Goal: Task Accomplishment & Management: Use online tool/utility

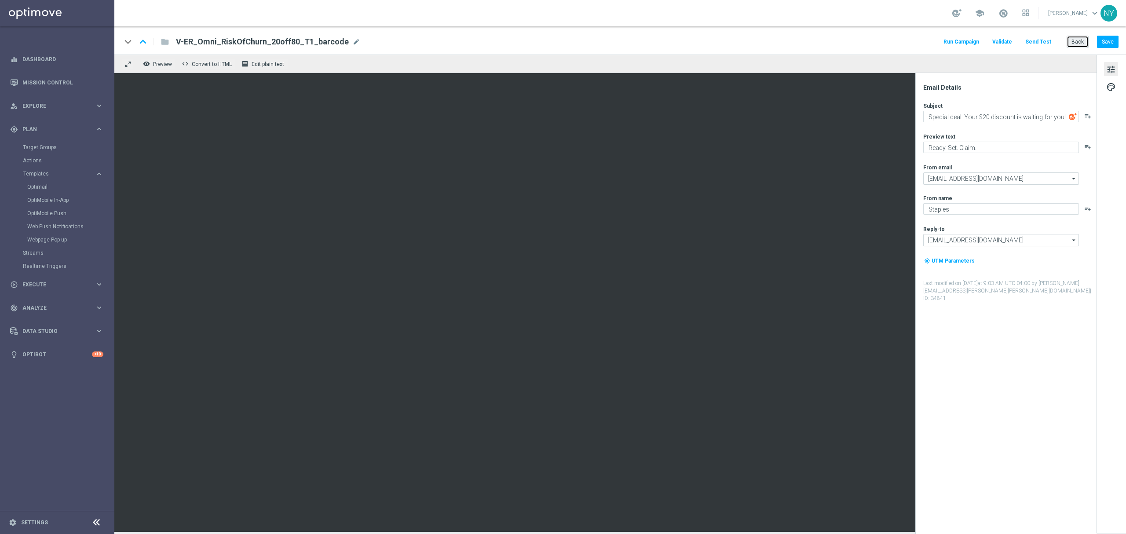
click at [1071, 40] on button "Back" at bounding box center [1078, 42] width 22 height 12
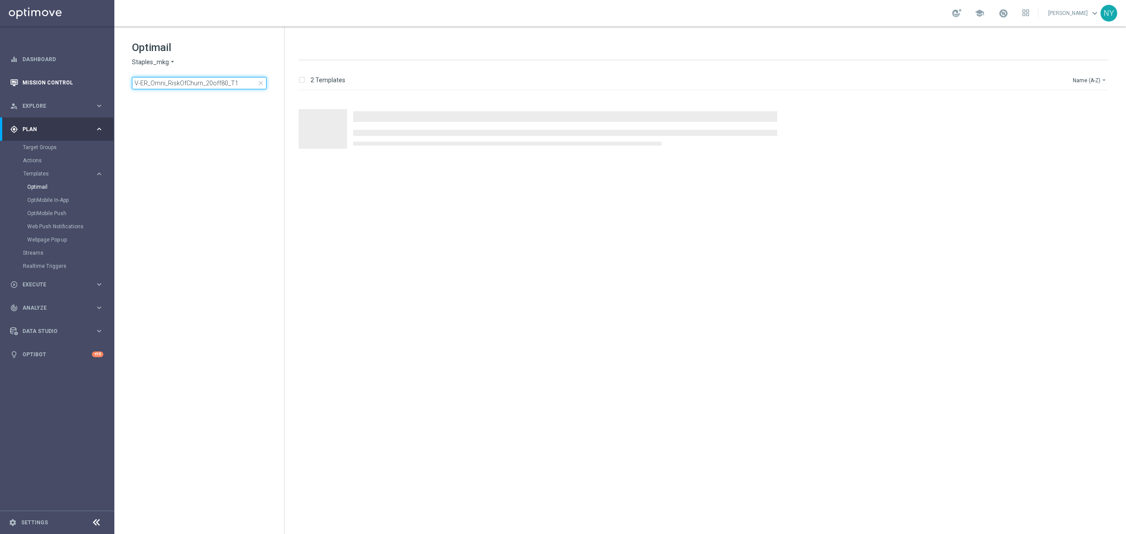
drag, startPoint x: 248, startPoint y: 82, endPoint x: 50, endPoint y: 83, distance: 198.4
click at [50, 83] on main "equalizer Dashboard Mission Control" at bounding box center [563, 267] width 1126 height 534
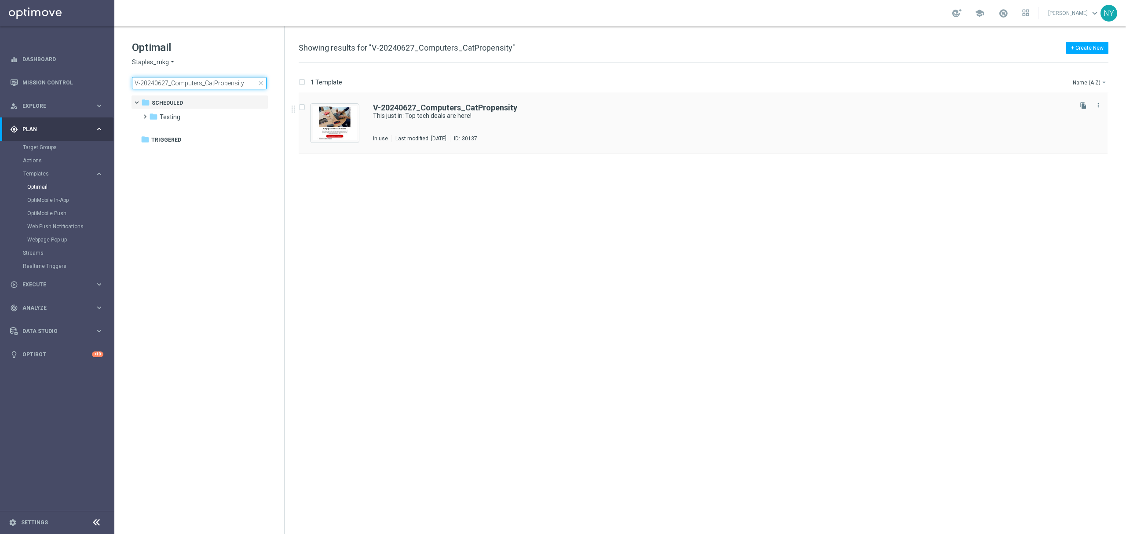
type input "V-20240627_Computers_CatPropensity"
click at [427, 106] on b "V-20240627_Computers_CatPropensity" at bounding box center [445, 107] width 144 height 9
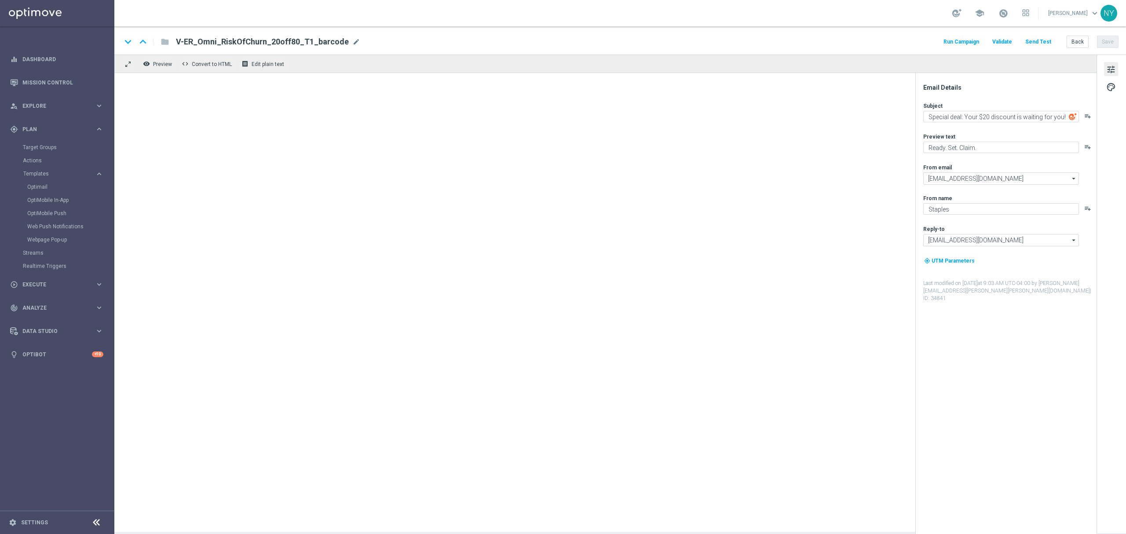
type textarea "This just in: Top tech deals are here!"
type textarea "Computers and tablets and phones, oh my! 💻📱"
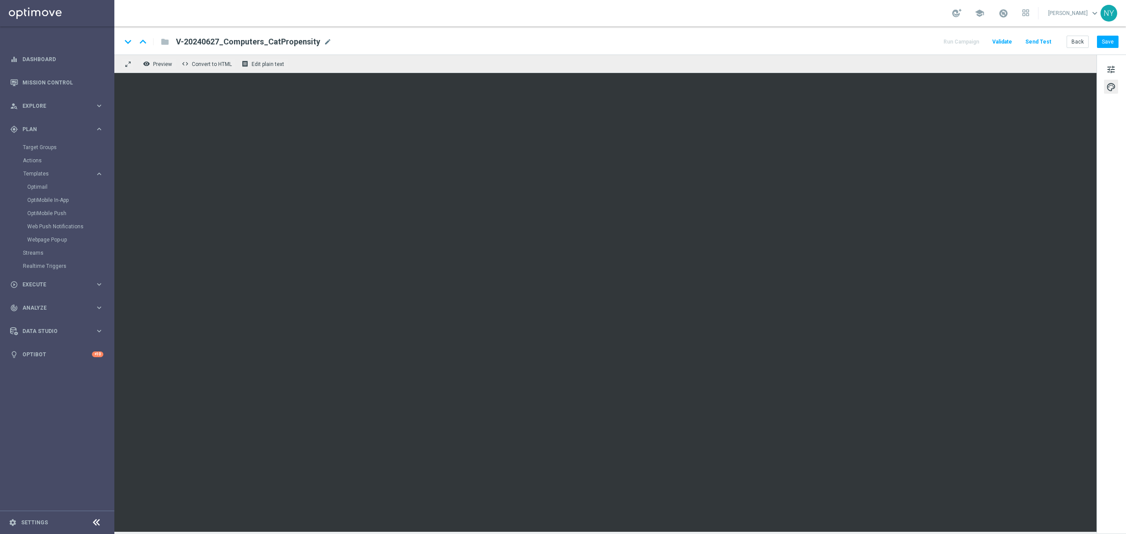
click at [1096, 130] on div "tune palette" at bounding box center [1110, 294] width 29 height 479
click at [1109, 41] on button "Save" at bounding box center [1108, 42] width 22 height 12
click at [1036, 40] on button "Send Test" at bounding box center [1038, 42] width 29 height 12
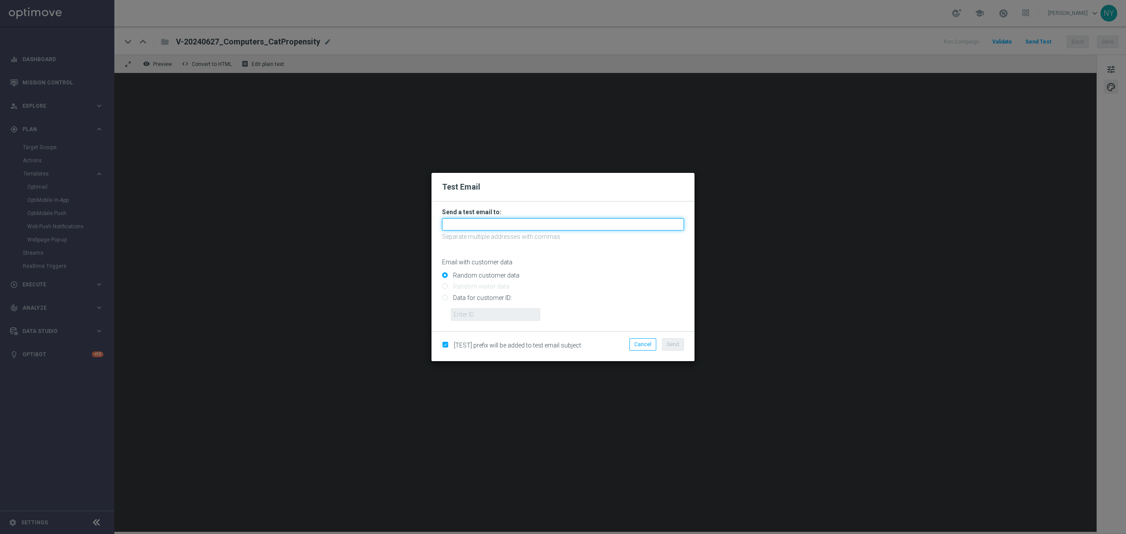
click at [465, 224] on input "text" at bounding box center [563, 224] width 242 height 12
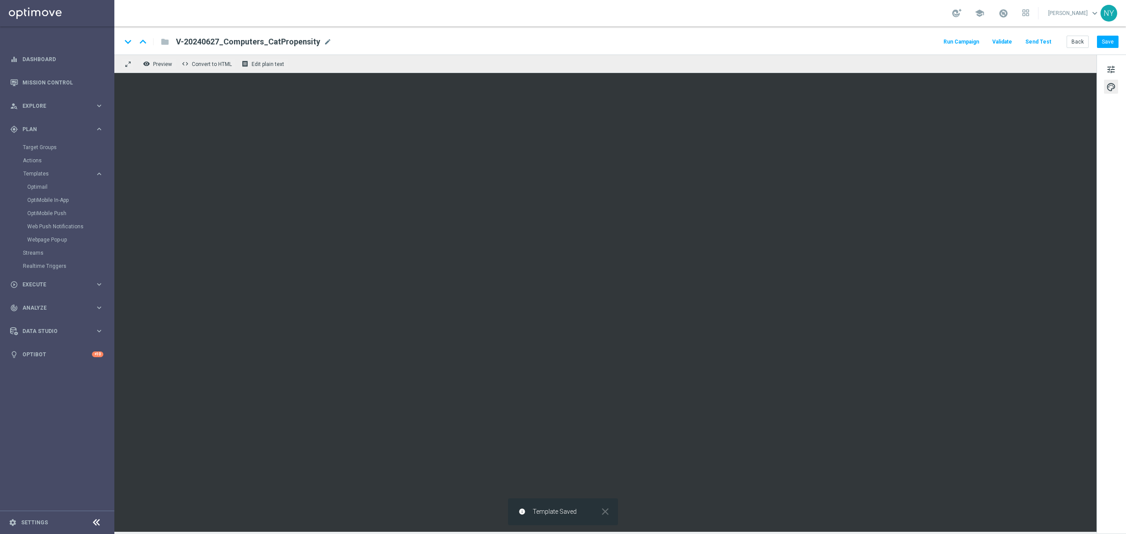
click at [1035, 44] on button "Send Test" at bounding box center [1038, 42] width 29 height 12
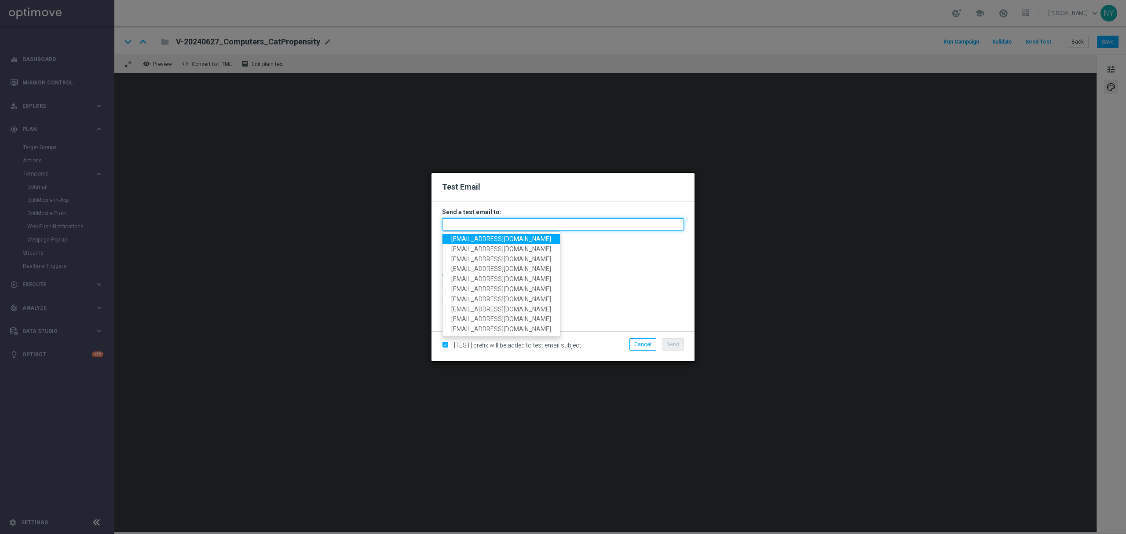
click at [454, 223] on input "text" at bounding box center [563, 224] width 242 height 12
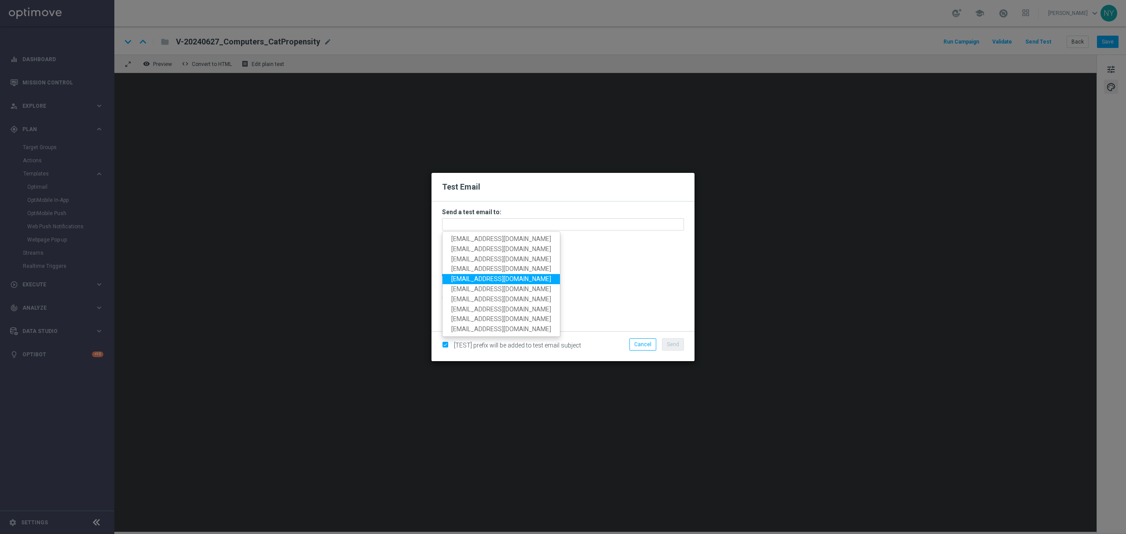
click at [500, 278] on span "[EMAIL_ADDRESS][DOMAIN_NAME]" at bounding box center [501, 278] width 100 height 7
type input "[EMAIL_ADDRESS][DOMAIN_NAME]"
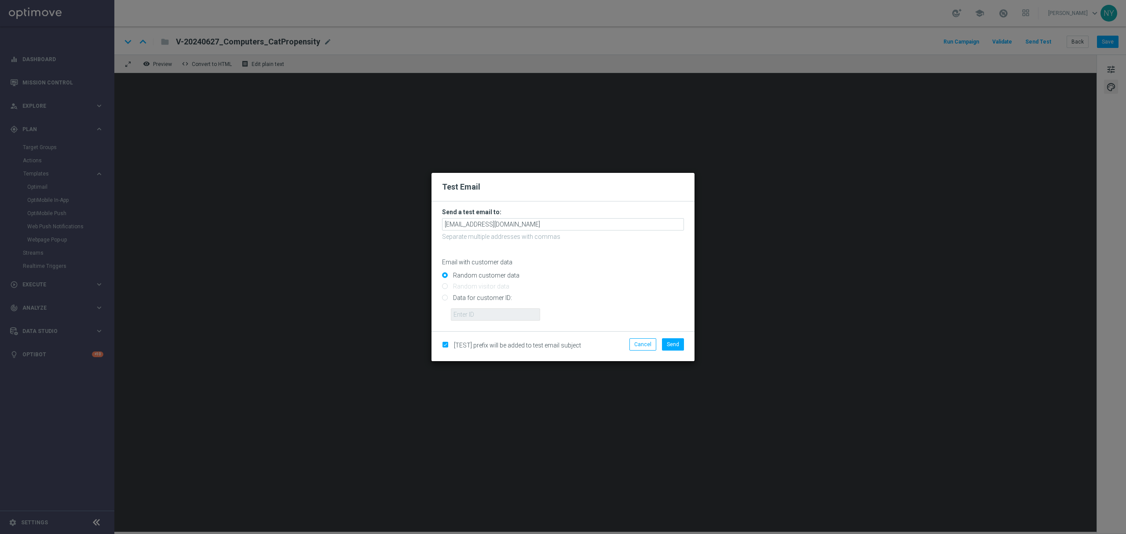
click at [446, 297] on input "Data for customer ID:" at bounding box center [563, 301] width 242 height 12
radio input "true"
click at [477, 318] on input "text" at bounding box center [495, 314] width 89 height 12
paste input "10000020539"
type input "10000020539"
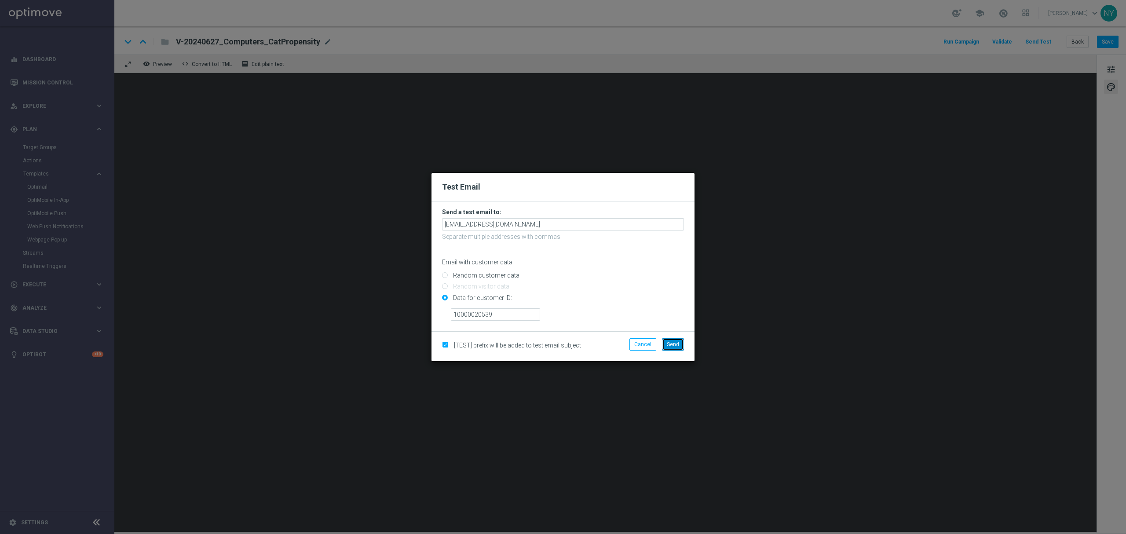
click at [671, 344] on span "Send" at bounding box center [673, 344] width 12 height 6
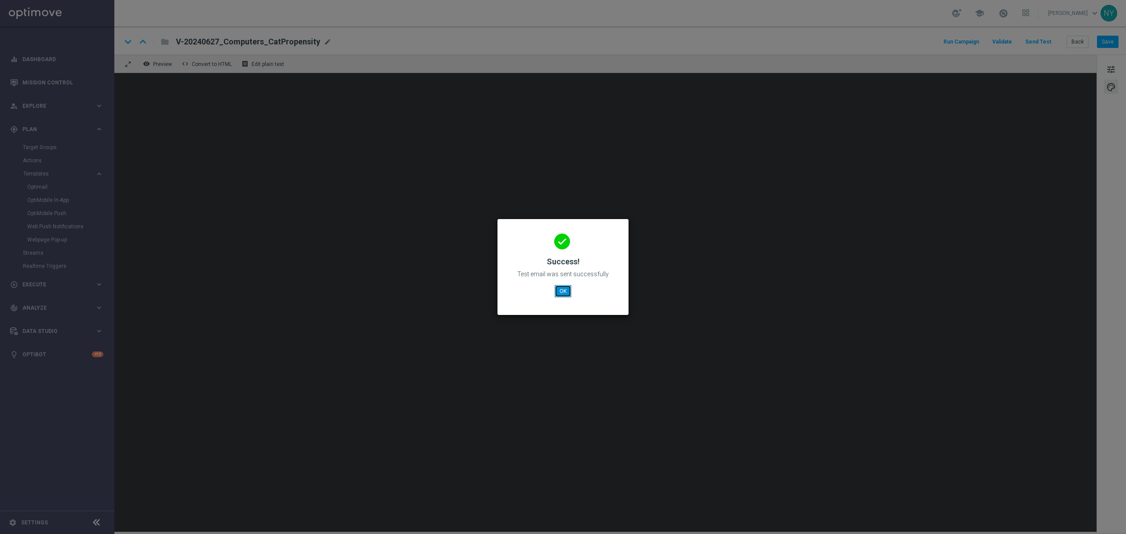
click at [565, 291] on button "OK" at bounding box center [563, 291] width 17 height 12
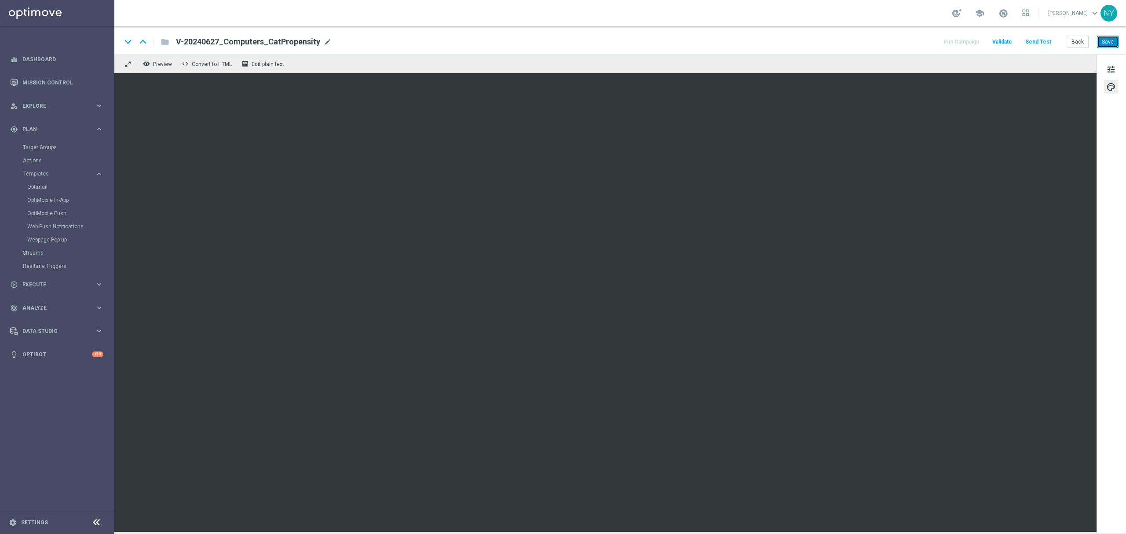
click at [1110, 40] on button "Save" at bounding box center [1108, 42] width 22 height 12
click at [1040, 41] on button "Send Test" at bounding box center [1038, 42] width 29 height 12
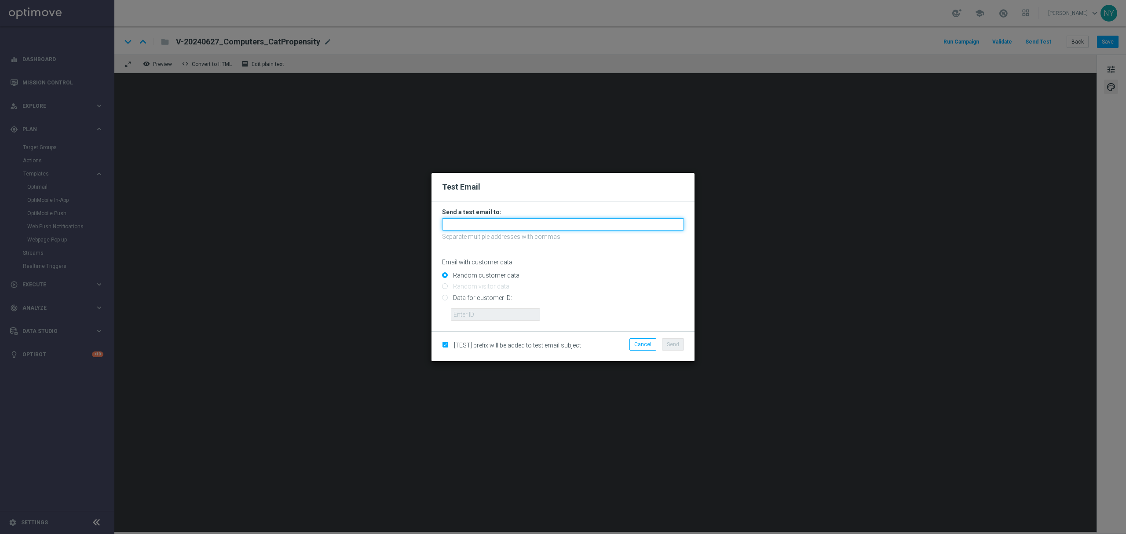
click at [490, 225] on input "text" at bounding box center [563, 224] width 242 height 12
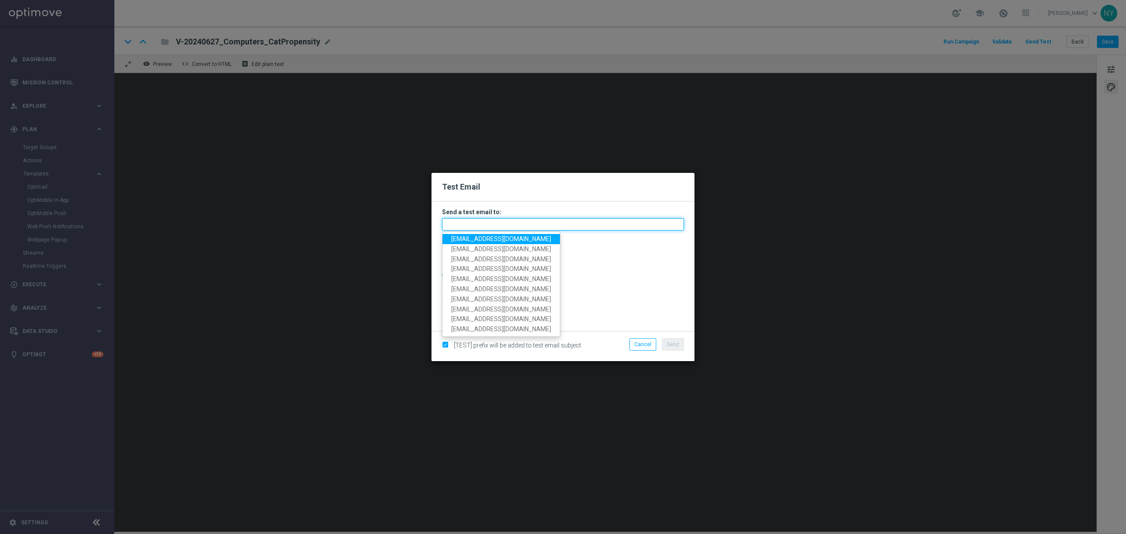
paste input "[EMAIL_ADDRESS][DOMAIN_NAME]"
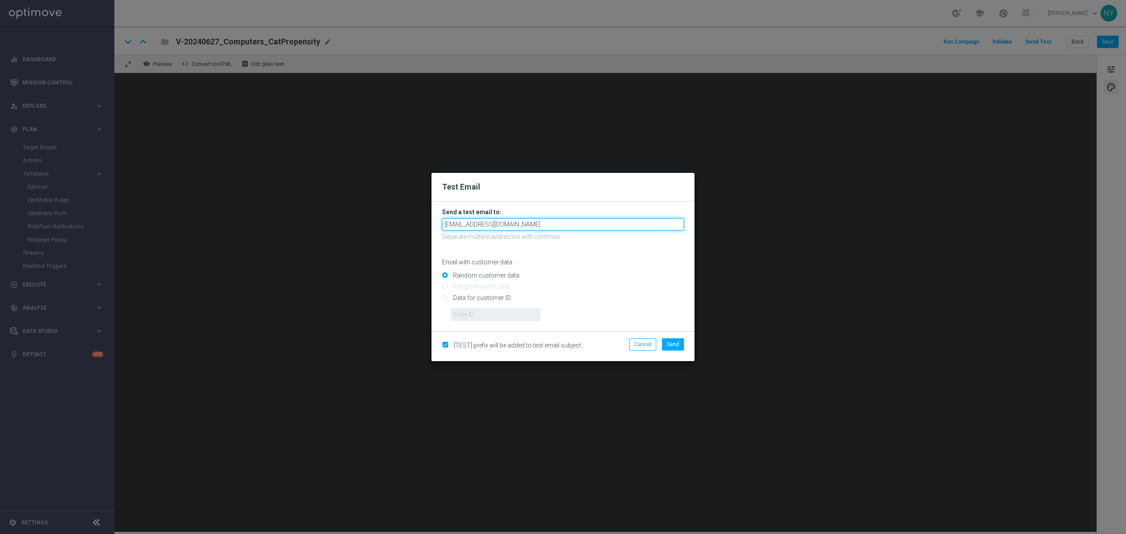
type input "[EMAIL_ADDRESS][DOMAIN_NAME]"
click at [581, 275] on input "Random customer data" at bounding box center [563, 279] width 242 height 12
click at [442, 298] on form "Send a test email to: [EMAIL_ADDRESS][DOMAIN_NAME] Separate multiple addresses …" at bounding box center [562, 266] width 263 height 130
click at [447, 300] on input "Data for customer ID:" at bounding box center [563, 301] width 242 height 12
radio input "true"
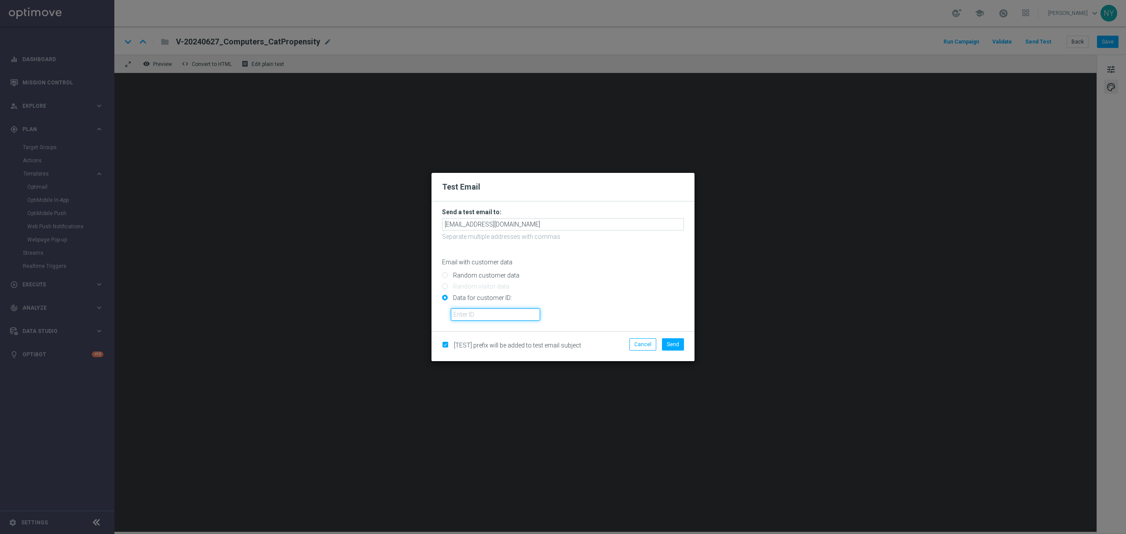
click at [462, 314] on input "text" at bounding box center [495, 314] width 89 height 12
click at [486, 312] on input "text" at bounding box center [495, 314] width 89 height 12
paste input "10000020539"
type input "10000020539"
click at [675, 345] on span "Send" at bounding box center [673, 344] width 12 height 6
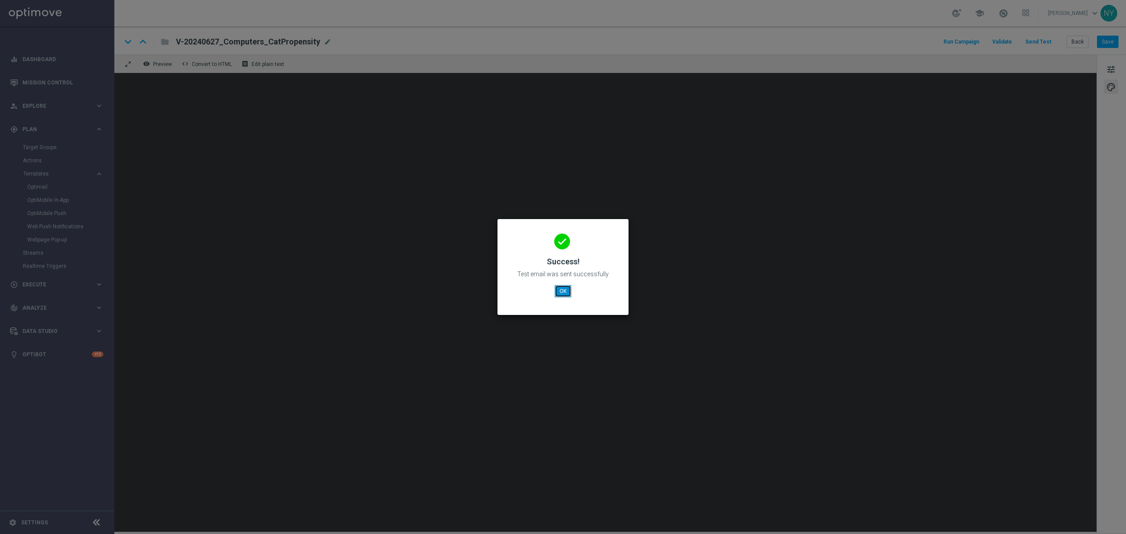
click at [562, 289] on button "OK" at bounding box center [563, 291] width 17 height 12
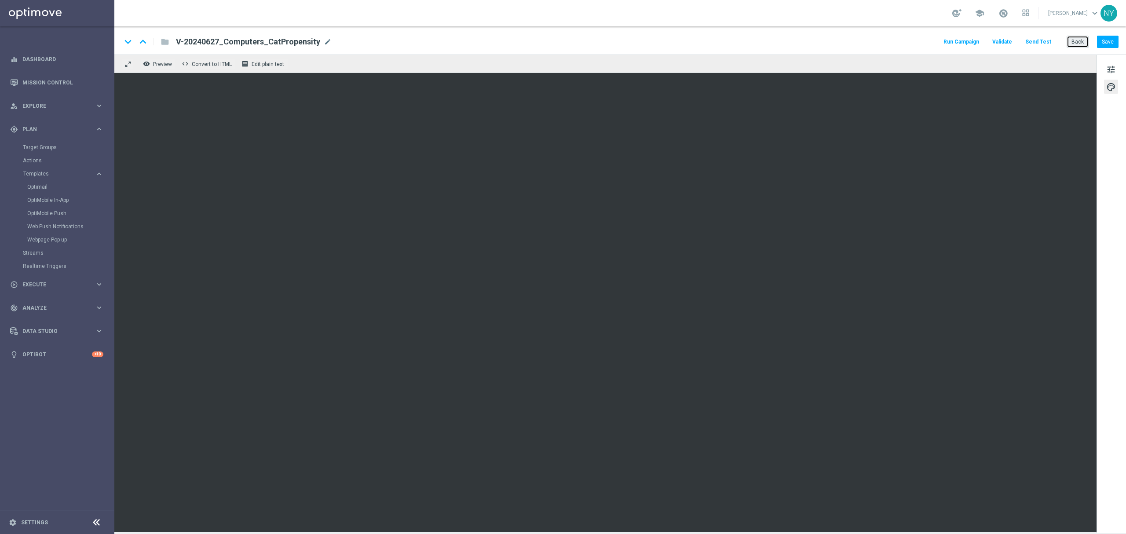
click at [1078, 41] on button "Back" at bounding box center [1078, 42] width 22 height 12
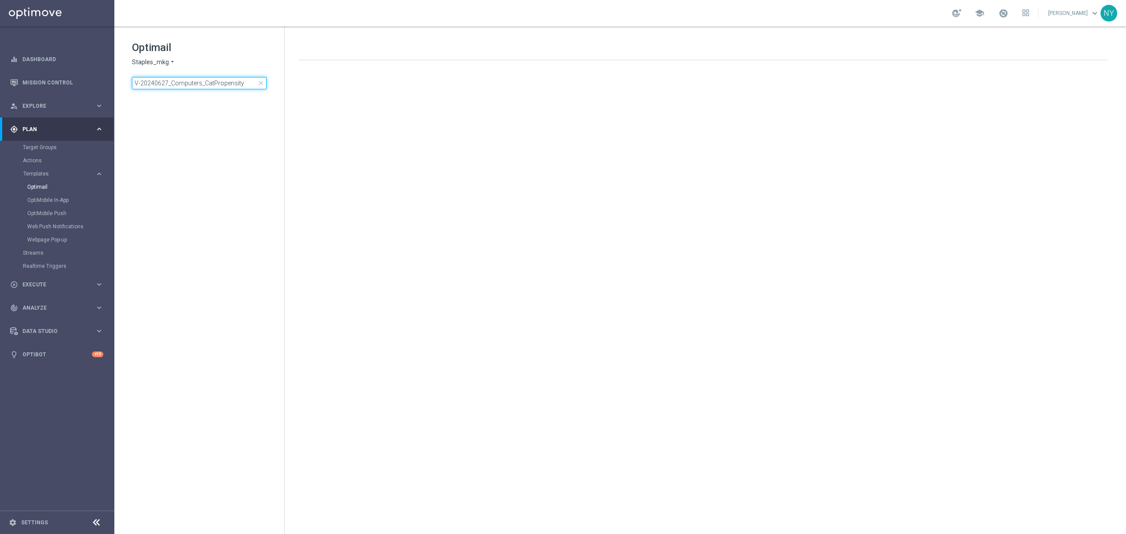
click at [245, 84] on input "V-20240627_Computers_CatPropensity" at bounding box center [199, 83] width 135 height 12
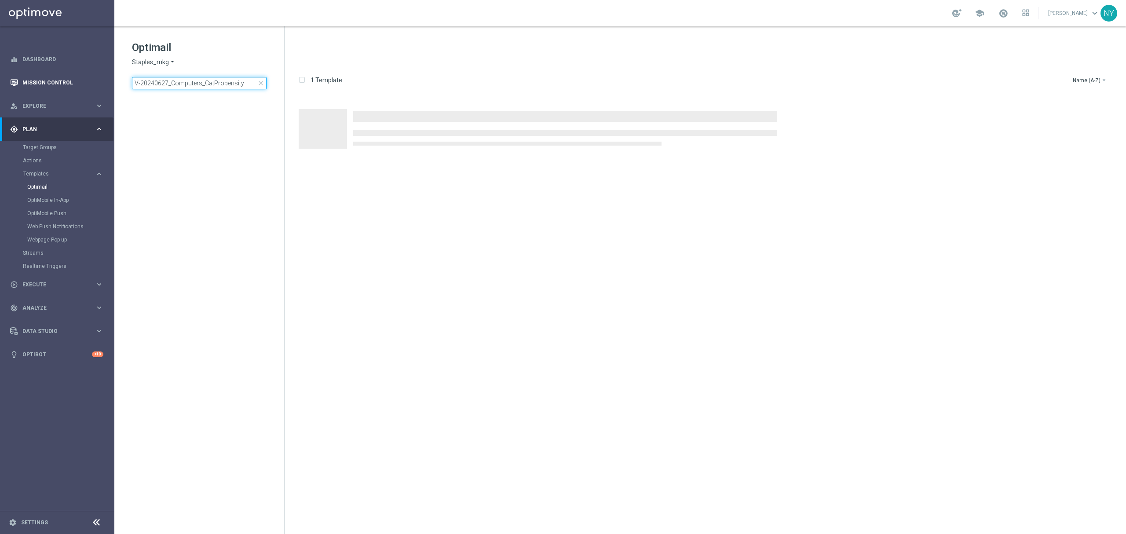
drag, startPoint x: 247, startPoint y: 83, endPoint x: 93, endPoint y: 85, distance: 154.0
click at [93, 85] on main "equalizer Dashboard Mission Control" at bounding box center [563, 267] width 1126 height 534
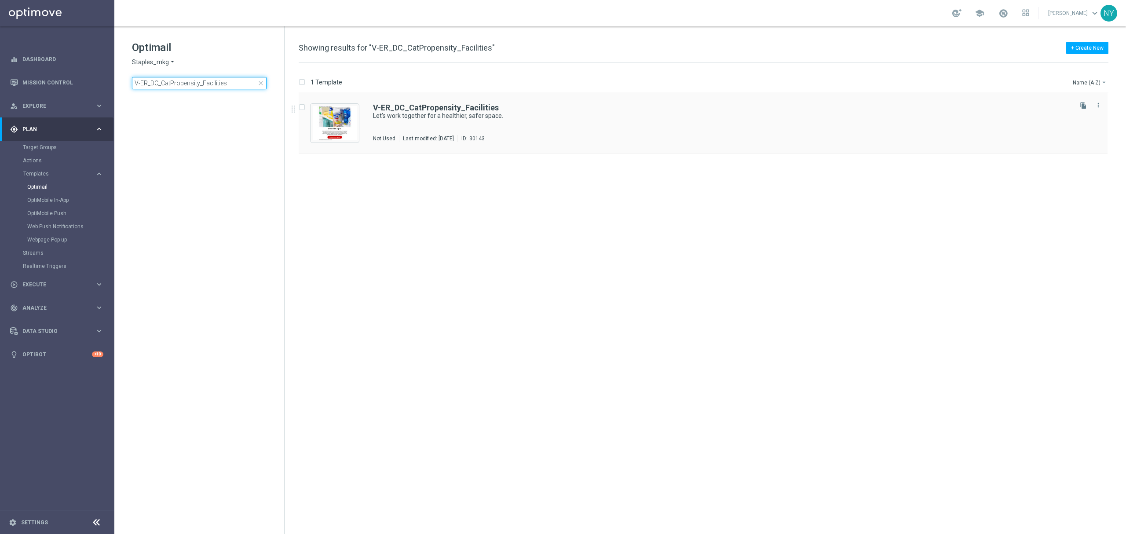
type input "V-ER_DC_CatPropensity_Facilities"
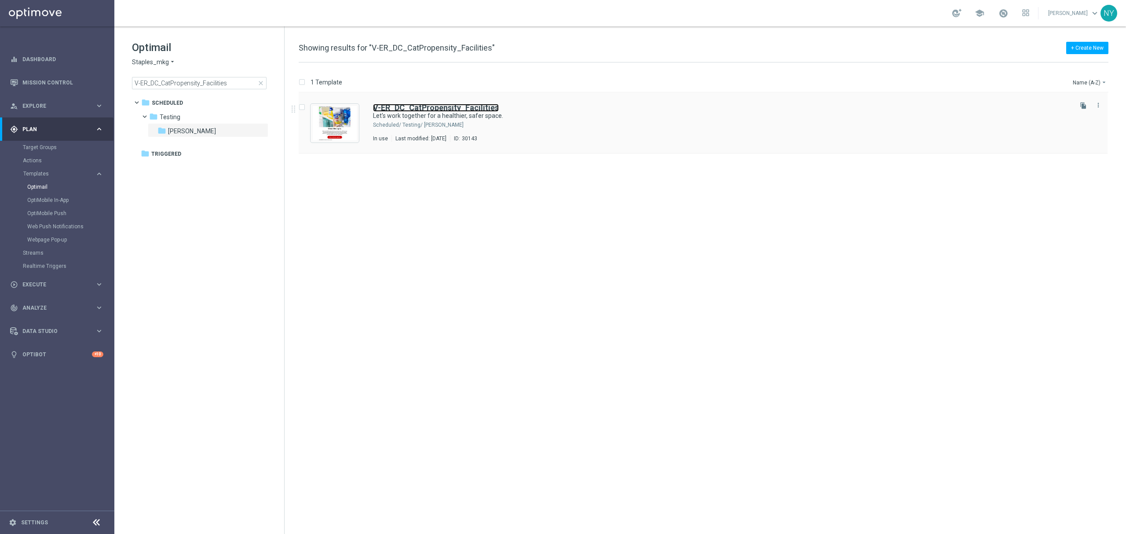
click at [452, 106] on b "V-ER_DC_CatPropensity_Facilities" at bounding box center [436, 107] width 126 height 9
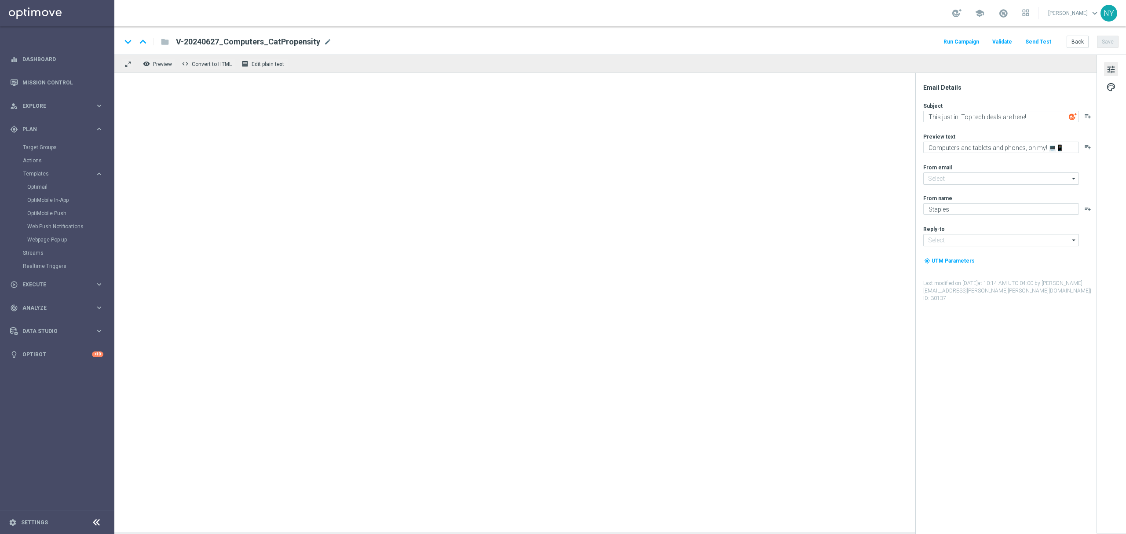
type input "[EMAIL_ADDRESS][DOMAIN_NAME]"
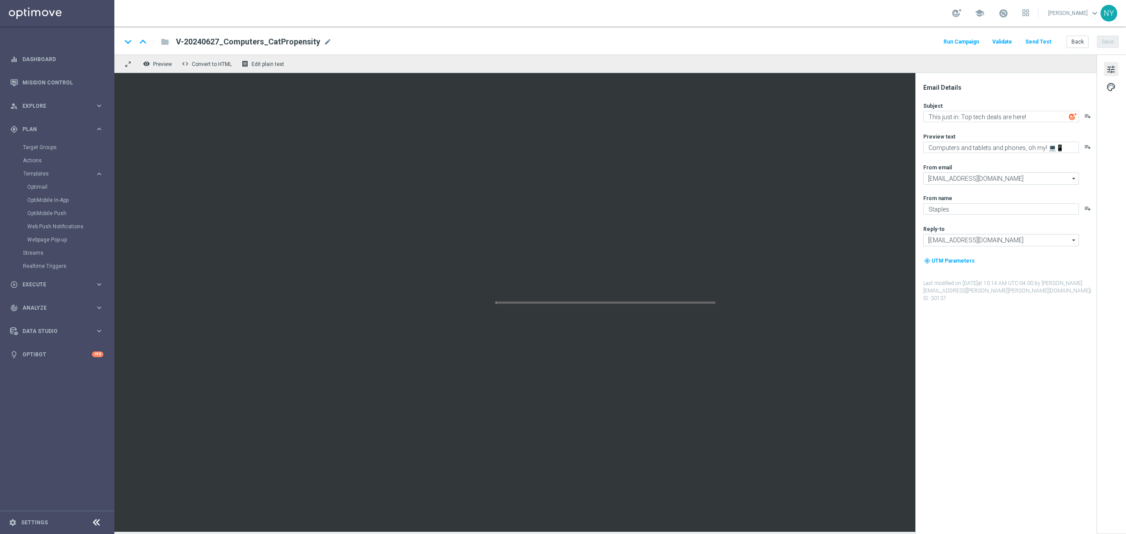
type textarea "Let's work together for a healthier, safer space."
type textarea "Your one-stop for facilities management supplies."
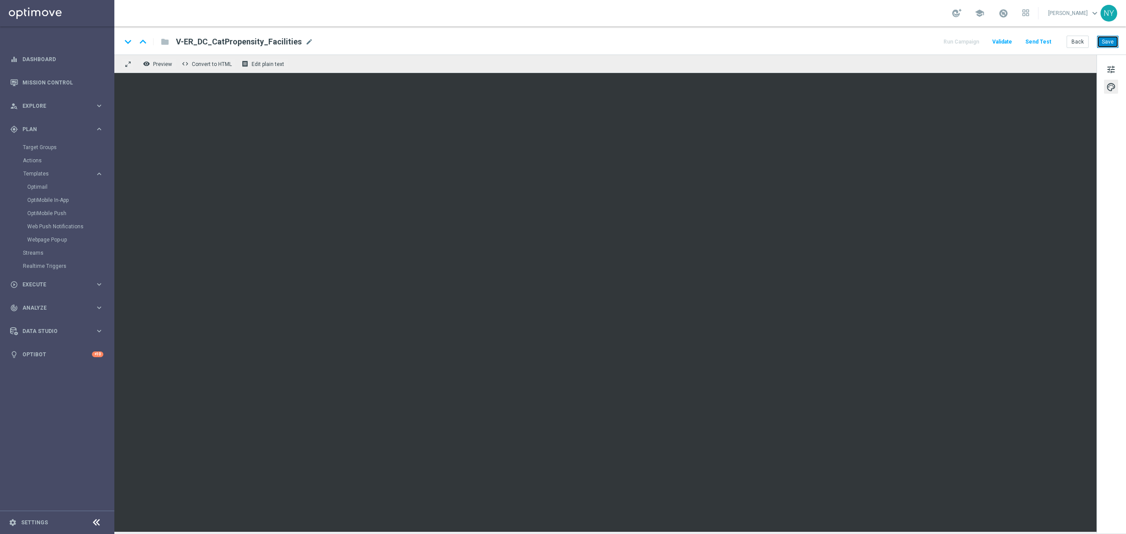
click at [1110, 40] on button "Save" at bounding box center [1108, 42] width 22 height 12
click at [1034, 41] on button "Send Test" at bounding box center [1038, 42] width 29 height 12
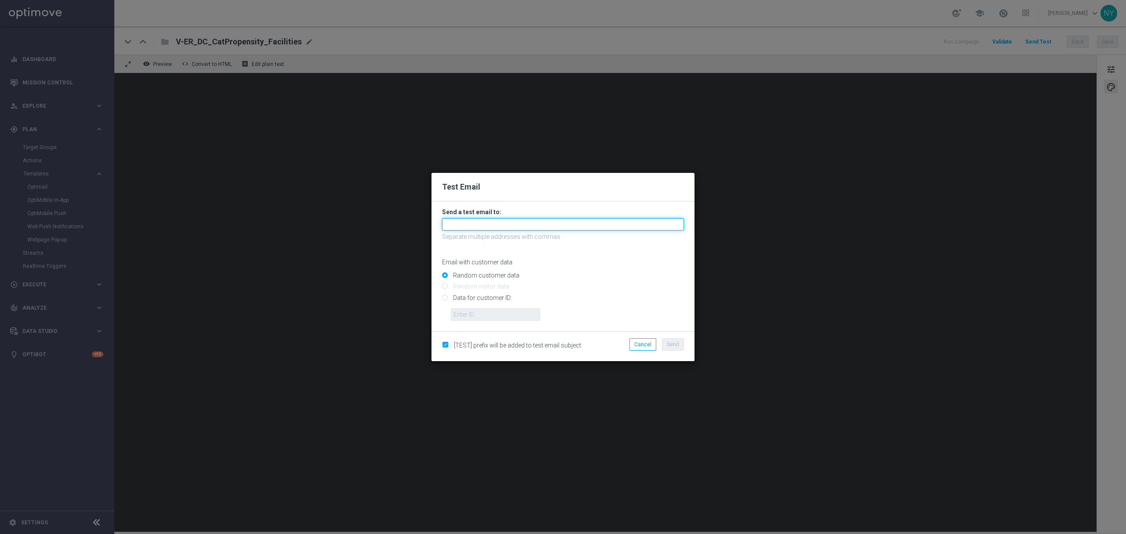
click at [475, 224] on input "text" at bounding box center [563, 224] width 242 height 12
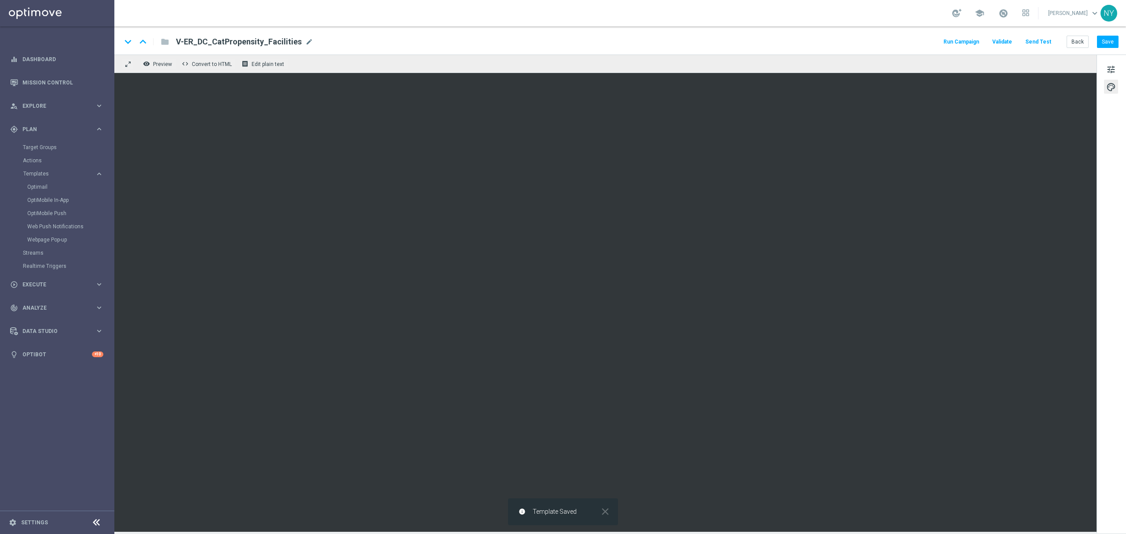
click at [1044, 39] on button "Send Test" at bounding box center [1038, 42] width 29 height 12
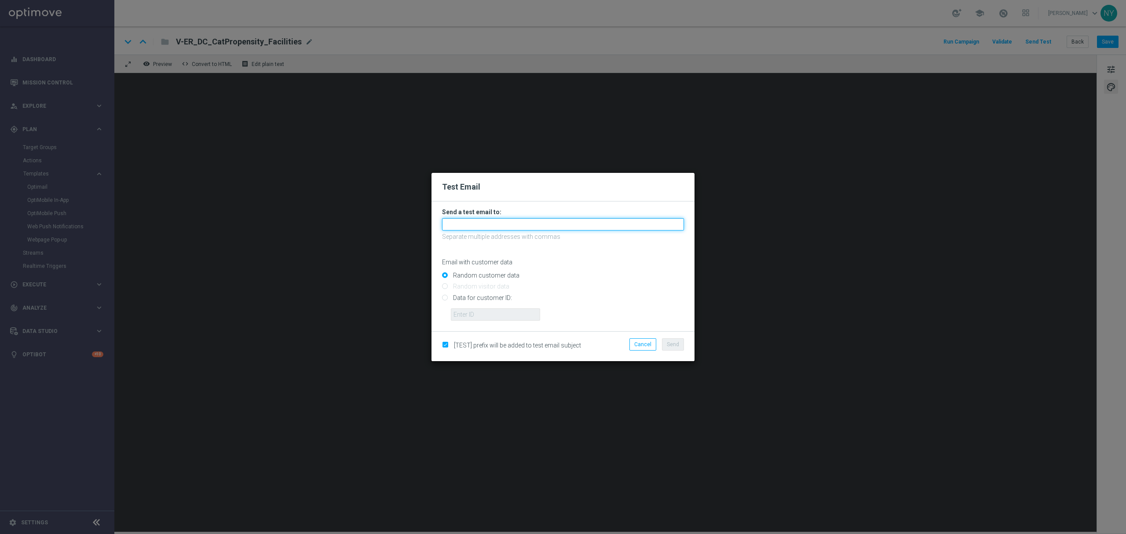
click at [465, 226] on input "text" at bounding box center [563, 224] width 242 height 12
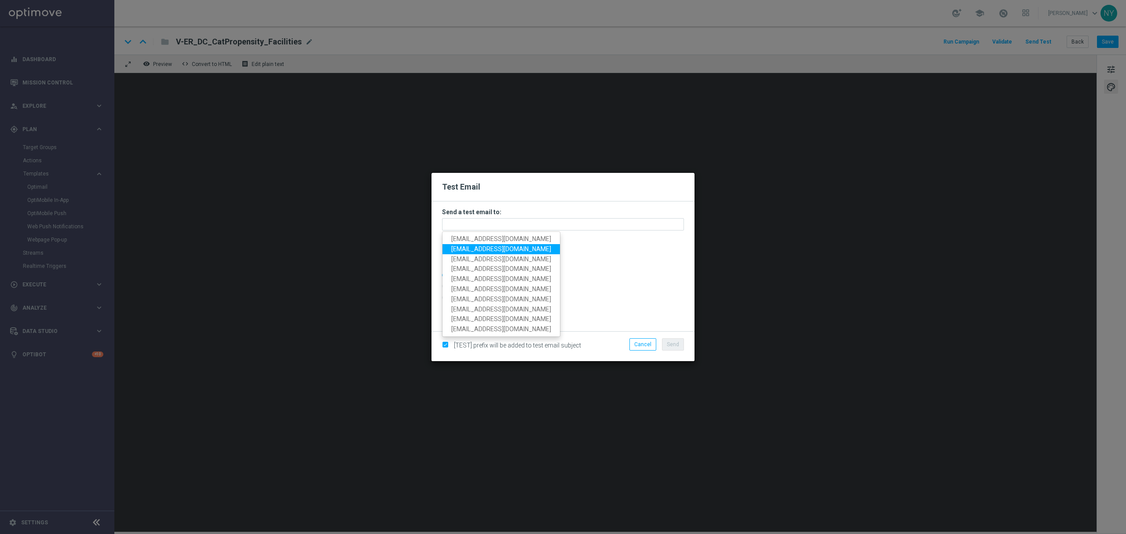
click at [474, 247] on span "[EMAIL_ADDRESS][DOMAIN_NAME]" at bounding box center [501, 248] width 100 height 7
type input "[EMAIL_ADDRESS][DOMAIN_NAME]"
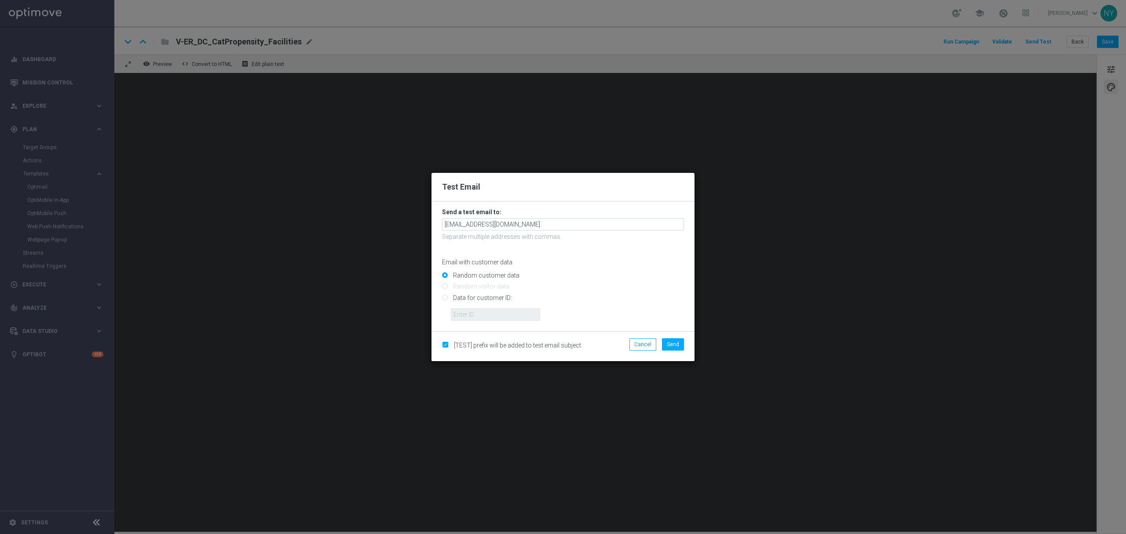
click at [443, 298] on input "Data for customer ID:" at bounding box center [563, 301] width 242 height 12
radio input "true"
click at [467, 310] on input "text" at bounding box center [495, 314] width 89 height 12
paste input "10000020539"
type input "10000020539"
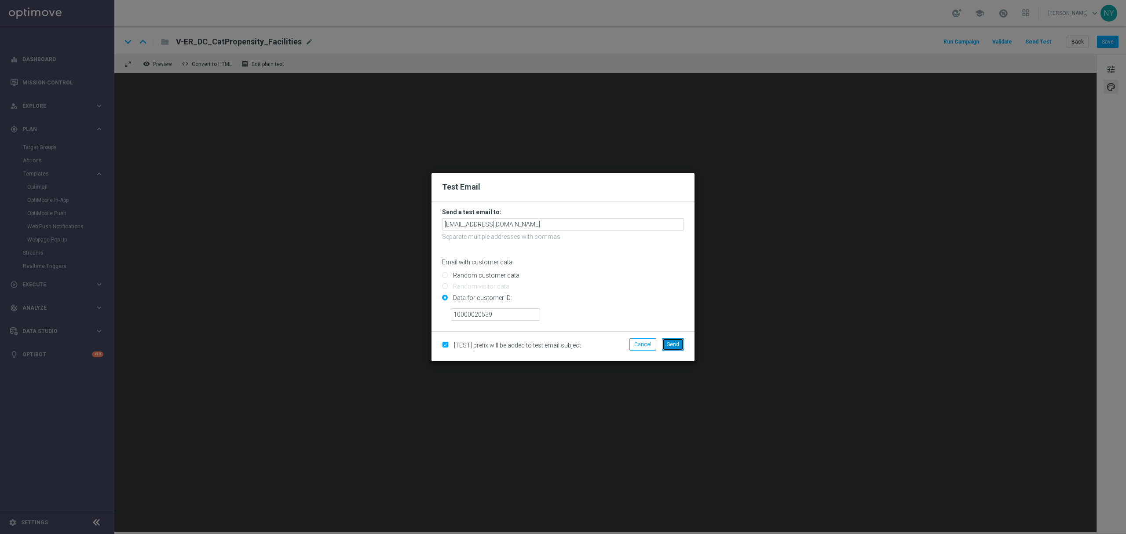
click at [676, 345] on span "Send" at bounding box center [673, 344] width 12 height 6
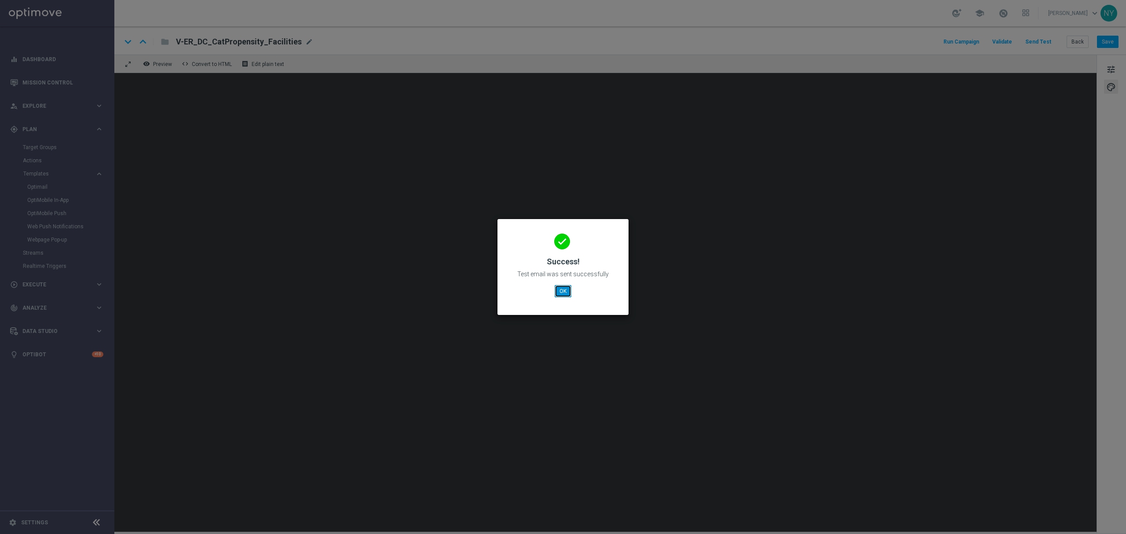
click at [568, 291] on button "OK" at bounding box center [563, 291] width 17 height 12
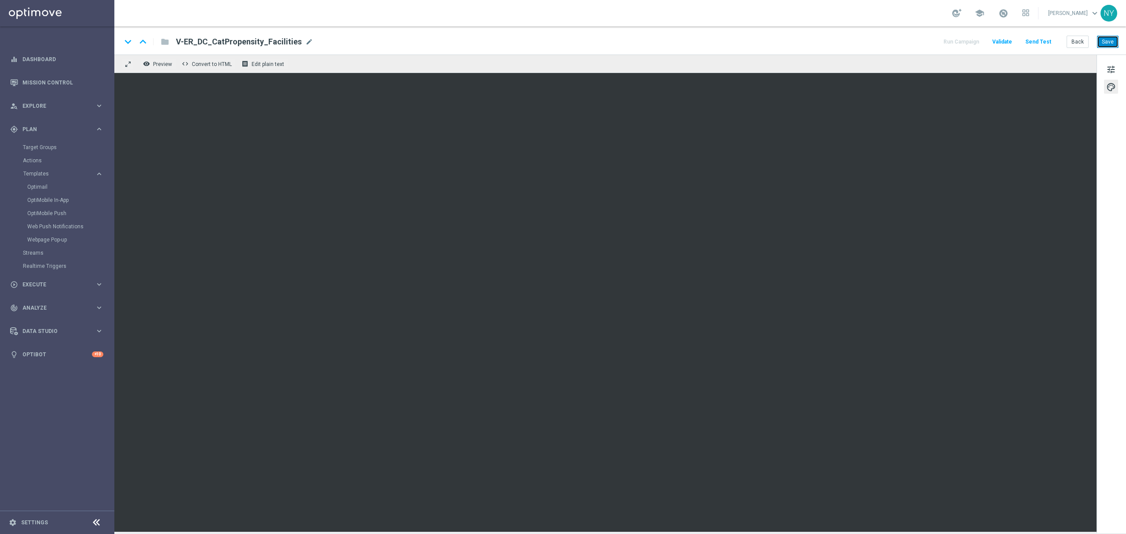
click at [1103, 39] on button "Save" at bounding box center [1108, 42] width 22 height 12
click at [1042, 40] on button "Send Test" at bounding box center [1038, 42] width 29 height 12
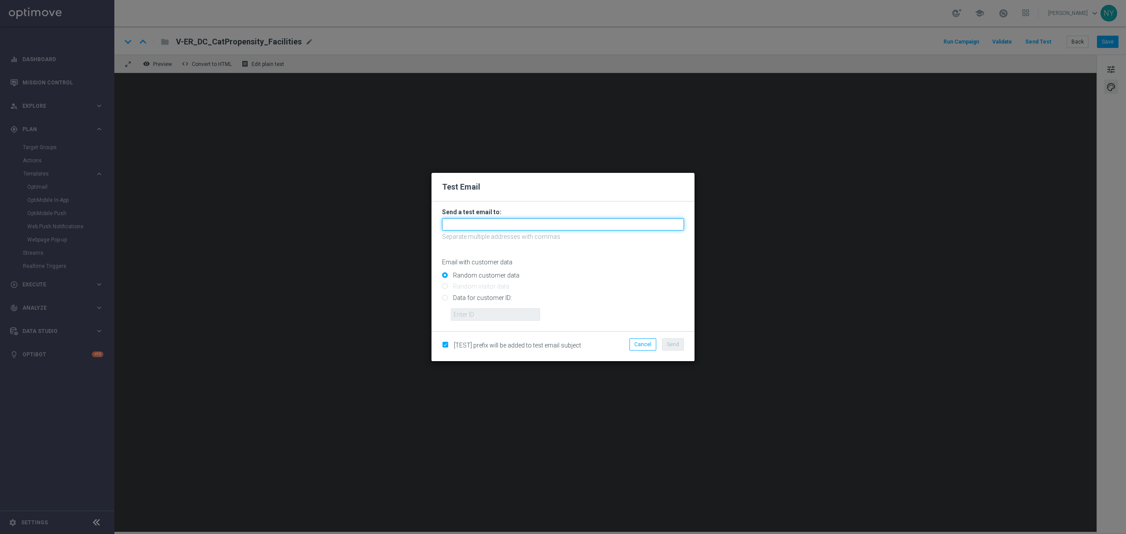
click at [483, 219] on input "text" at bounding box center [563, 224] width 242 height 12
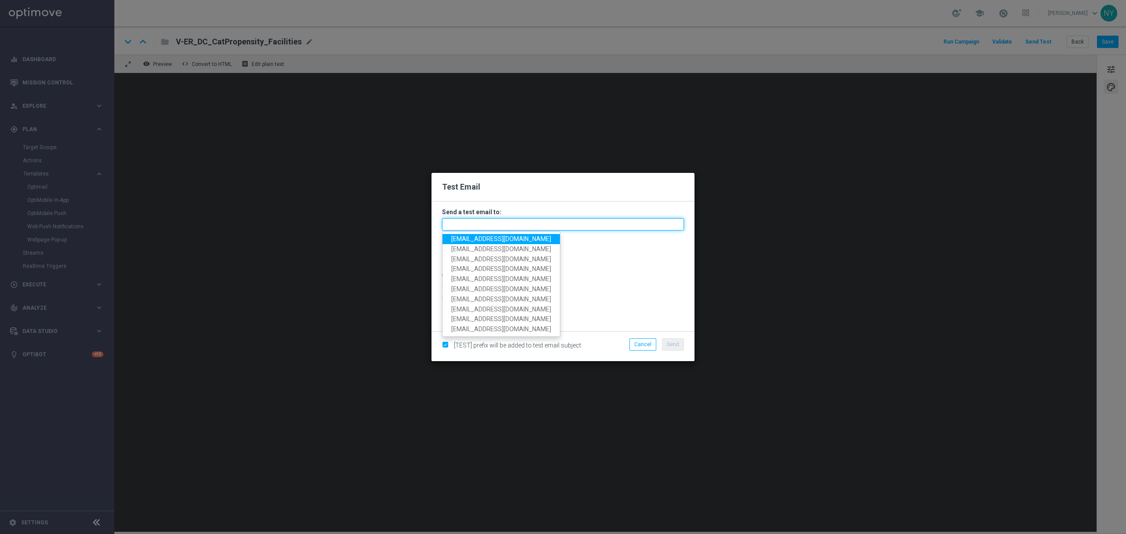
paste input "[EMAIL_ADDRESS][DOMAIN_NAME]"
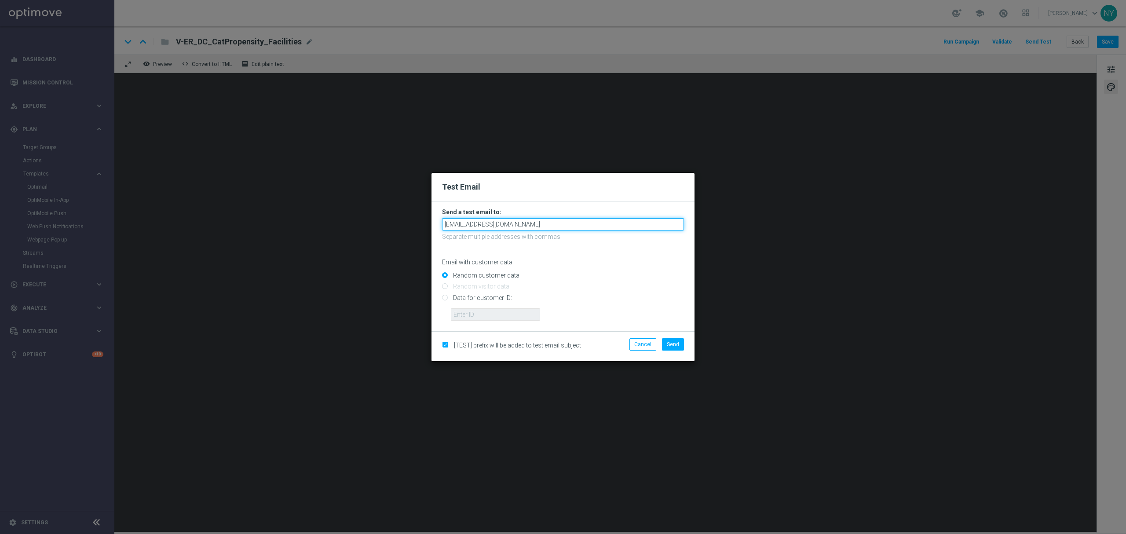
type input "[EMAIL_ADDRESS][DOMAIN_NAME]"
click at [616, 270] on div "Random customer data" at bounding box center [563, 273] width 242 height 11
click at [446, 298] on input "Data for customer ID:" at bounding box center [563, 301] width 242 height 12
radio input "true"
click at [485, 311] on input "text" at bounding box center [495, 314] width 89 height 12
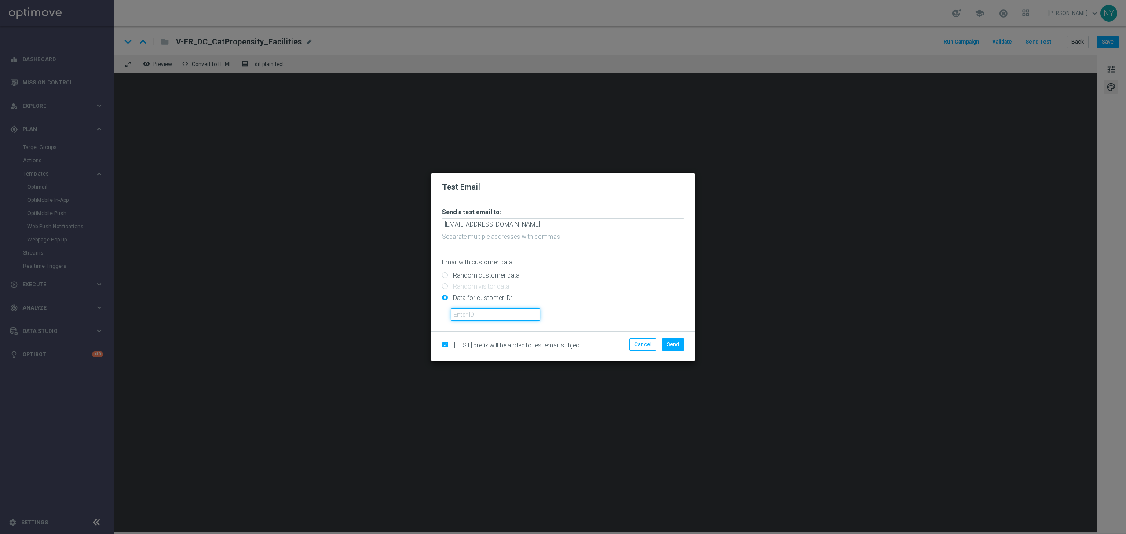
paste input "10000020539"
type input "10000020539"
click at [676, 346] on span "Send" at bounding box center [673, 344] width 12 height 6
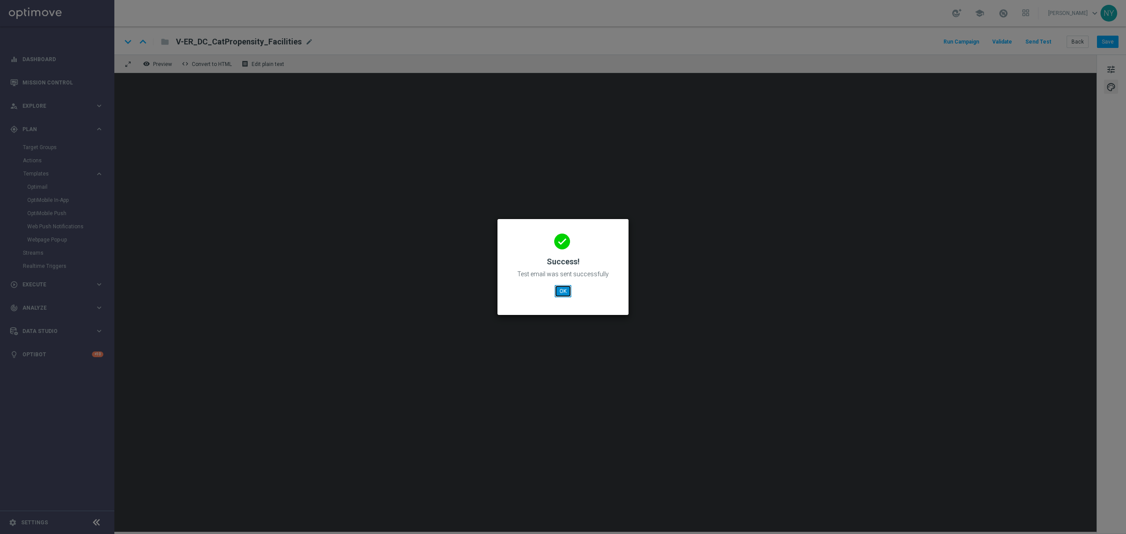
click at [566, 293] on button "OK" at bounding box center [563, 291] width 17 height 12
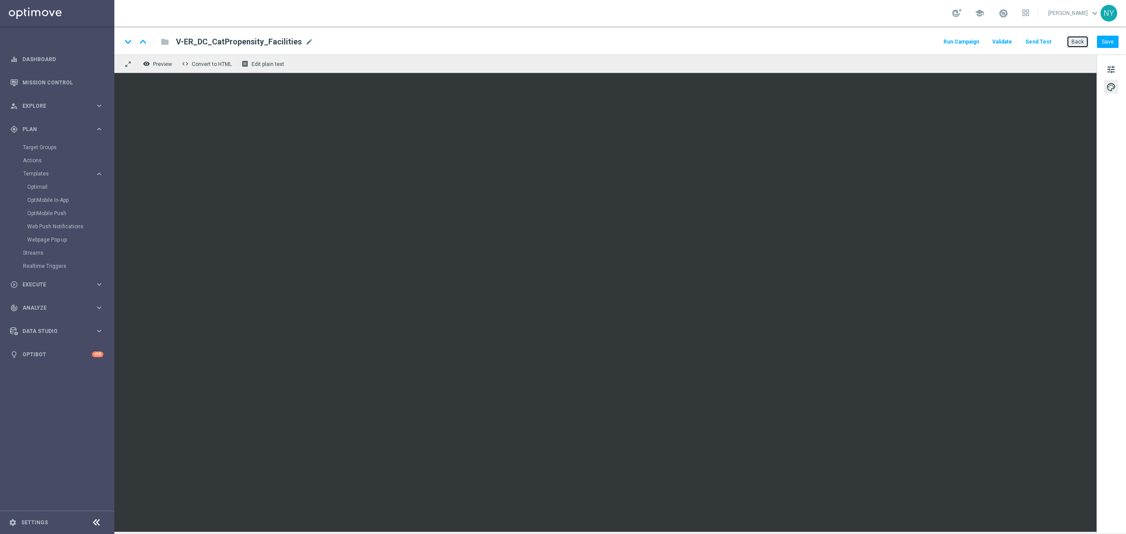
click at [1078, 39] on button "Back" at bounding box center [1078, 42] width 22 height 12
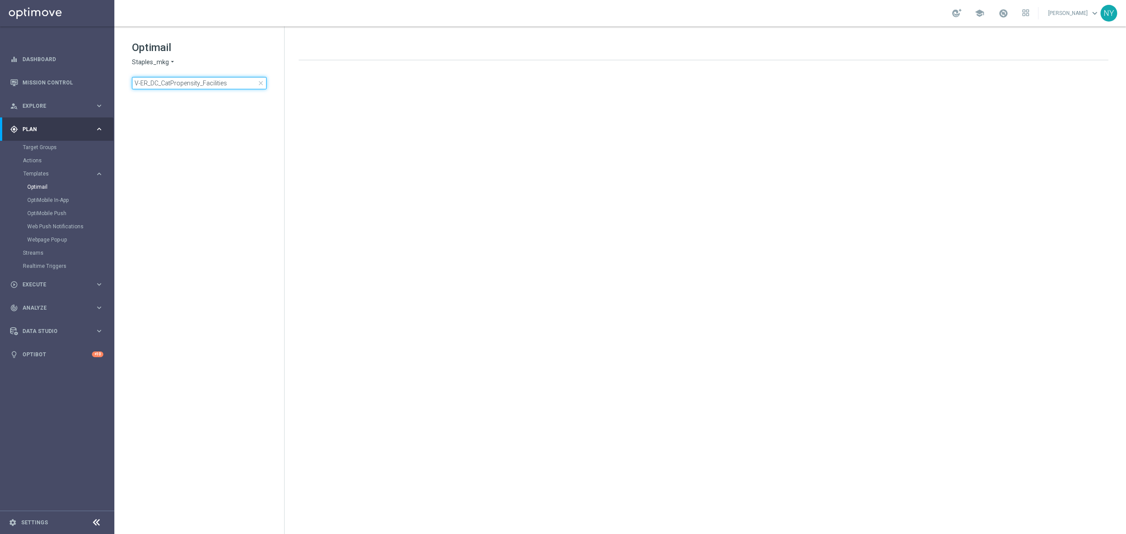
click at [240, 79] on input "V-ER_DC_CatPropensity_Facilities" at bounding box center [199, 83] width 135 height 12
drag, startPoint x: 247, startPoint y: 81, endPoint x: 54, endPoint y: 76, distance: 193.2
click at [54, 76] on main "equalizer Dashboard Mission Control" at bounding box center [563, 267] width 1126 height 534
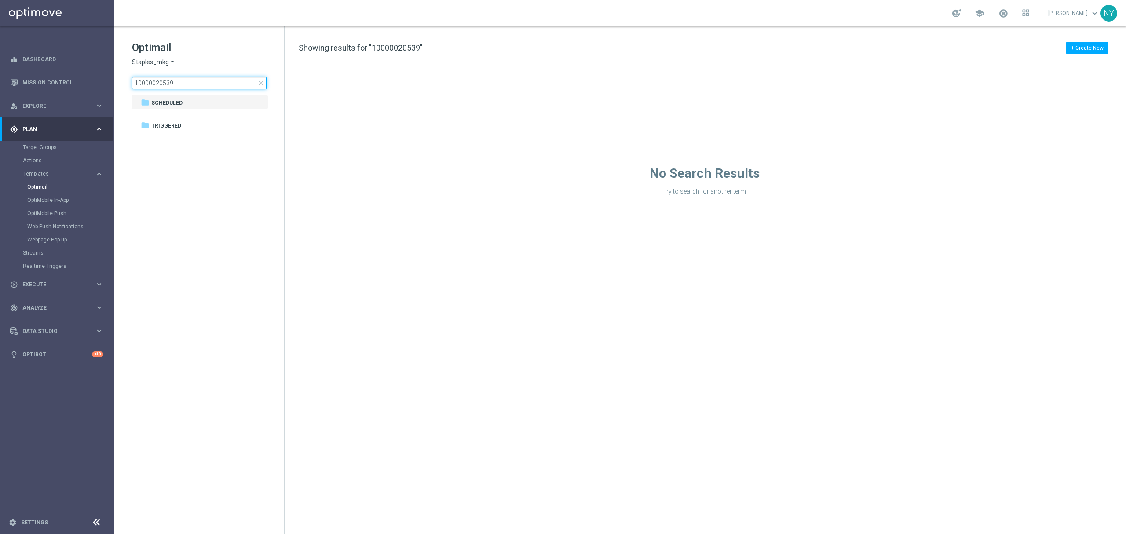
click at [190, 81] on input "10000020539" at bounding box center [199, 83] width 135 height 12
drag, startPoint x: 185, startPoint y: 84, endPoint x: 76, endPoint y: 82, distance: 109.1
click at [77, 83] on main "equalizer Dashboard Mission Control" at bounding box center [563, 267] width 1126 height 534
type input "V-ER_DC_CatPropensity_Breakroom"
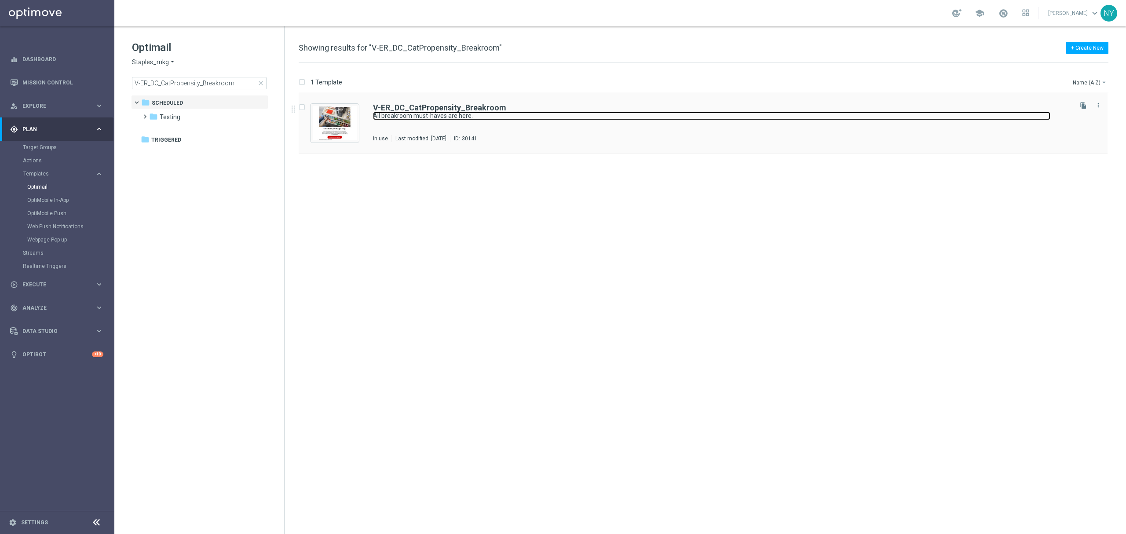
click at [428, 112] on link "All breakroom must-haves are here." at bounding box center [711, 116] width 677 height 8
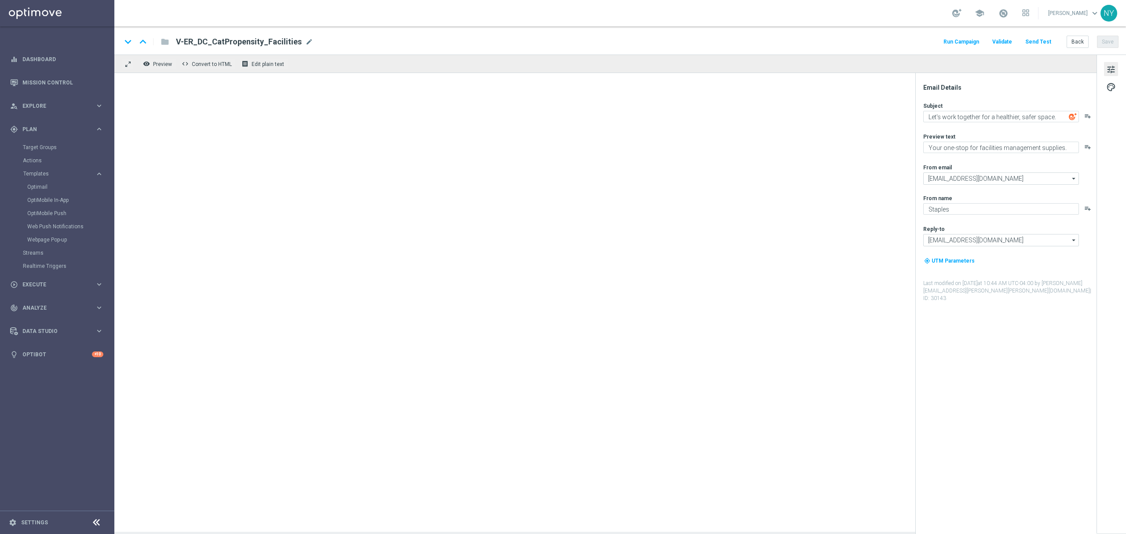
type textarea "All breakroom must-haves are here."
type textarea "Help the team get the job done."
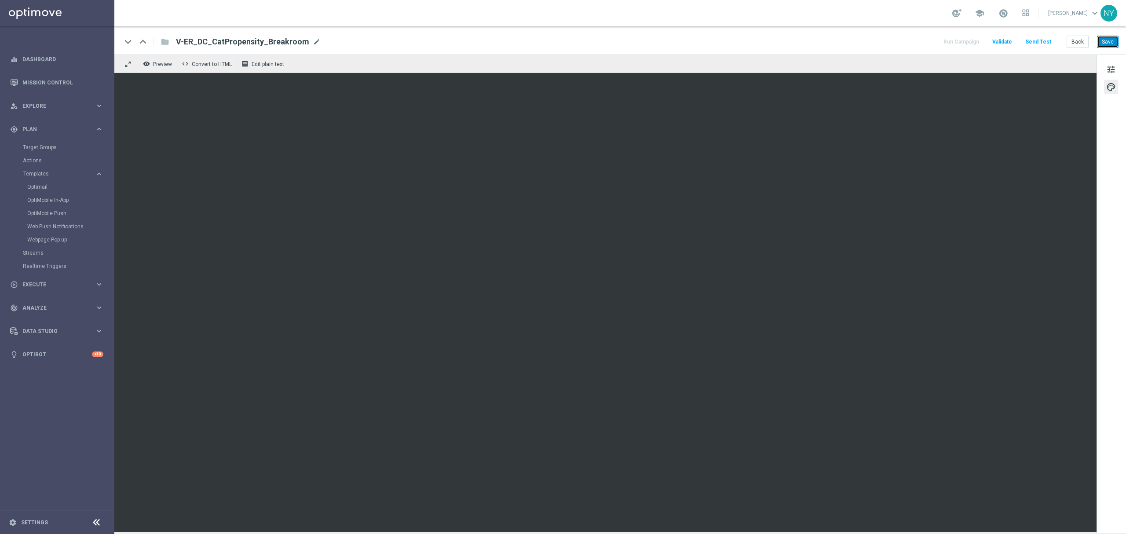
click at [1107, 41] on button "Save" at bounding box center [1108, 42] width 22 height 12
click at [1104, 42] on button "Save" at bounding box center [1108, 42] width 22 height 12
click at [1044, 40] on button "Send Test" at bounding box center [1038, 42] width 29 height 12
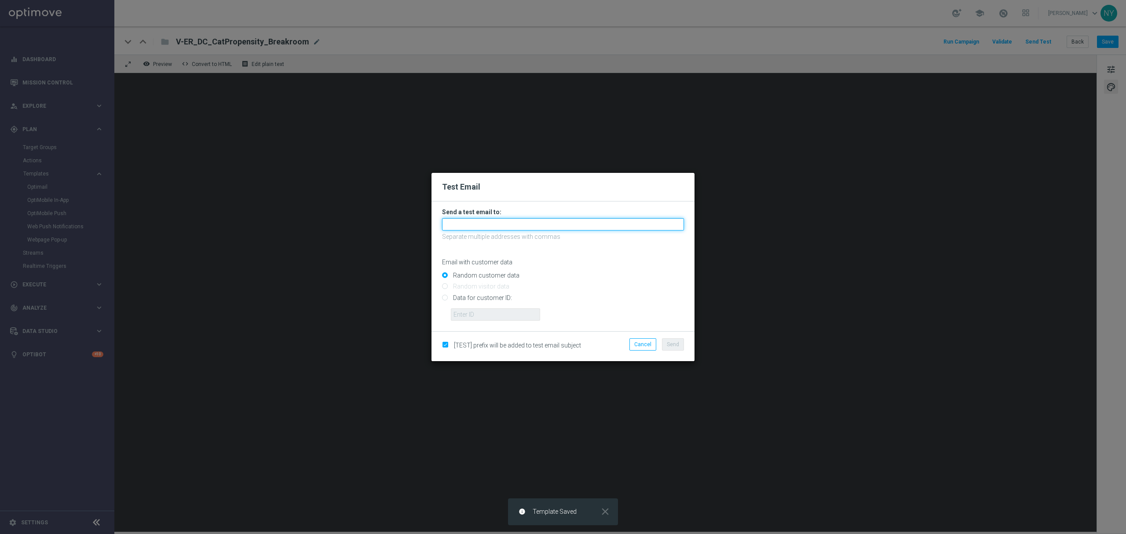
click at [470, 227] on input "text" at bounding box center [563, 224] width 242 height 12
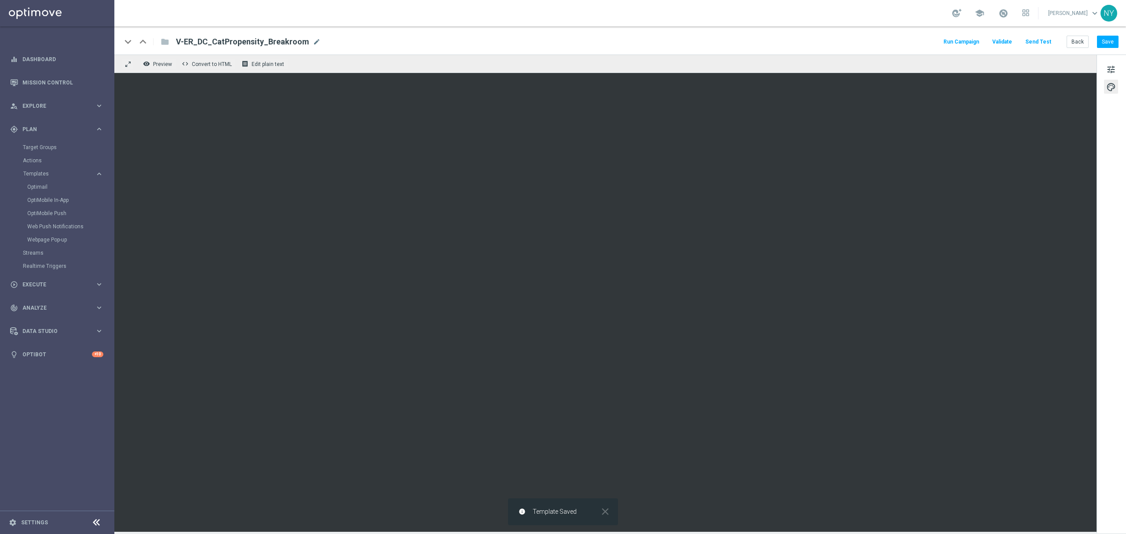
click at [1040, 39] on button "Send Test" at bounding box center [1038, 42] width 29 height 12
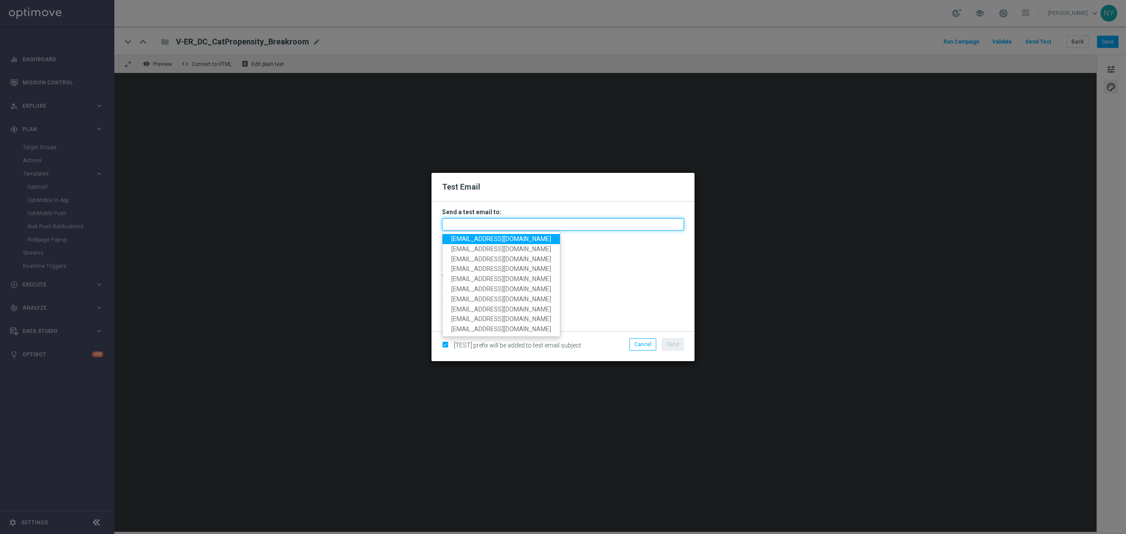
click at [453, 227] on input "text" at bounding box center [563, 224] width 242 height 12
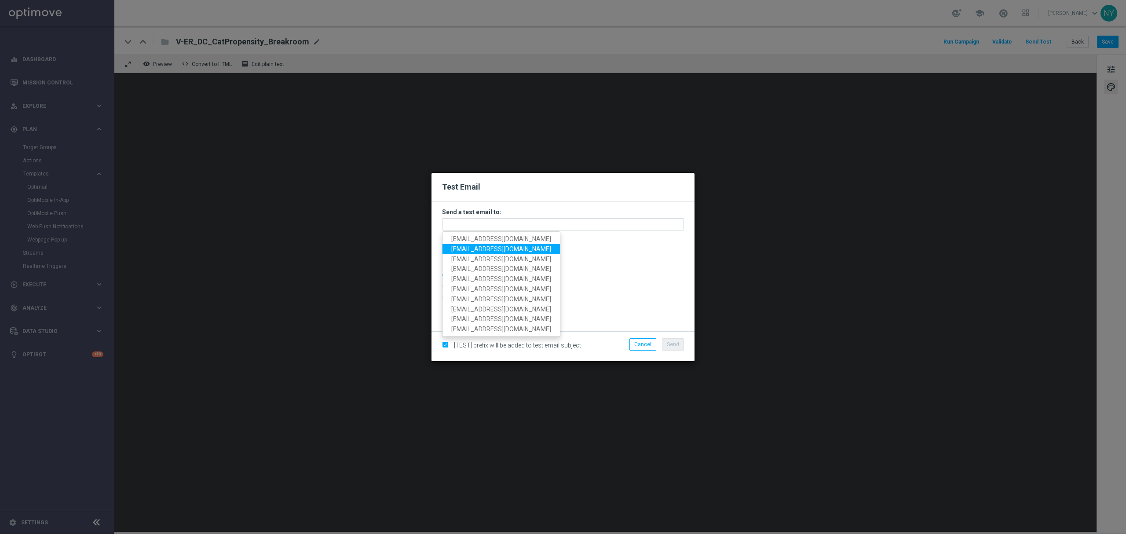
click at [495, 248] on span "[EMAIL_ADDRESS][DOMAIN_NAME]" at bounding box center [501, 248] width 100 height 7
type input "[EMAIL_ADDRESS][DOMAIN_NAME]"
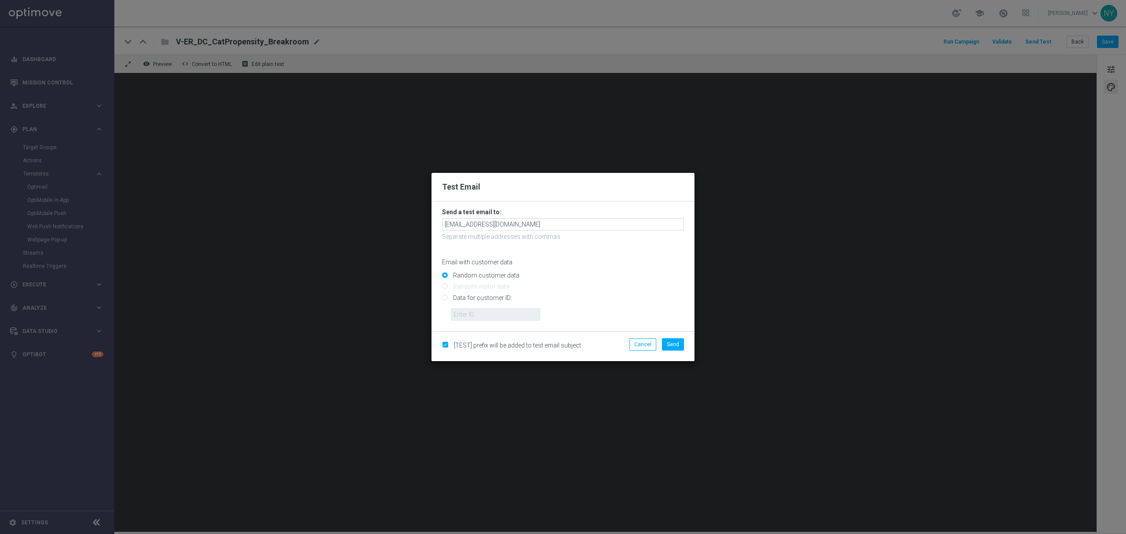
drag, startPoint x: 444, startPoint y: 300, endPoint x: 450, endPoint y: 305, distance: 7.8
click at [444, 300] on input "Data for customer ID:" at bounding box center [563, 301] width 242 height 12
radio input "true"
click at [471, 317] on input "text" at bounding box center [495, 314] width 89 height 12
paste input "10000020539"
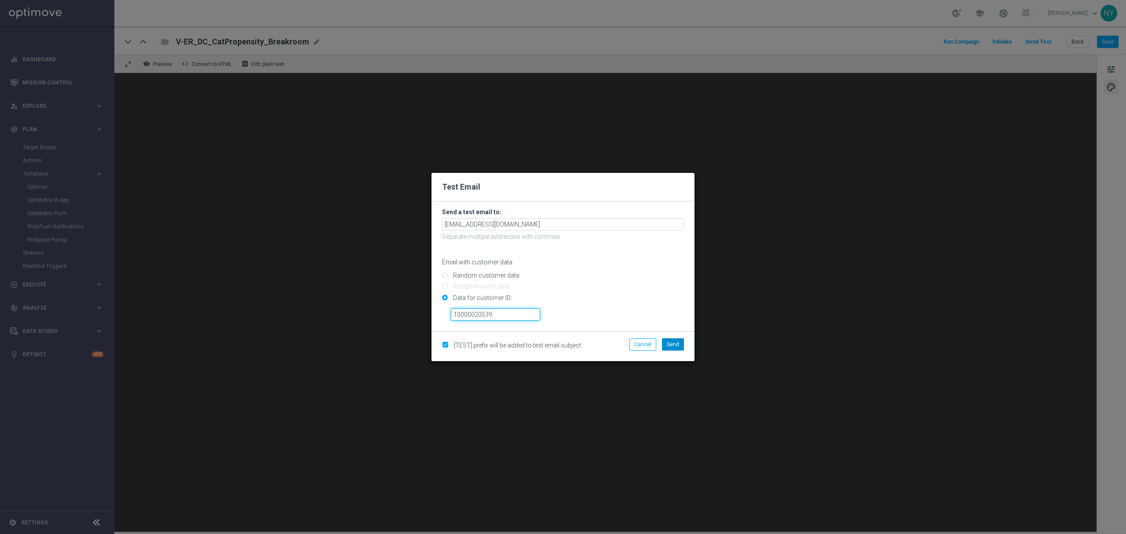
type input "10000020539"
click at [667, 344] on span "Send" at bounding box center [673, 344] width 12 height 6
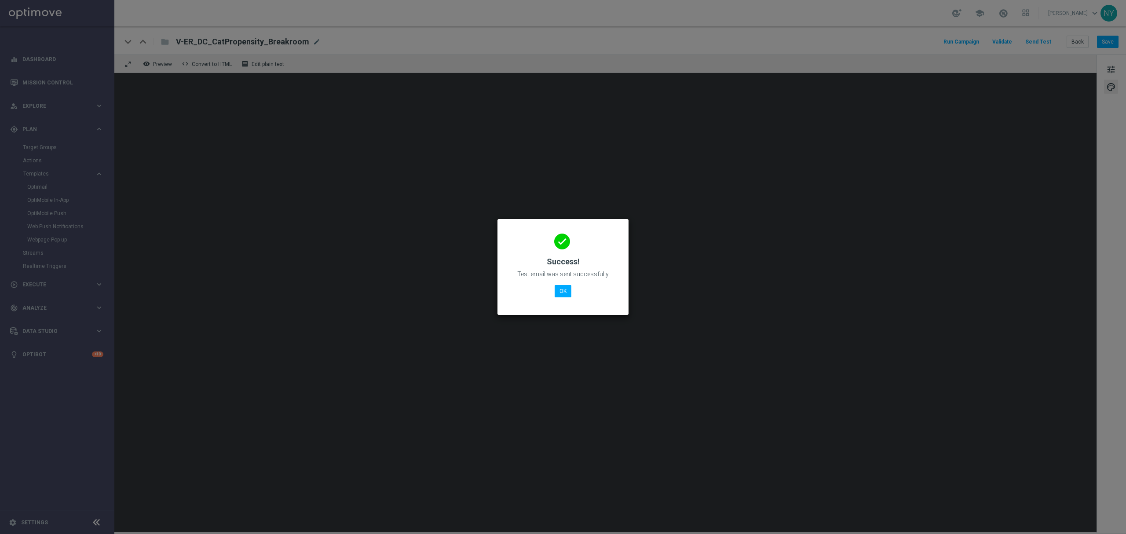
click at [572, 291] on div "done Success! Test email was sent successfully OK" at bounding box center [563, 265] width 110 height 77
click at [563, 296] on button "OK" at bounding box center [563, 291] width 17 height 12
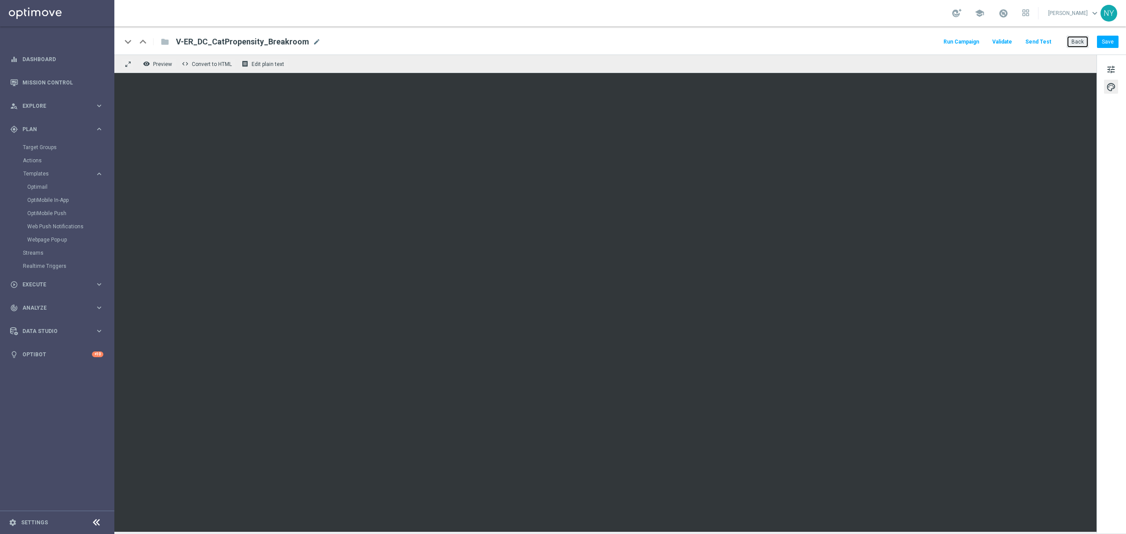
click at [1078, 41] on button "Back" at bounding box center [1078, 42] width 22 height 12
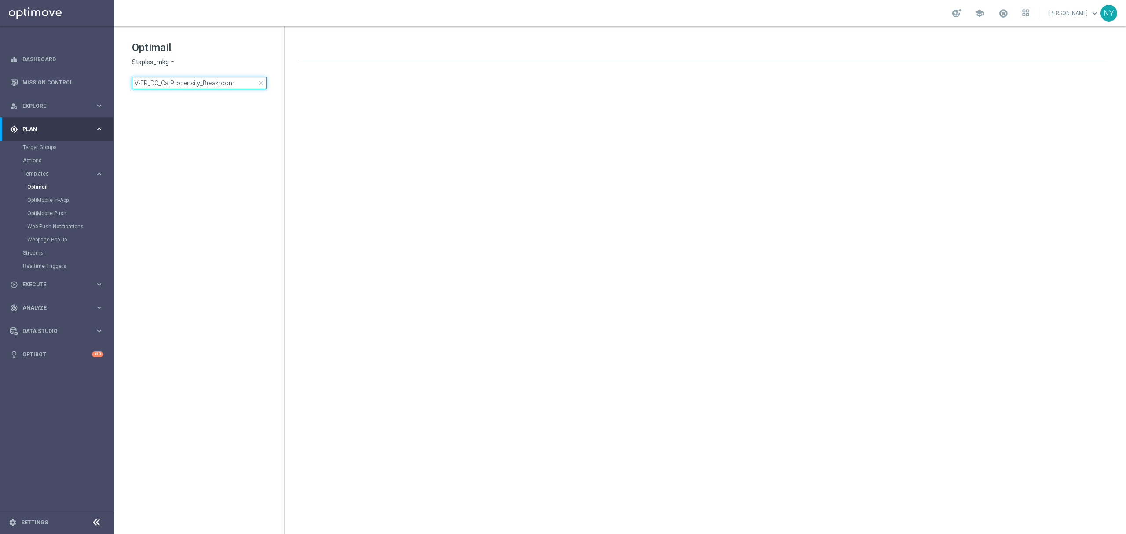
click at [236, 84] on input "V-ER_DC_CatPropensity_Breakroom" at bounding box center [199, 83] width 135 height 12
drag, startPoint x: 243, startPoint y: 83, endPoint x: 100, endPoint y: 74, distance: 142.8
click at [101, 74] on main "equalizer Dashboard Mission Control" at bounding box center [563, 267] width 1126 height 534
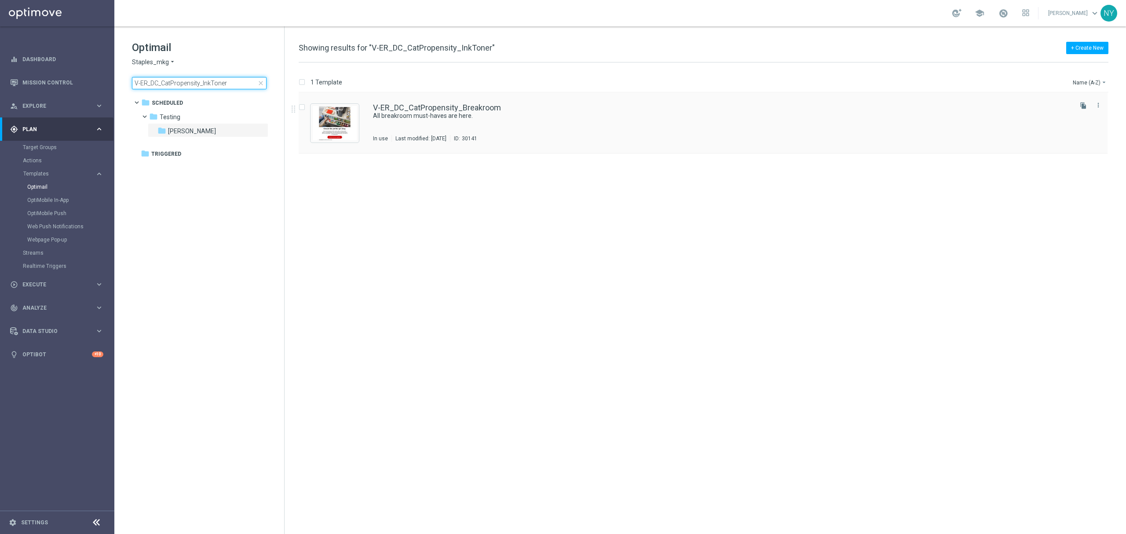
type input "V-ER_DC_CatPropensity_InkToner"
click at [439, 106] on link "V-ER_DC_CatPropensity_Breakroom" at bounding box center [437, 108] width 128 height 8
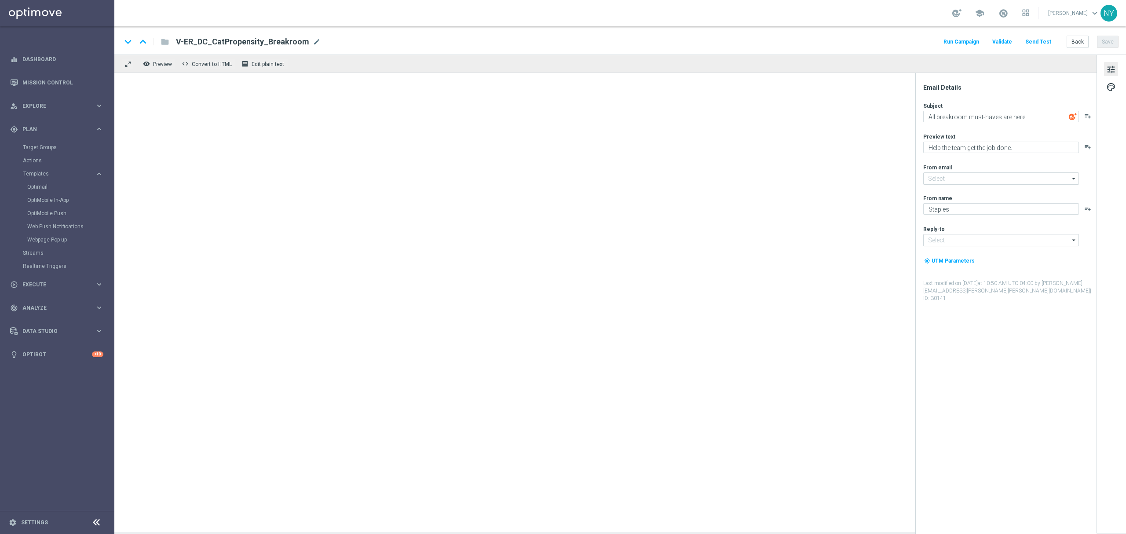
type input "[EMAIL_ADDRESS][DOMAIN_NAME]"
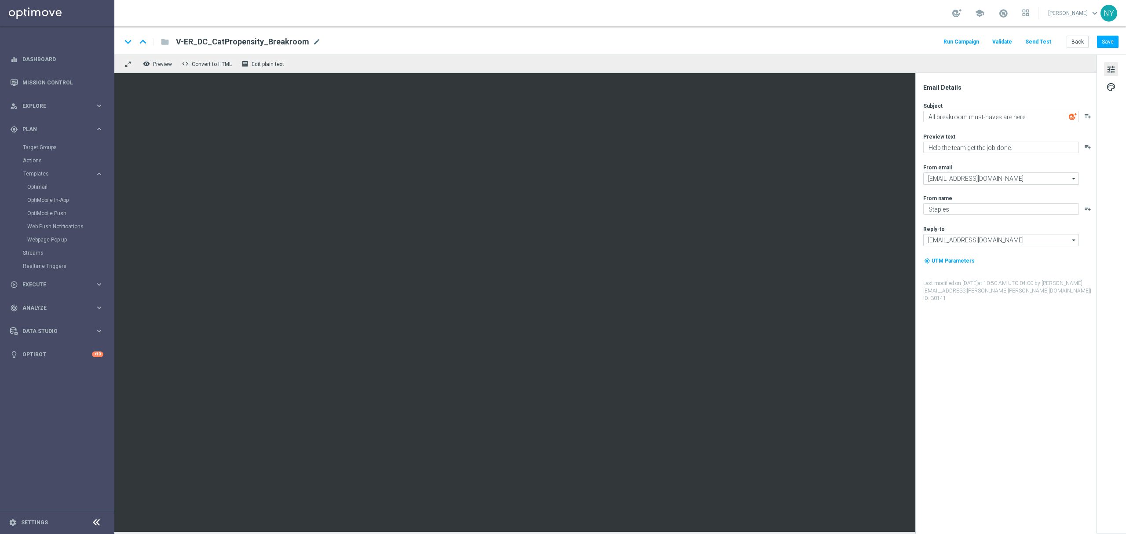
click at [973, 41] on button "Run Campaign" at bounding box center [961, 42] width 38 height 12
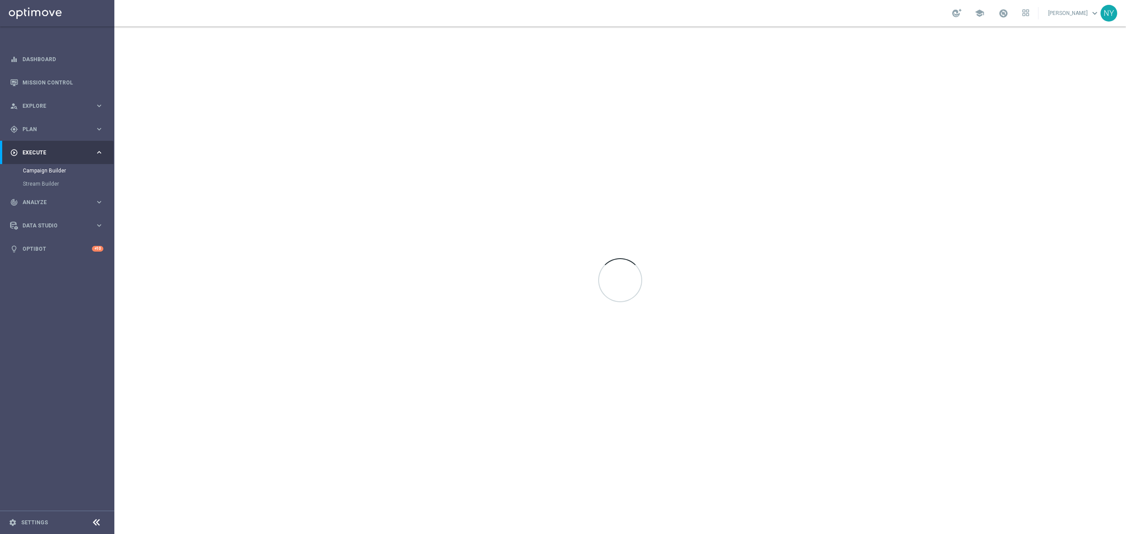
click at [961, 39] on div at bounding box center [620, 280] width 1012 height 508
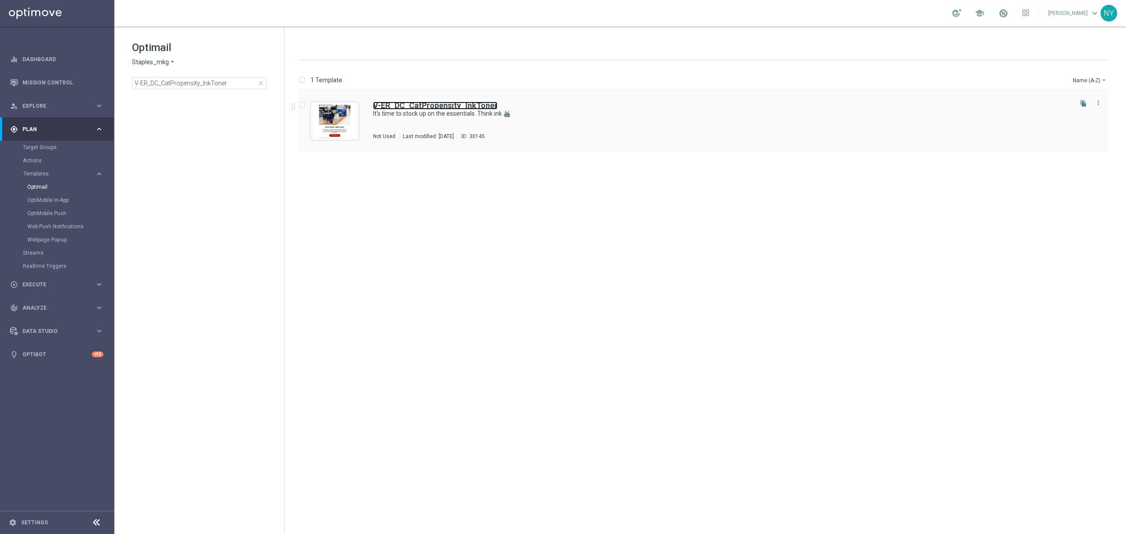
click at [446, 108] on b "V-ER_DC_CatPropensity_InkToner" at bounding box center [435, 105] width 124 height 9
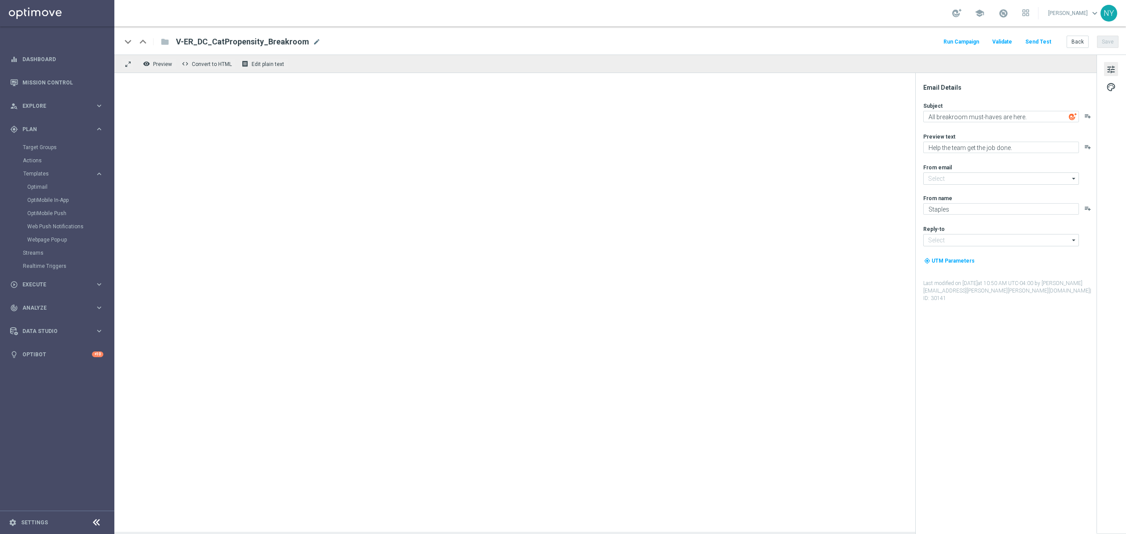
type input "[EMAIL_ADDRESS][DOMAIN_NAME]"
type textarea "It's time to stock up on the essentials. Think ink 🖨️"
type textarea "Your printer will thank you."
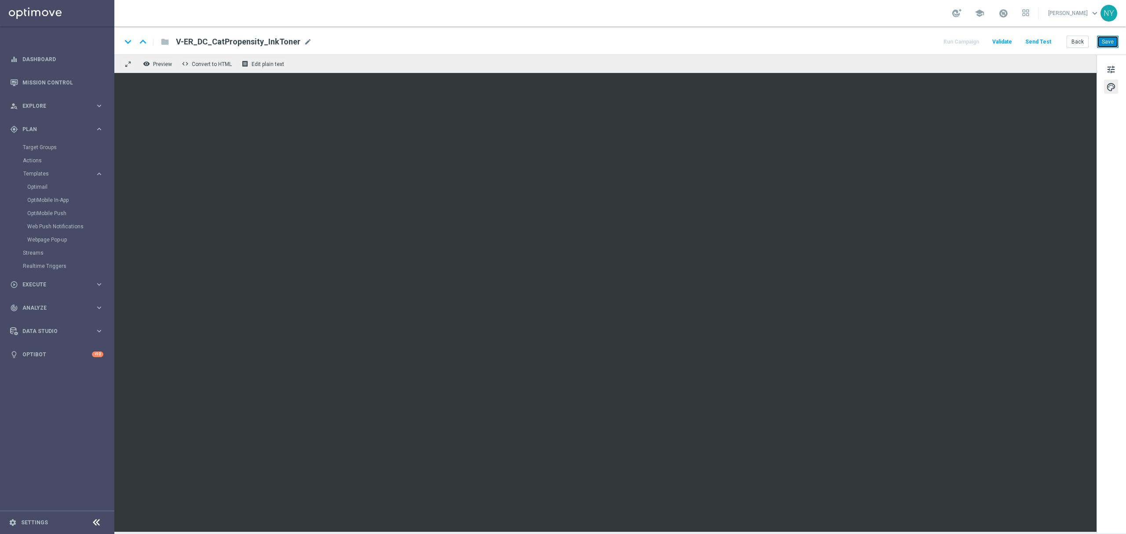
click at [1102, 40] on button "Save" at bounding box center [1108, 42] width 22 height 12
click at [1042, 41] on button "Send Test" at bounding box center [1038, 42] width 29 height 12
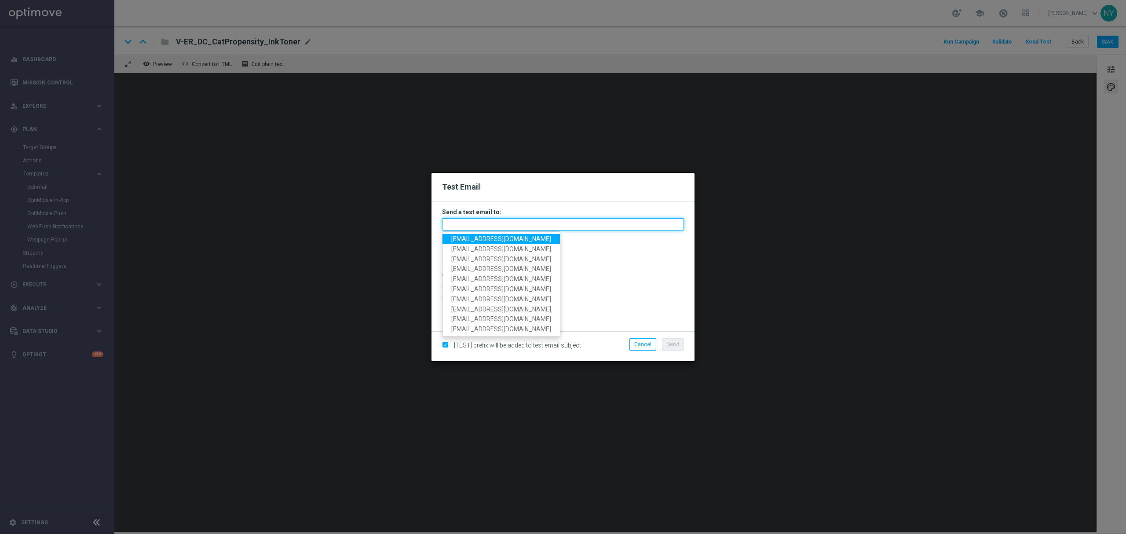
click at [456, 226] on input "text" at bounding box center [563, 224] width 242 height 12
click at [482, 235] on span "[EMAIL_ADDRESS][DOMAIN_NAME]" at bounding box center [501, 238] width 100 height 7
type input "[EMAIL_ADDRESS][DOMAIN_NAME]"
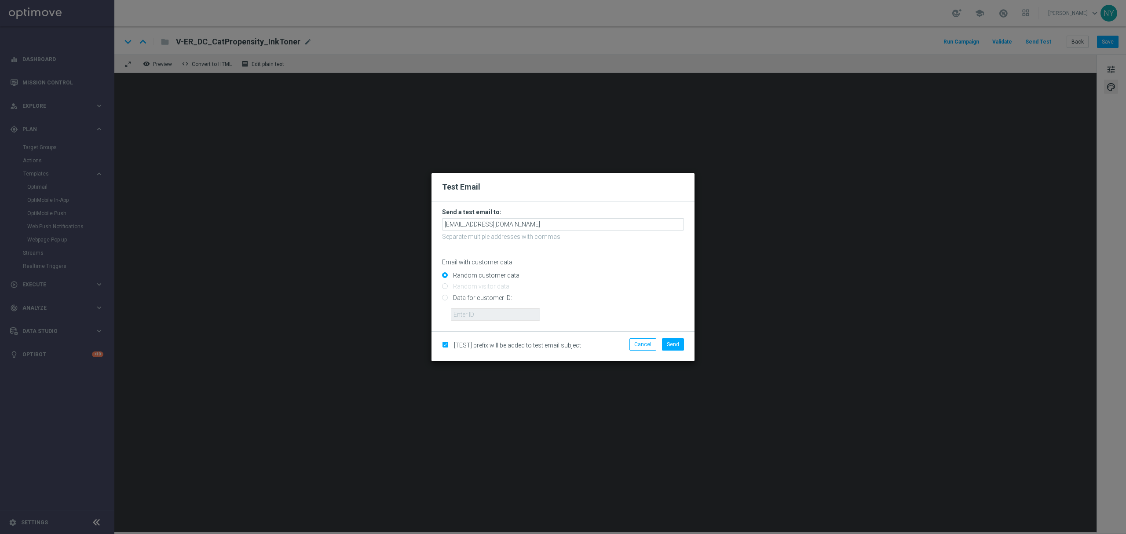
drag, startPoint x: 446, startPoint y: 297, endPoint x: 450, endPoint y: 300, distance: 5.5
click at [446, 298] on input "Data for customer ID:" at bounding box center [563, 301] width 242 height 12
radio input "true"
click at [470, 319] on input "text" at bounding box center [495, 314] width 89 height 12
paste input "10000020539"
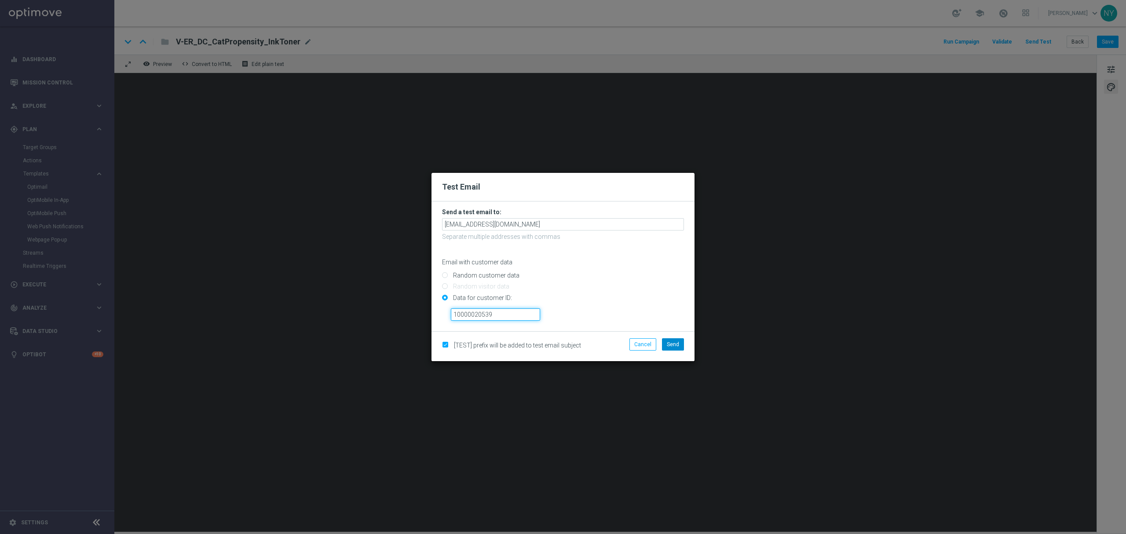
type input "10000020539"
click at [668, 341] on span "Send" at bounding box center [673, 344] width 12 height 6
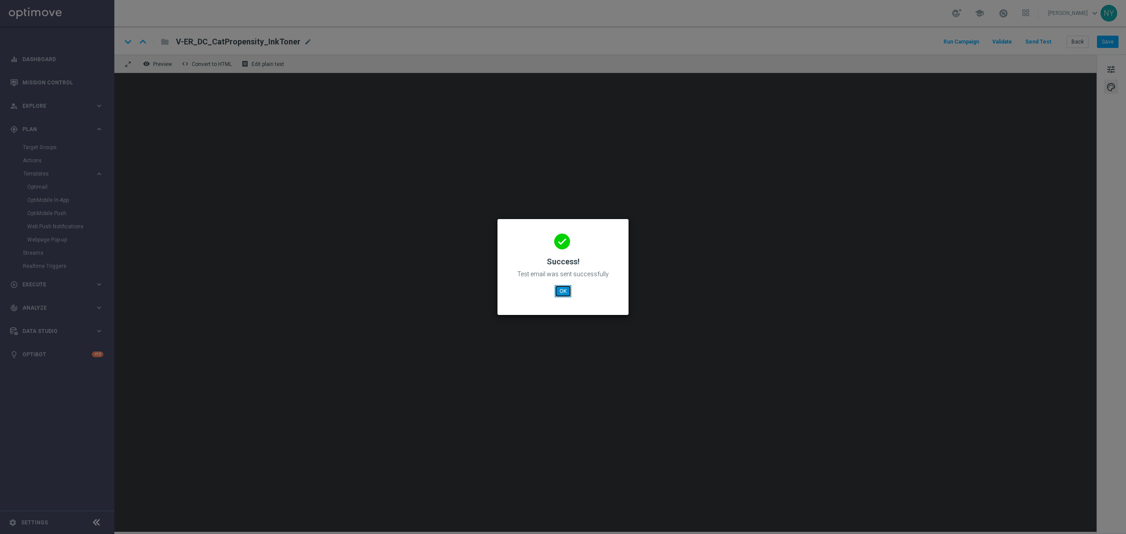
click at [563, 285] on button "OK" at bounding box center [563, 291] width 17 height 12
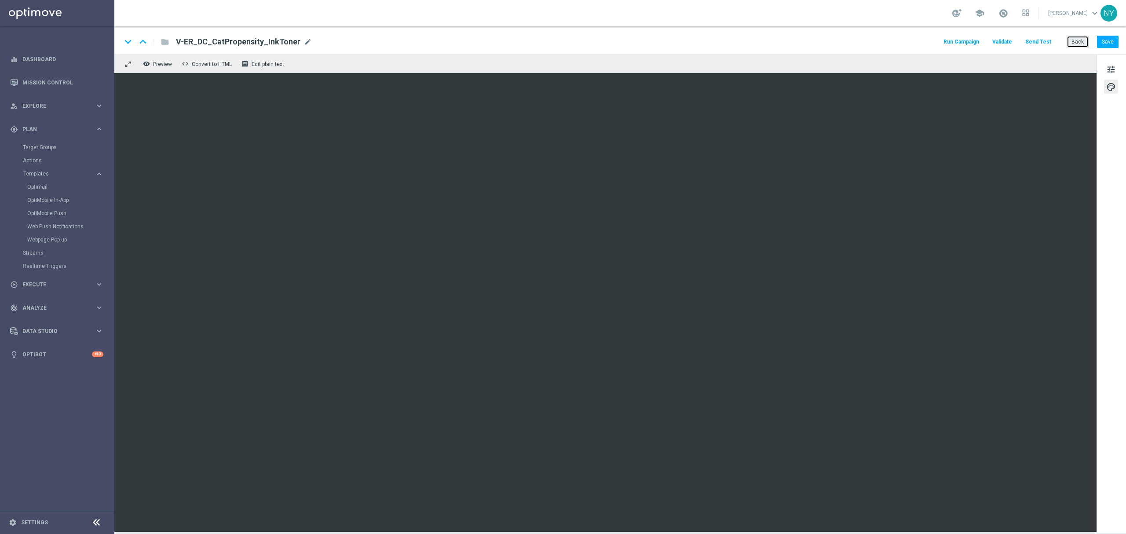
click at [1077, 38] on button "Back" at bounding box center [1078, 42] width 22 height 12
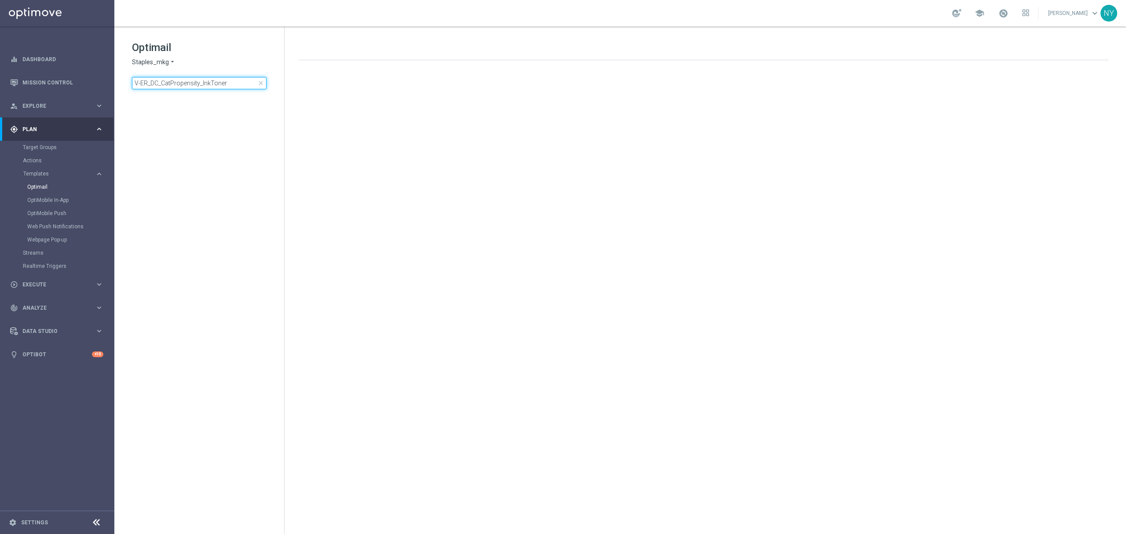
click at [241, 82] on input "V-ER_DC_CatPropensity_InkToner" at bounding box center [199, 83] width 135 height 12
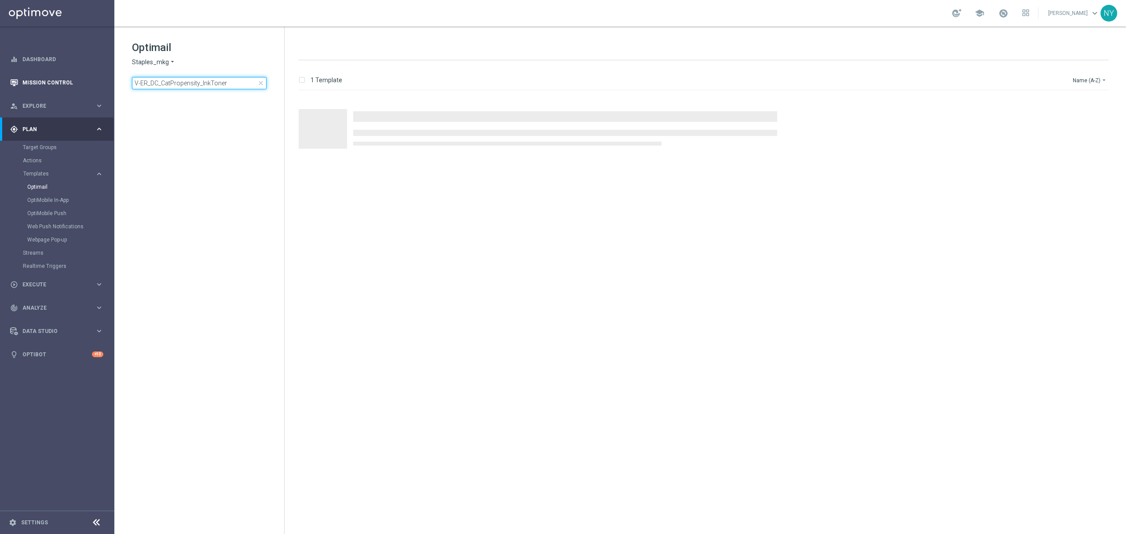
drag, startPoint x: 99, startPoint y: 69, endPoint x: 66, endPoint y: 78, distance: 34.9
click at [66, 78] on main "equalizer Dashboard Mission Control" at bounding box center [563, 267] width 1126 height 534
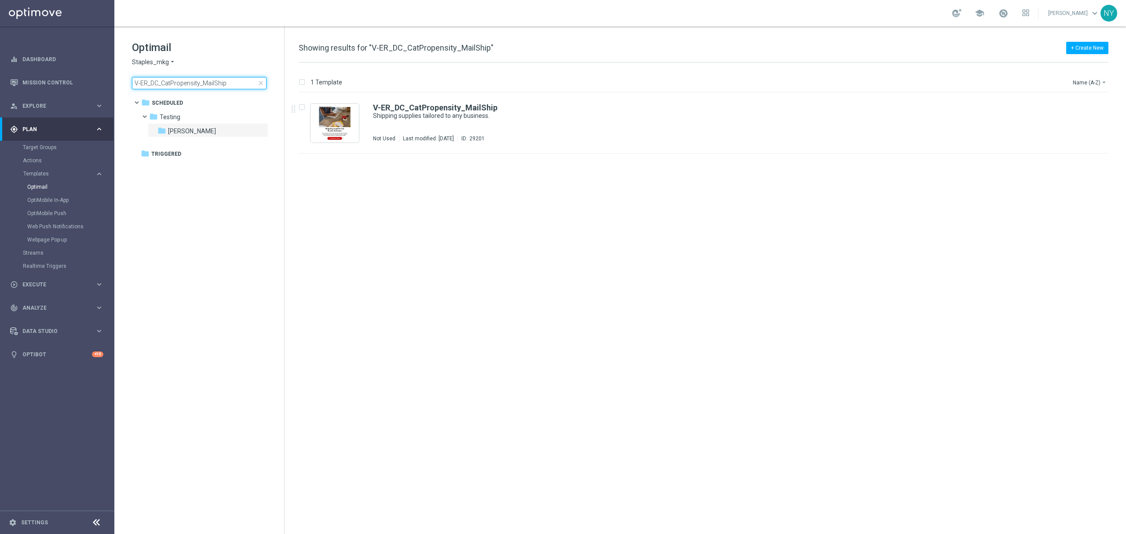
type input "V-ER_DC_CatPropensity_MailShip"
click at [422, 110] on b "V-ER_DC_CatPropensity_MailShip" at bounding box center [435, 107] width 124 height 9
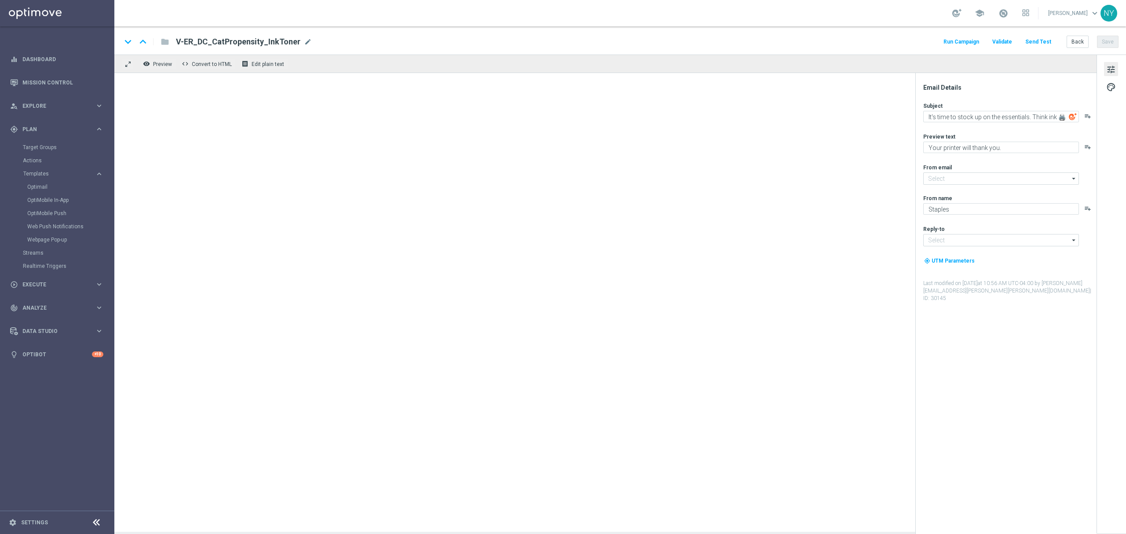
type input "[EMAIL_ADDRESS][DOMAIN_NAME]"
type textarea "Shipping supplies tailored to any business."
type textarea "Your shipping simplified. 📦"
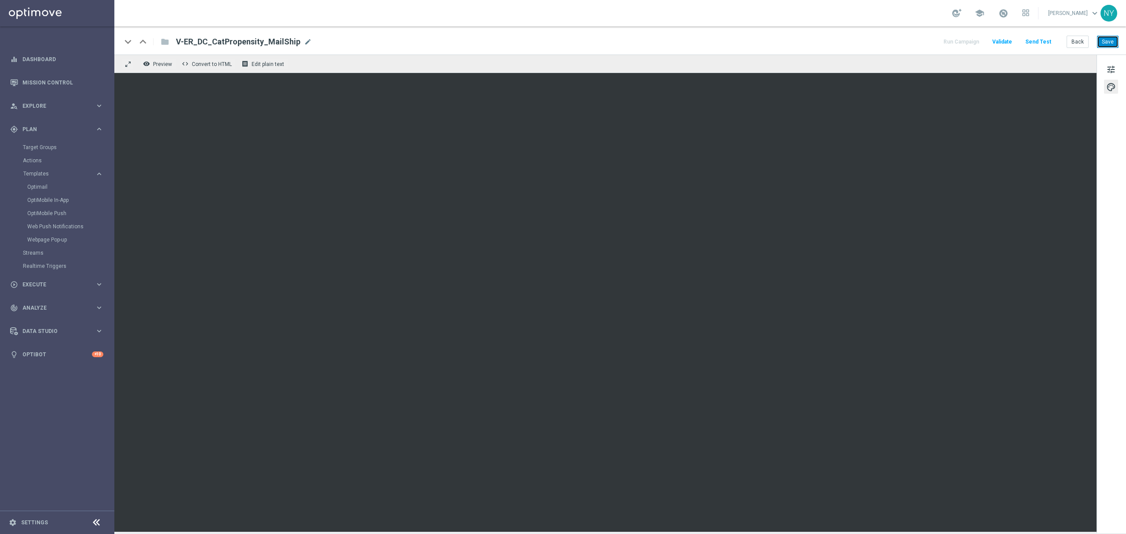
click at [1107, 43] on button "Save" at bounding box center [1108, 42] width 22 height 12
click at [1035, 40] on button "Send Test" at bounding box center [1038, 42] width 29 height 12
click at [1045, 40] on button "Send Test" at bounding box center [1038, 42] width 29 height 12
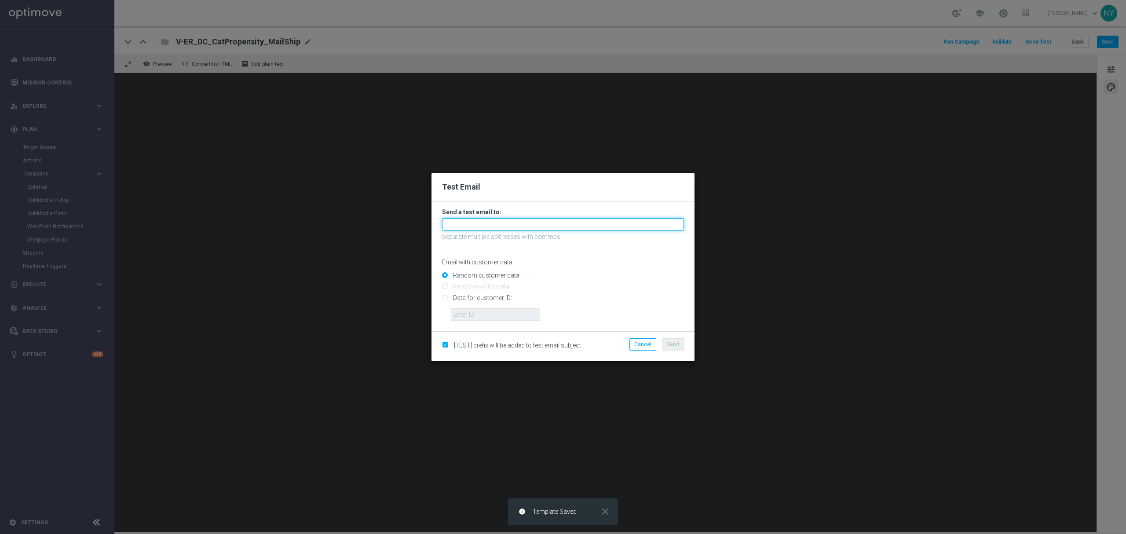
click at [442, 226] on input "text" at bounding box center [563, 224] width 242 height 12
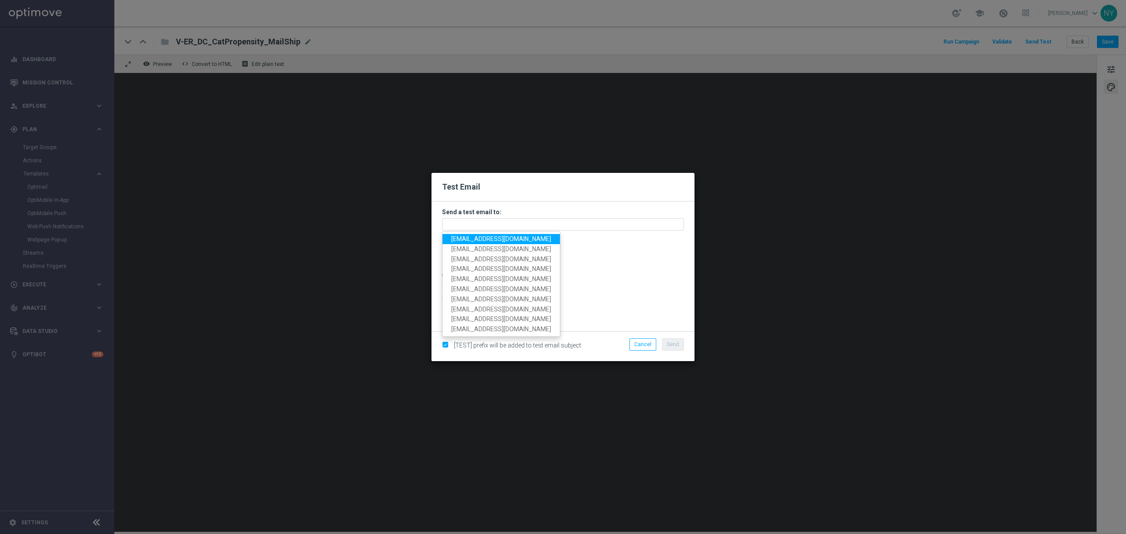
click at [479, 239] on span "[EMAIL_ADDRESS][DOMAIN_NAME]" at bounding box center [501, 238] width 100 height 7
type input "[EMAIL_ADDRESS][DOMAIN_NAME]"
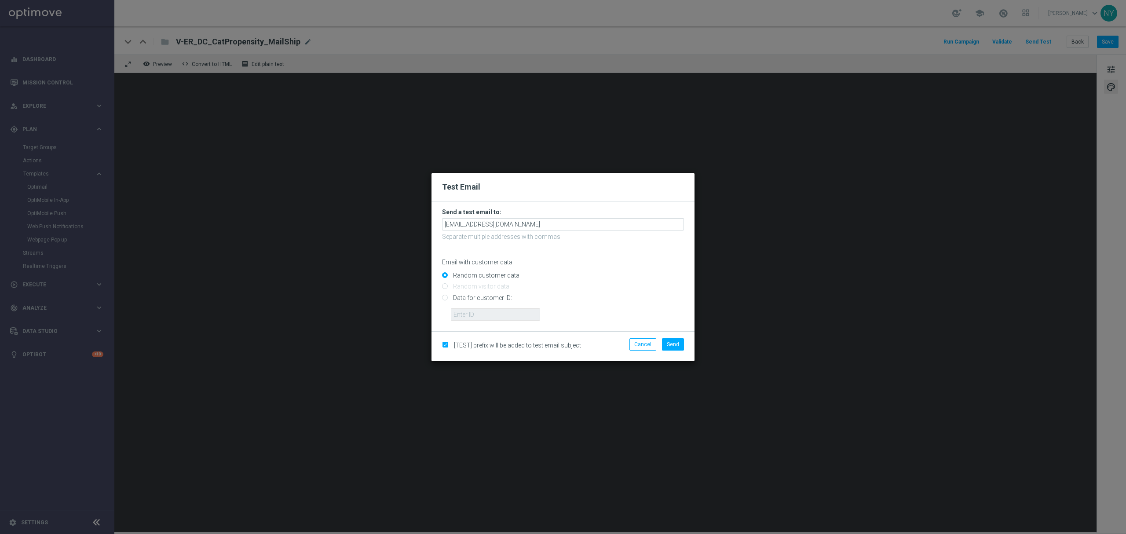
click at [446, 301] on input "Data for customer ID:" at bounding box center [563, 301] width 242 height 12
radio input "true"
click at [463, 310] on input "text" at bounding box center [495, 314] width 89 height 12
paste input "10000020539"
type input "10000020539"
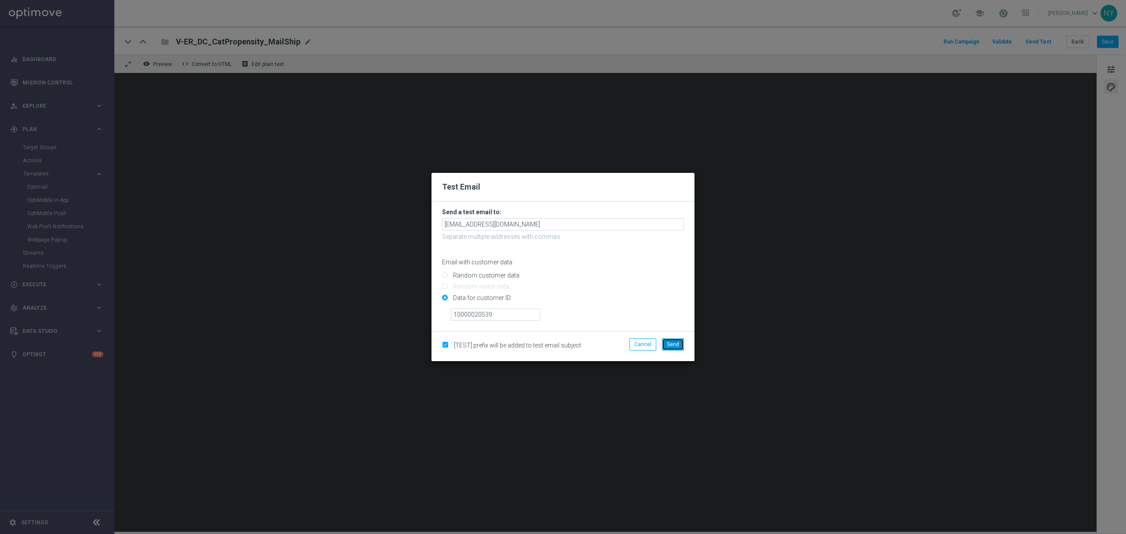
click at [678, 345] on span "Send" at bounding box center [673, 344] width 12 height 6
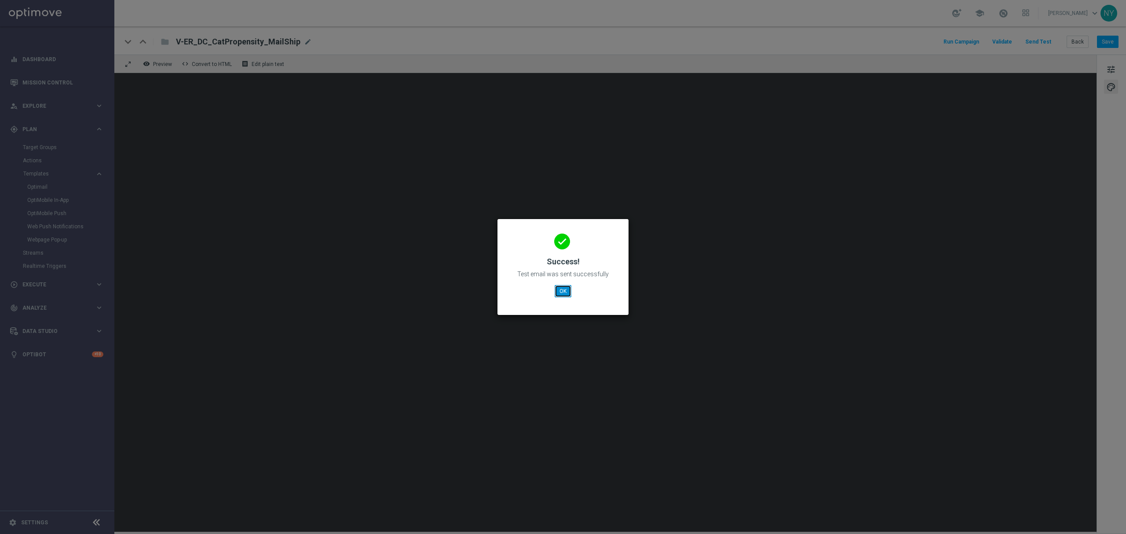
click at [563, 295] on button "OK" at bounding box center [563, 291] width 17 height 12
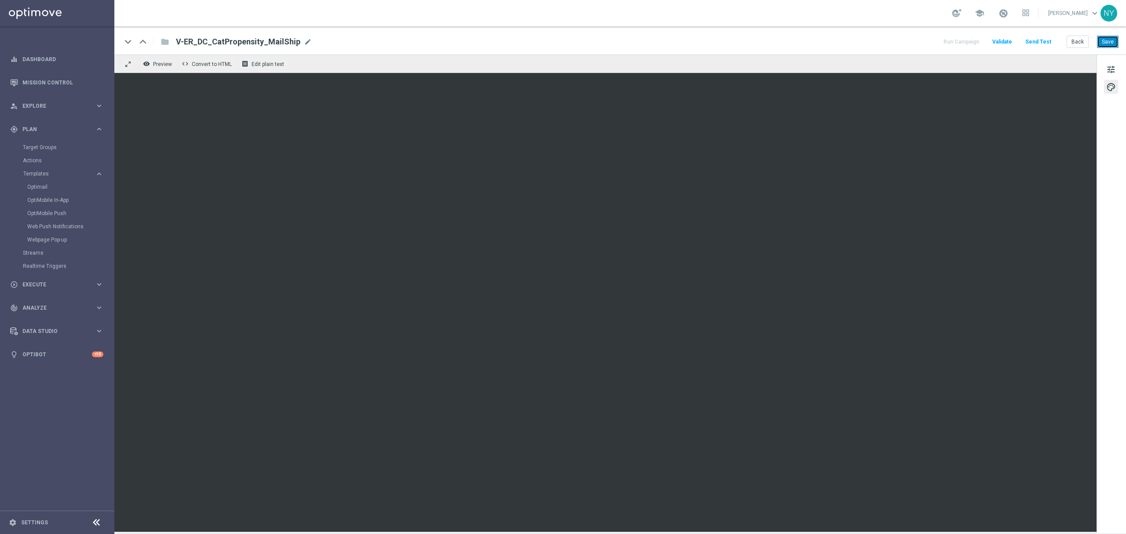
click at [1104, 44] on button "Save" at bounding box center [1108, 42] width 22 height 12
click at [1108, 39] on button "Save" at bounding box center [1108, 42] width 22 height 12
click at [1042, 40] on button "Send Test" at bounding box center [1038, 42] width 29 height 12
click at [1033, 41] on button "Send Test" at bounding box center [1038, 42] width 29 height 12
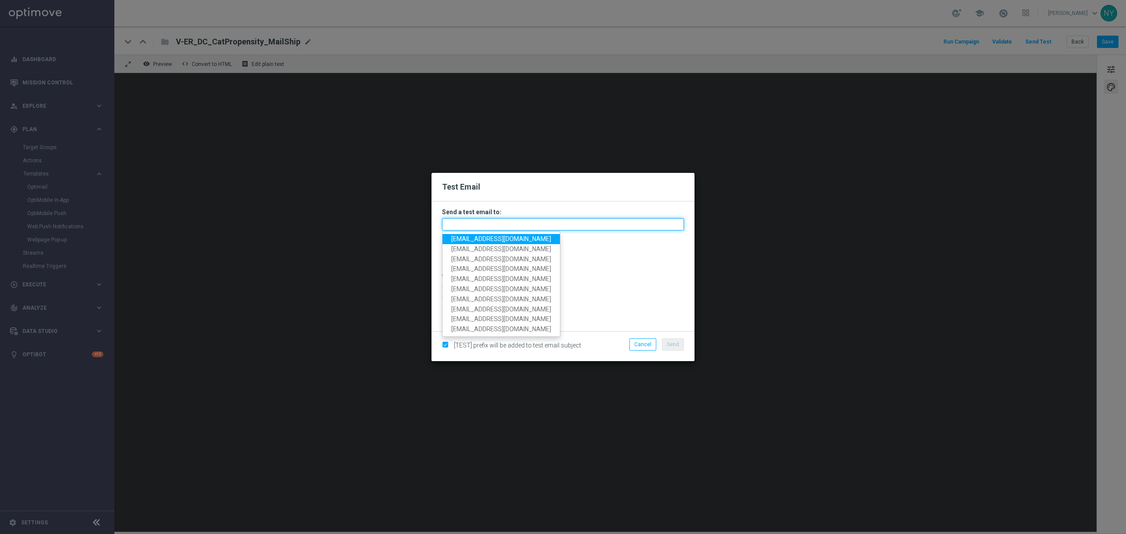
click at [493, 224] on input "text" at bounding box center [563, 224] width 242 height 12
paste input "[EMAIL_ADDRESS][DOMAIN_NAME]"
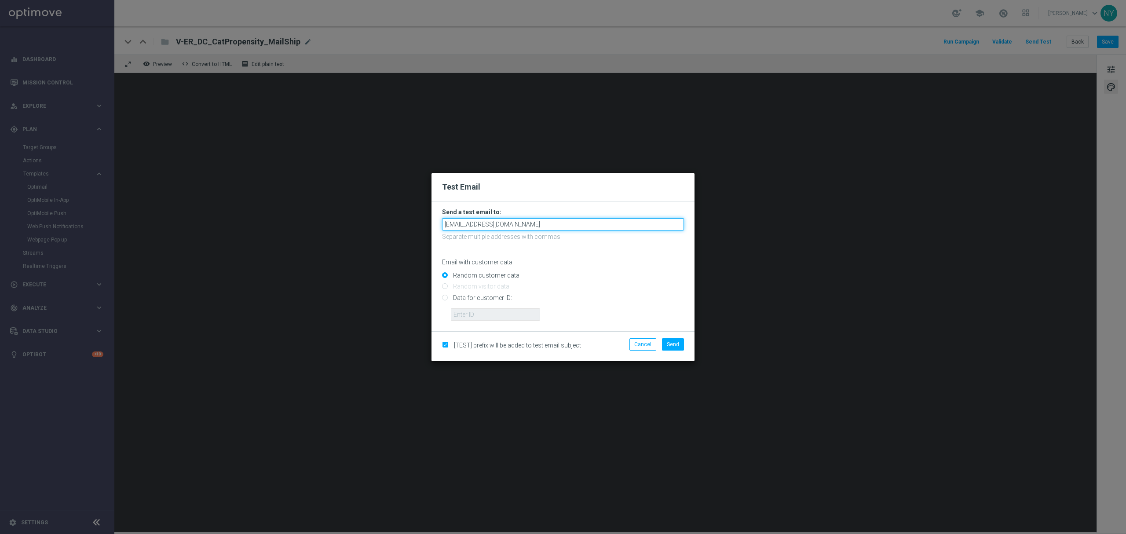
type input "[EMAIL_ADDRESS][DOMAIN_NAME]"
click at [554, 281] on input "Random customer data" at bounding box center [563, 279] width 242 height 12
click at [449, 298] on input "Data for customer ID:" at bounding box center [563, 301] width 242 height 12
radio input "true"
click at [467, 317] on input "text" at bounding box center [495, 314] width 89 height 12
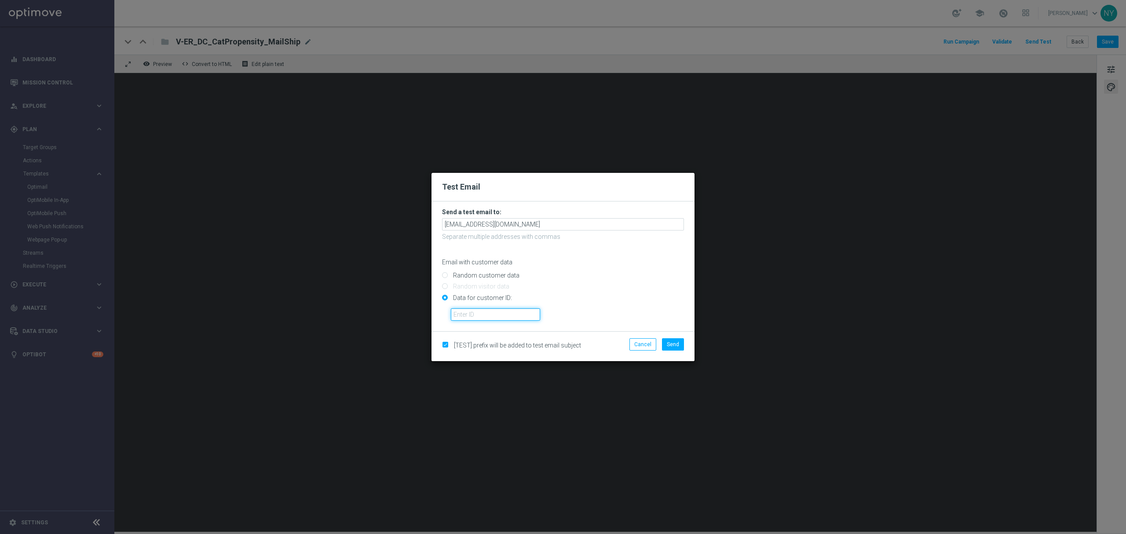
click at [470, 312] on input "text" at bounding box center [495, 314] width 89 height 12
paste input "10000020539"
type input "10000020539"
click at [670, 341] on span "Send" at bounding box center [673, 344] width 12 height 6
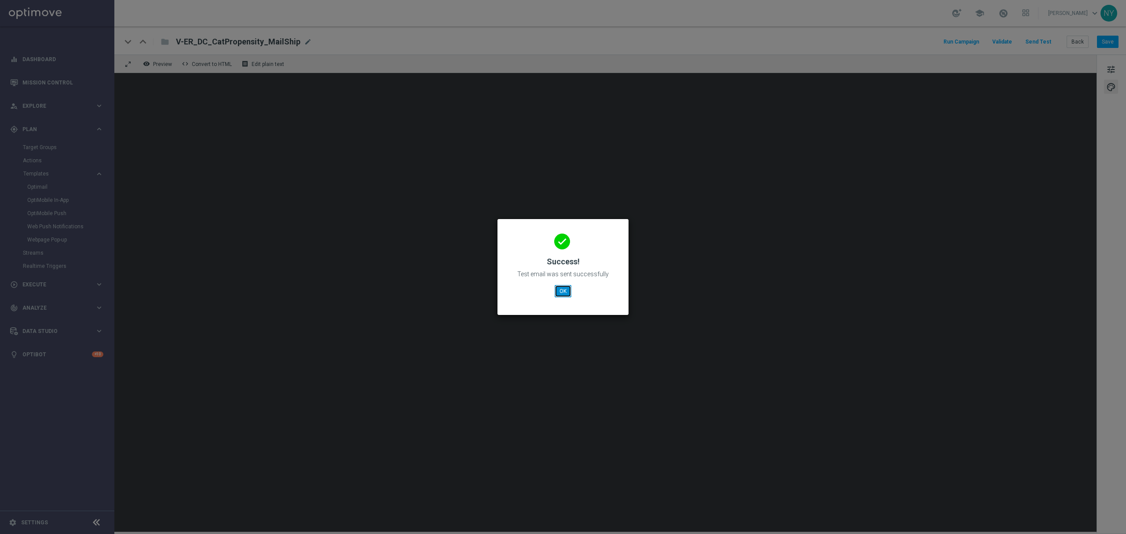
click at [566, 289] on button "OK" at bounding box center [563, 291] width 17 height 12
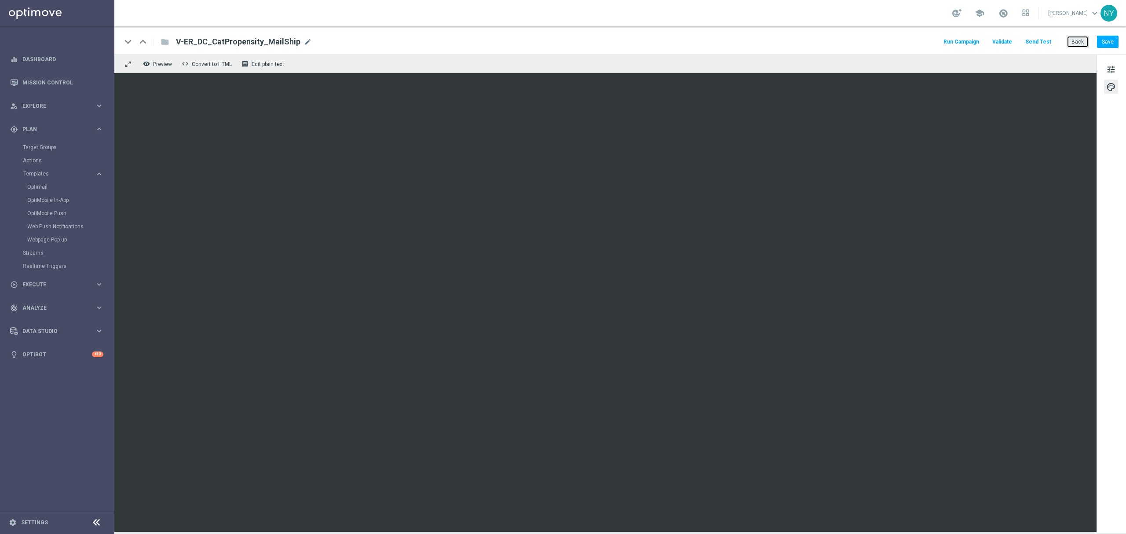
click at [1076, 41] on button "Back" at bounding box center [1078, 42] width 22 height 12
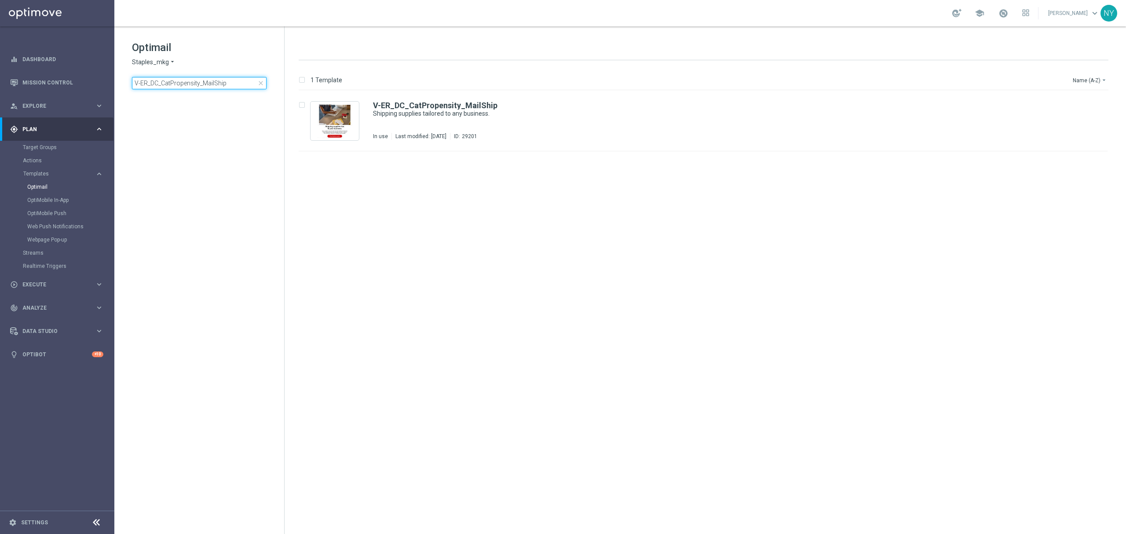
click at [231, 85] on input "V-ER_DC_CatPropensity_MailShip" at bounding box center [199, 83] width 135 height 12
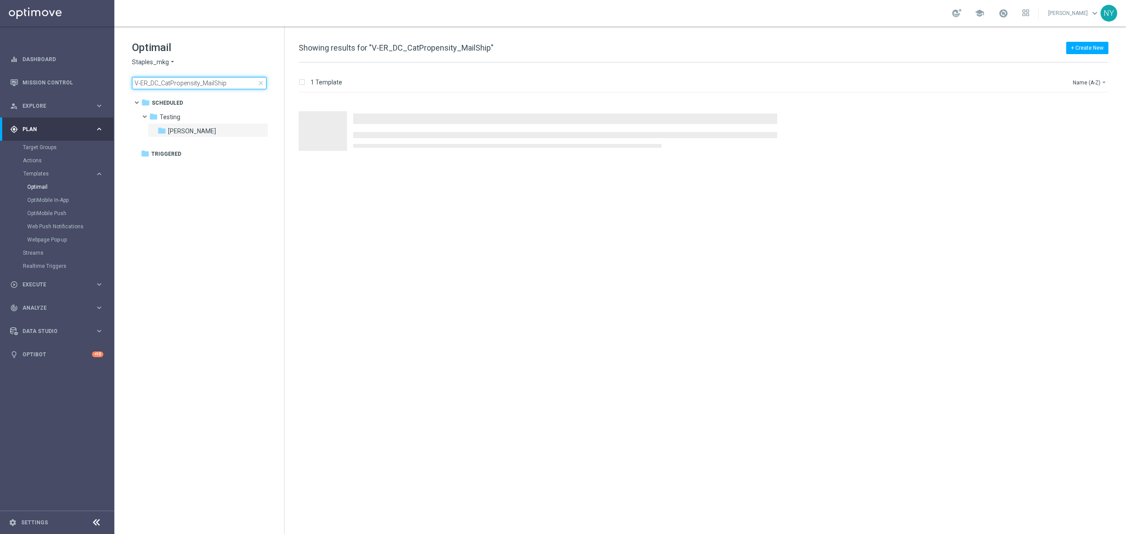
drag, startPoint x: 231, startPoint y: 86, endPoint x: 203, endPoint y: 84, distance: 28.6
click at [203, 84] on input "V-ER_DC_CatPropensity_MailShip" at bounding box center [199, 83] width 135 height 12
type input "V-ER_DC_CatPropensity_tech"
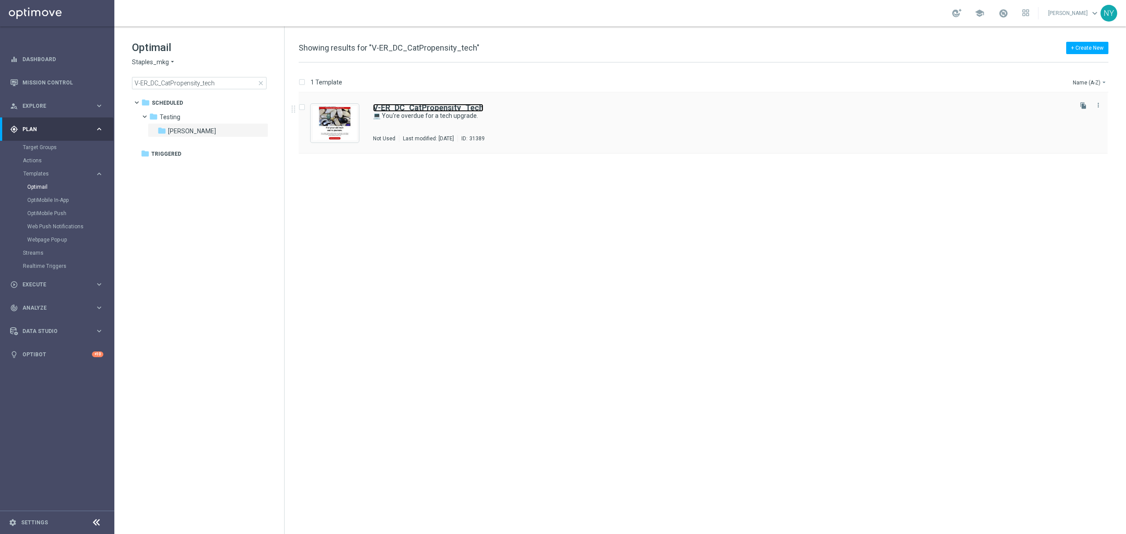
drag, startPoint x: 433, startPoint y: 106, endPoint x: 439, endPoint y: 107, distance: 5.8
click at [433, 106] on b "V-ER_DC_CatPropensity_Tech" at bounding box center [428, 107] width 110 height 9
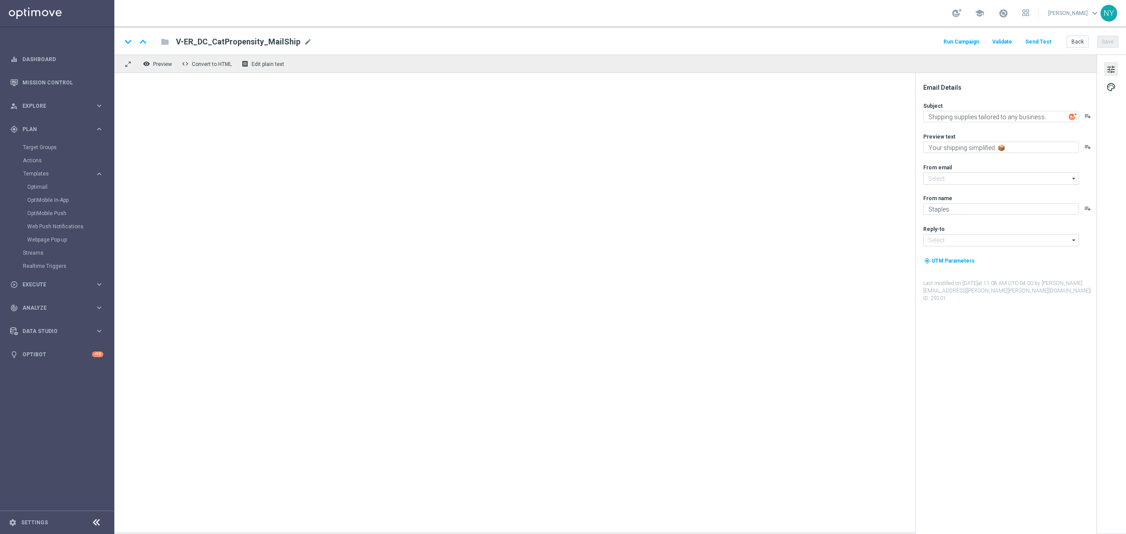
type input "[EMAIL_ADDRESS][DOMAIN_NAME]"
type textarea "💻 You're overdue for a tech upgrade."
type textarea "Save on tech you can trust."
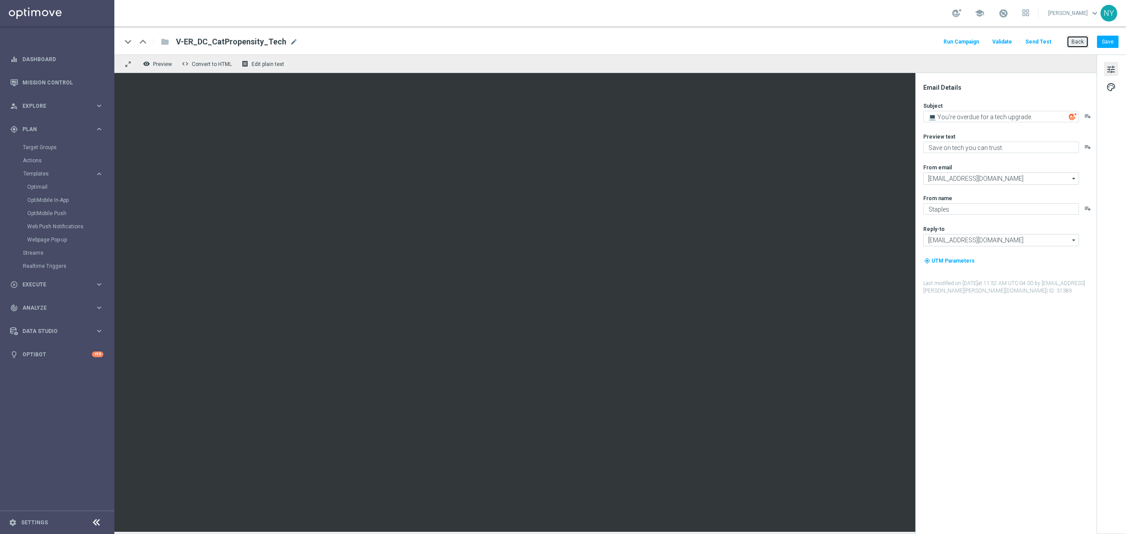
click at [1075, 37] on button "Back" at bounding box center [1078, 42] width 22 height 12
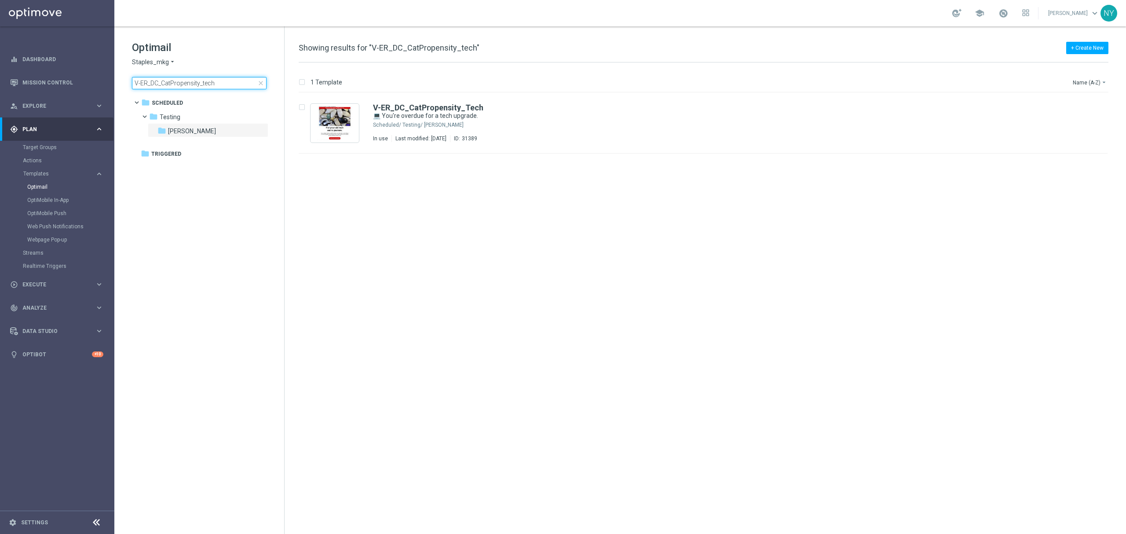
click at [218, 81] on input "V-ER_DC_CatPropensity_tech" at bounding box center [199, 83] width 135 height 12
drag, startPoint x: 220, startPoint y: 82, endPoint x: 174, endPoint y: 78, distance: 45.9
click at [163, 81] on input "V-ER_DC_CatPropensity_tech" at bounding box center [199, 83] width 135 height 12
type input "V"
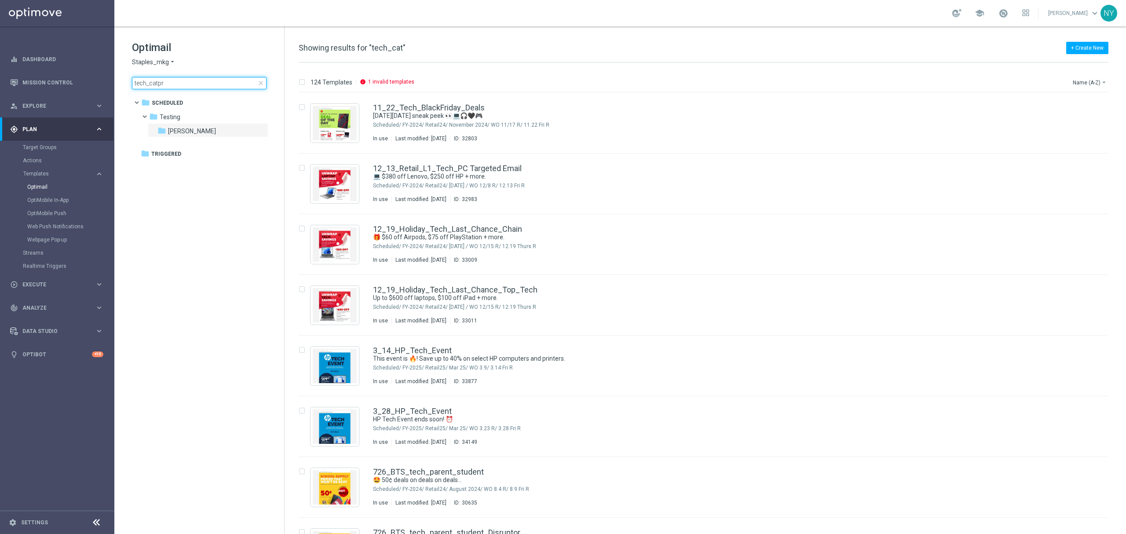
type input "tech_catpro"
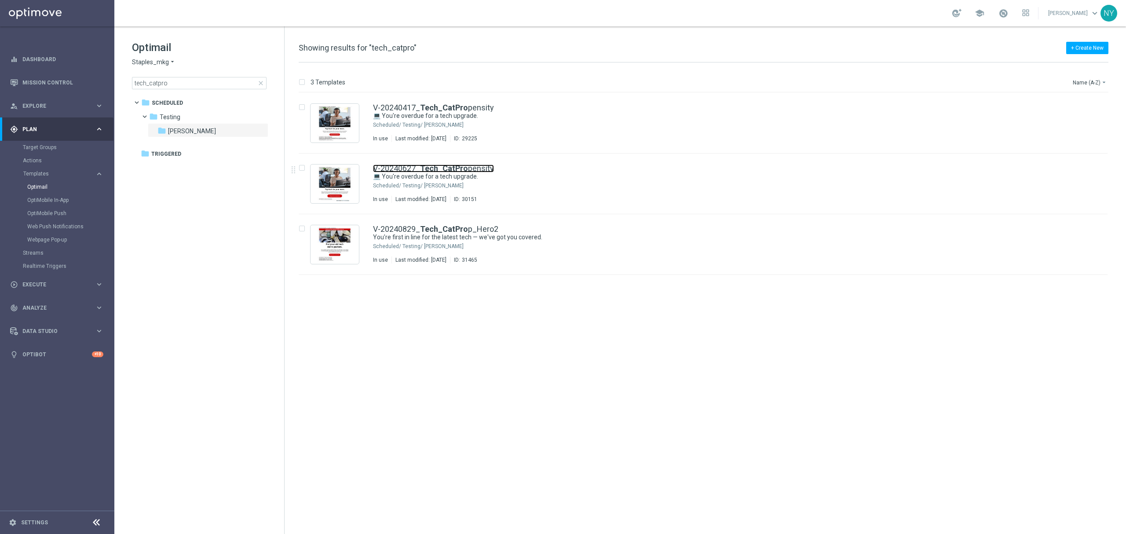
drag, startPoint x: 449, startPoint y: 166, endPoint x: 616, endPoint y: 0, distance: 235.7
click at [449, 166] on b "Tech_CatPro" at bounding box center [444, 168] width 48 height 9
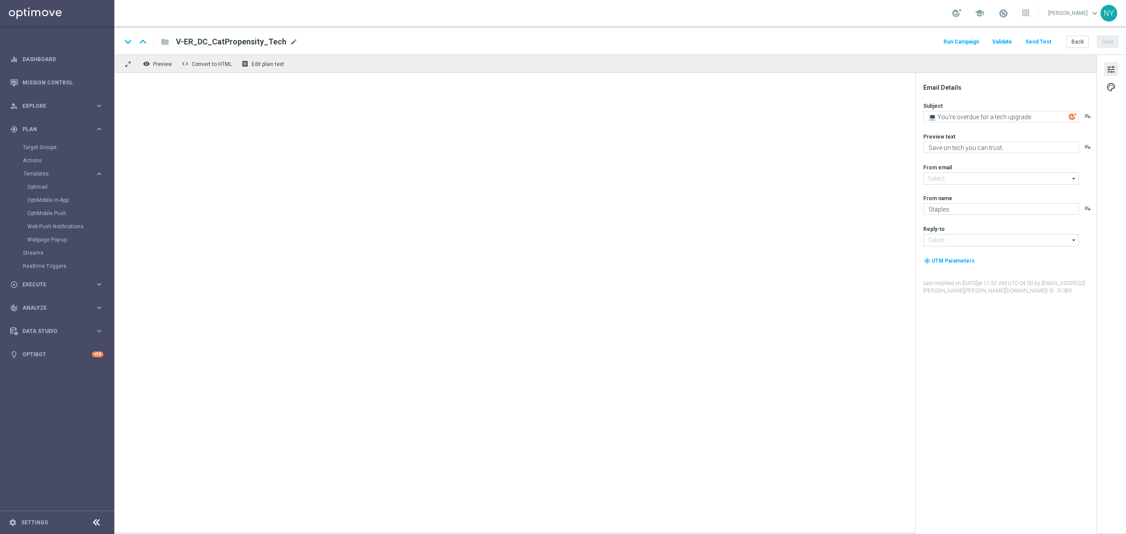
type input "[EMAIL_ADDRESS][DOMAIN_NAME]"
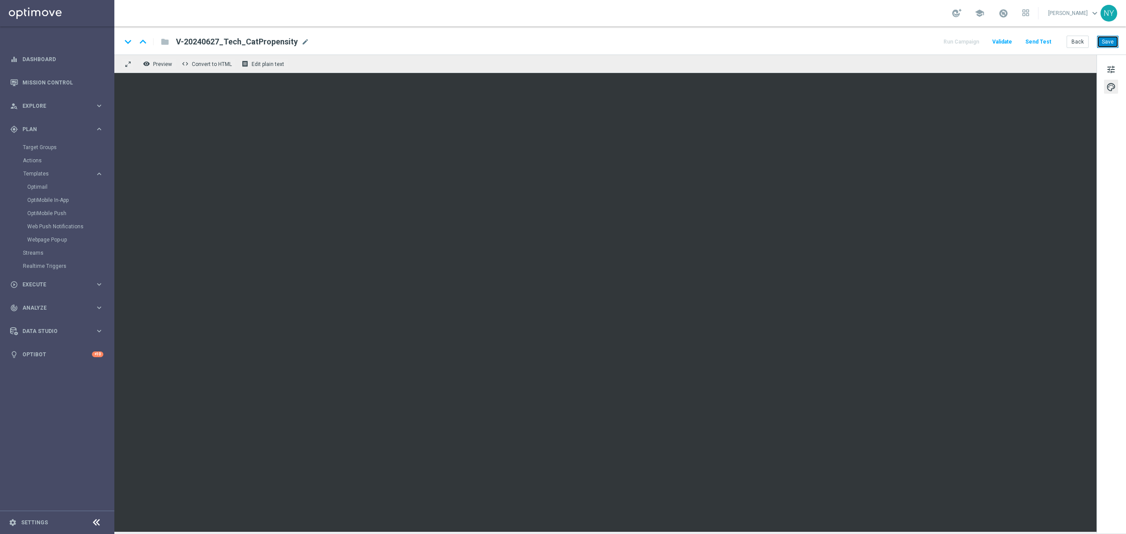
click at [1109, 39] on button "Save" at bounding box center [1108, 42] width 22 height 12
click at [1044, 41] on button "Send Test" at bounding box center [1038, 42] width 29 height 12
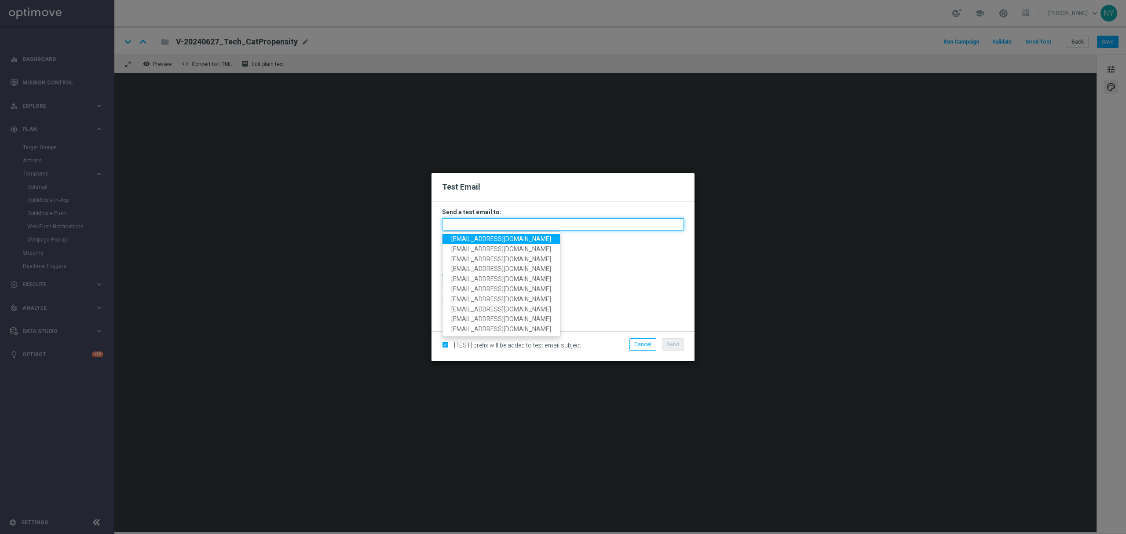
click at [471, 223] on input "text" at bounding box center [563, 224] width 242 height 12
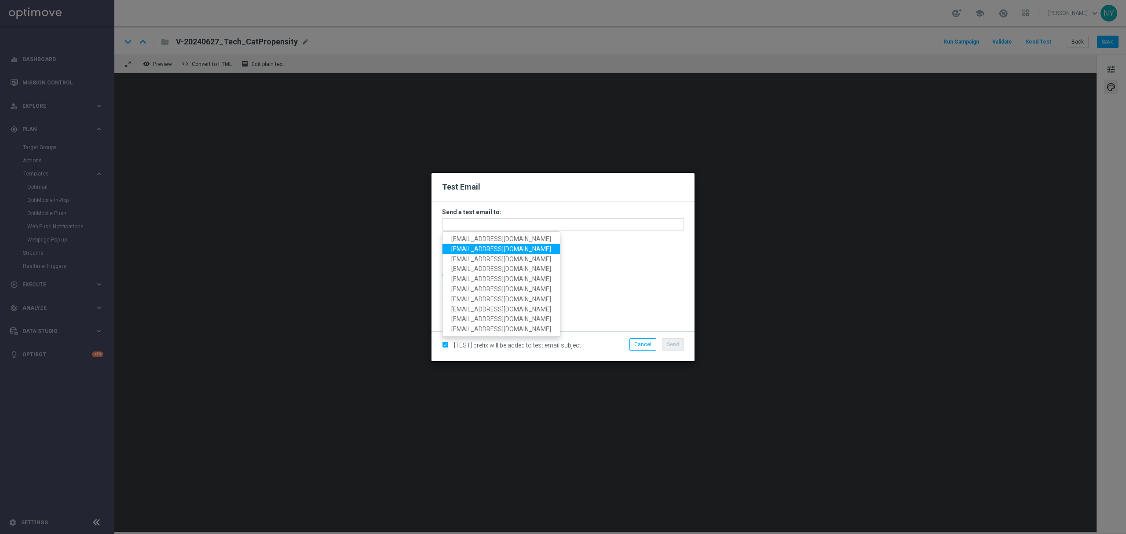
click at [488, 248] on span "[EMAIL_ADDRESS][DOMAIN_NAME]" at bounding box center [501, 248] width 100 height 7
type input "[EMAIL_ADDRESS][DOMAIN_NAME]"
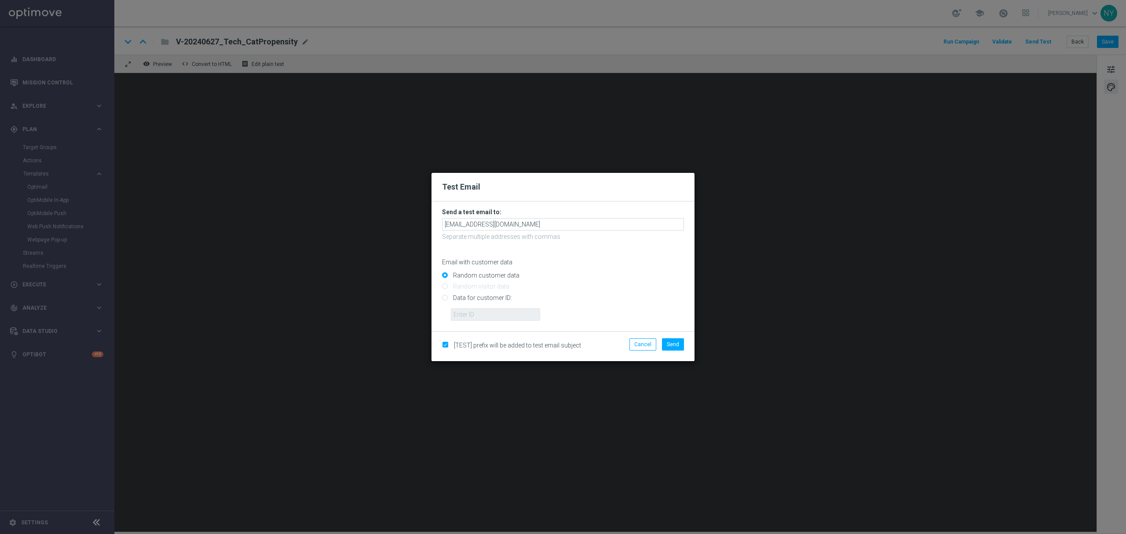
click at [443, 296] on input "Data for customer ID:" at bounding box center [563, 301] width 242 height 12
radio input "true"
click at [463, 312] on input "text" at bounding box center [495, 314] width 89 height 12
paste input "10000020539"
type input "10000020539"
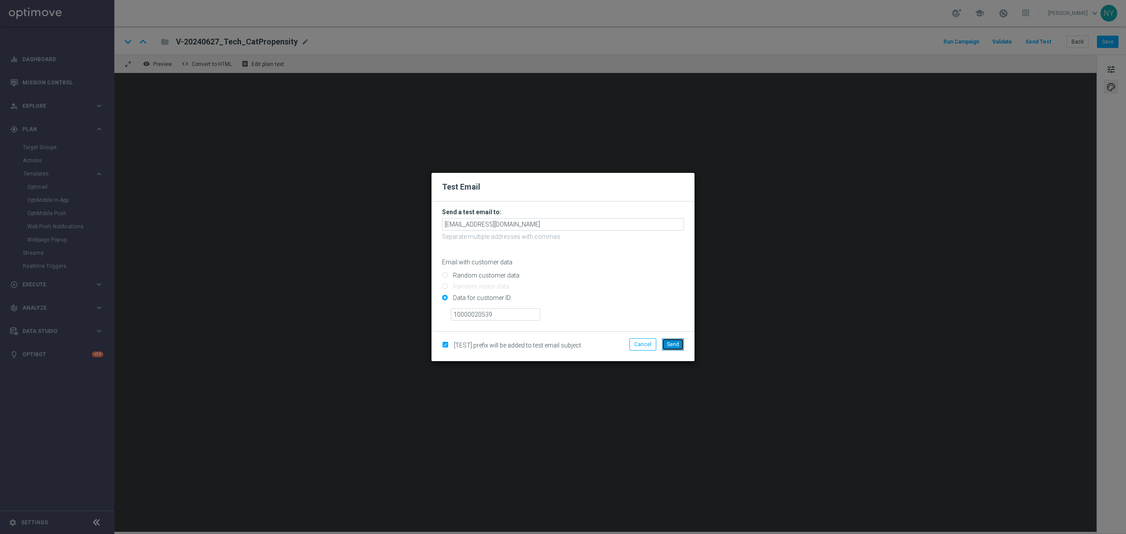
click at [678, 346] on button "Send" at bounding box center [673, 344] width 22 height 12
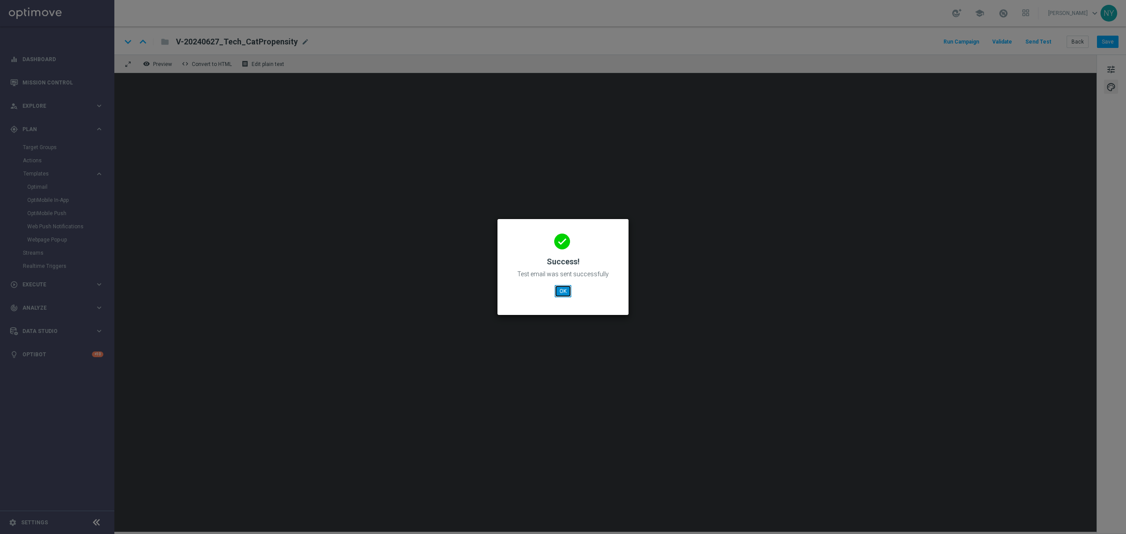
click at [561, 291] on button "OK" at bounding box center [563, 291] width 17 height 12
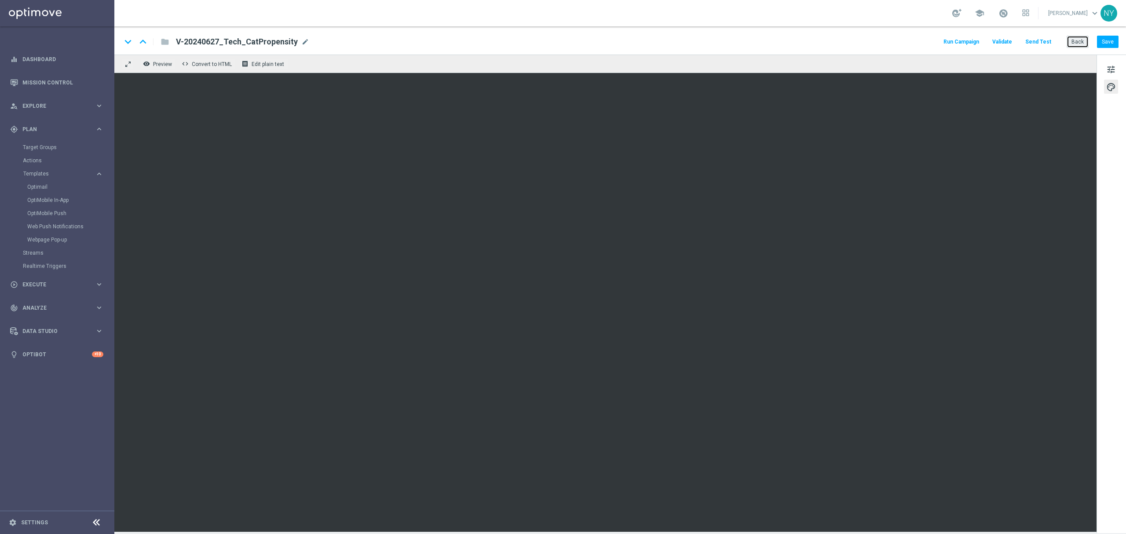
click at [1072, 38] on button "Back" at bounding box center [1078, 42] width 22 height 12
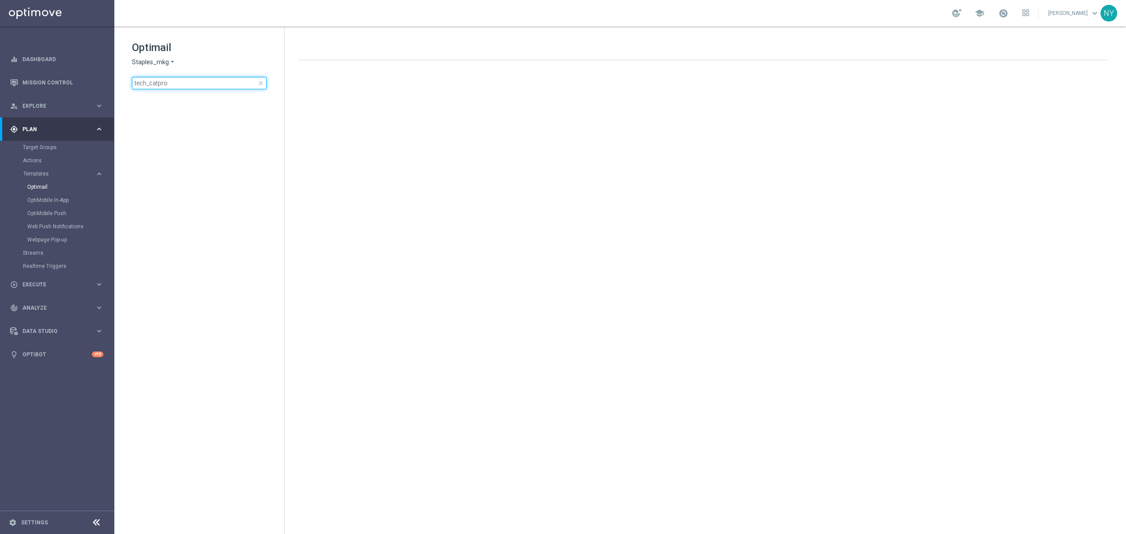
click at [216, 88] on input "tech_catpro" at bounding box center [199, 83] width 135 height 12
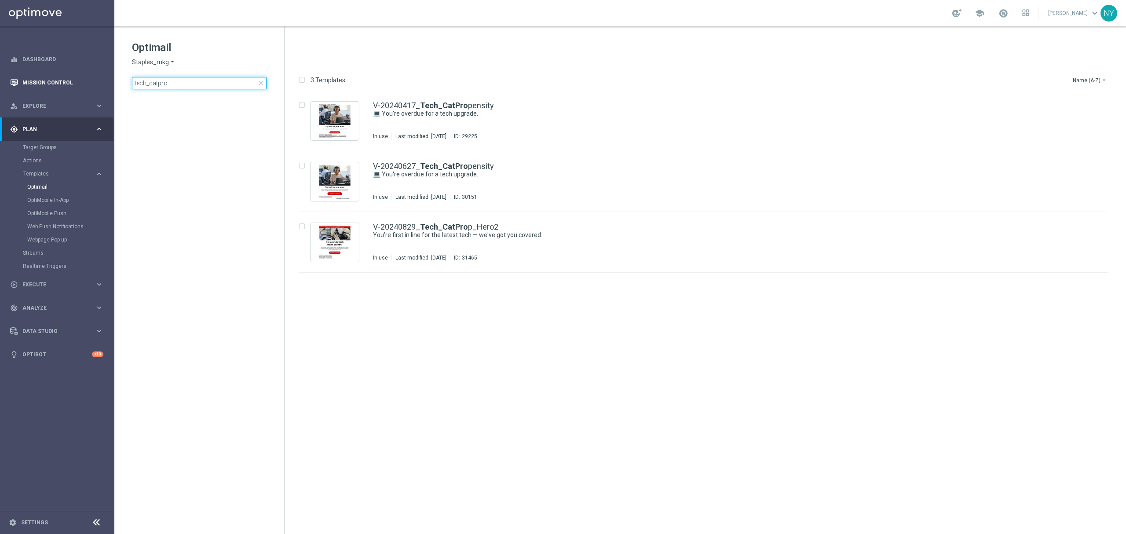
drag, startPoint x: 146, startPoint y: 78, endPoint x: 101, endPoint y: 72, distance: 45.7
click at [102, 72] on main "equalizer Dashboard Mission Control" at bounding box center [563, 267] width 1126 height 534
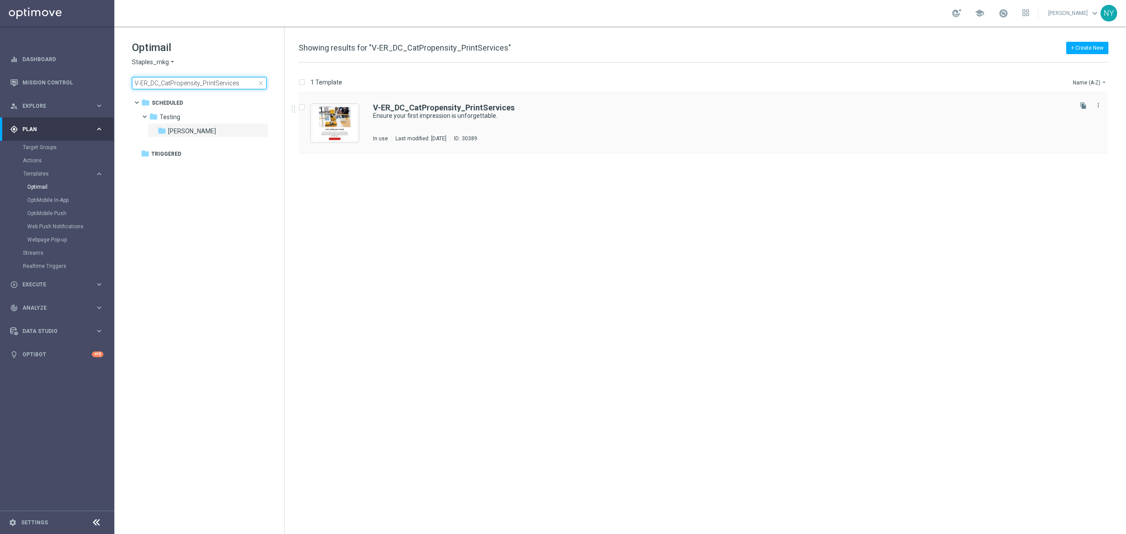
type input "V-ER_DC_CatPropensity_PrintServices"
drag, startPoint x: 424, startPoint y: 110, endPoint x: 608, endPoint y: 91, distance: 184.4
click at [424, 110] on b "V-ER_DC_CatPropensity_PrintServices" at bounding box center [444, 107] width 142 height 9
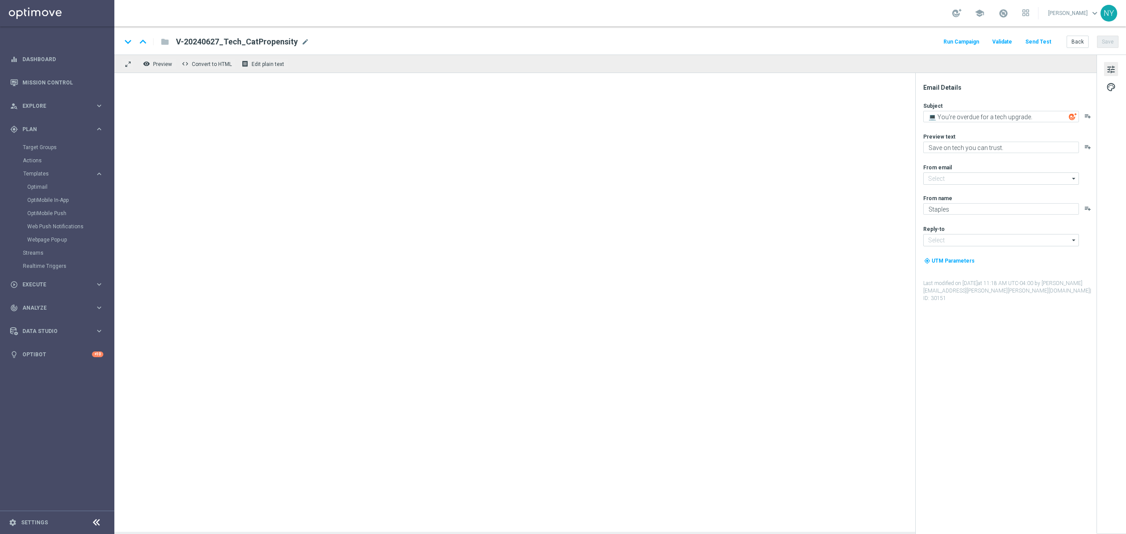
type input "[EMAIL_ADDRESS][DOMAIN_NAME]"
type textarea "Ensure your first impression is unforgettable."
type textarea "We're offering you our Print Perfect Guarantee."
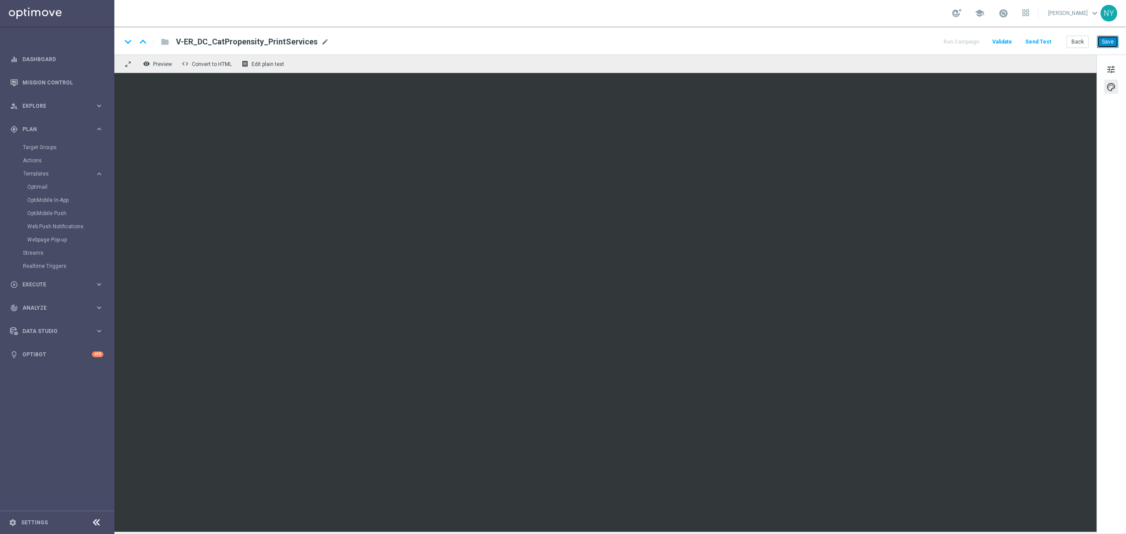
click at [1105, 42] on button "Save" at bounding box center [1108, 42] width 22 height 12
drag, startPoint x: 1105, startPoint y: 39, endPoint x: 1097, endPoint y: 40, distance: 8.4
click at [1105, 39] on button "Save" at bounding box center [1108, 42] width 22 height 12
click at [1037, 40] on button "Send Test" at bounding box center [1038, 42] width 29 height 12
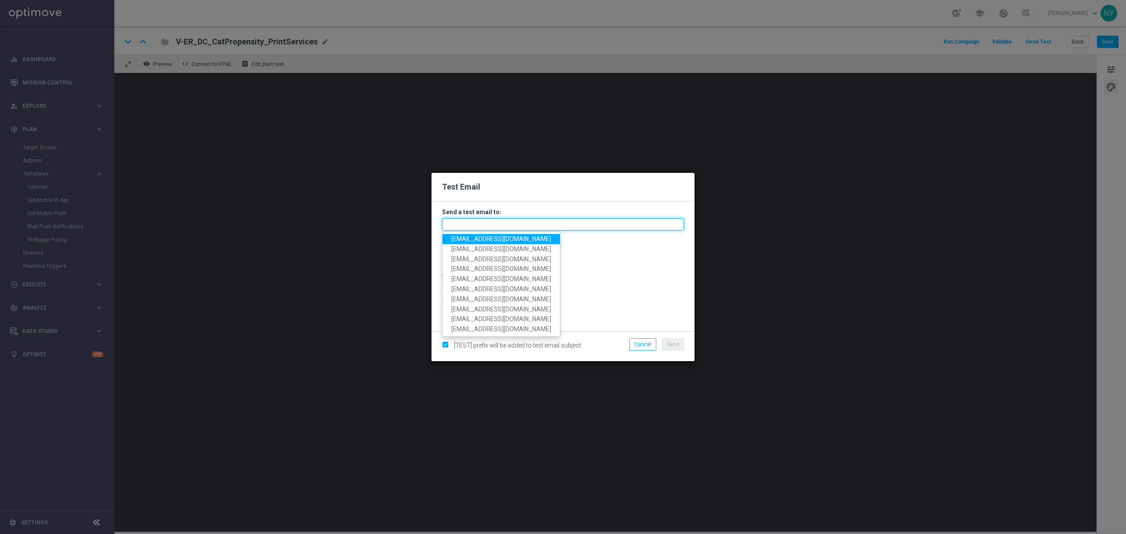
click at [482, 222] on input "text" at bounding box center [563, 224] width 242 height 12
click at [486, 239] on span "[EMAIL_ADDRESS][DOMAIN_NAME]" at bounding box center [501, 238] width 100 height 7
type input "[EMAIL_ADDRESS][DOMAIN_NAME]"
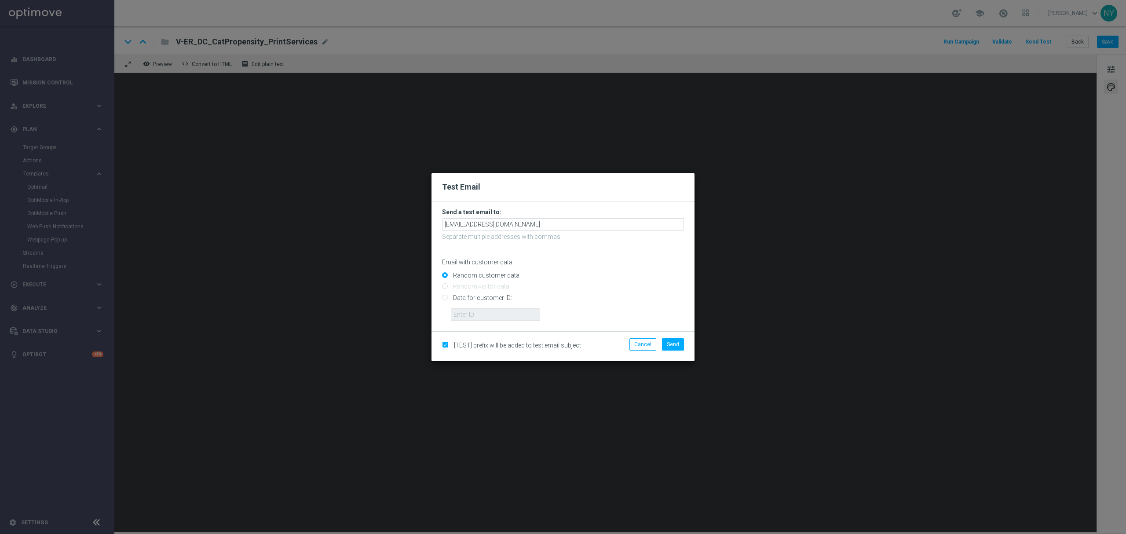
click at [446, 298] on input "Data for customer ID:" at bounding box center [563, 301] width 242 height 12
radio input "true"
click at [493, 312] on input "text" at bounding box center [495, 314] width 89 height 12
paste input "10000020539"
type input "10000020539"
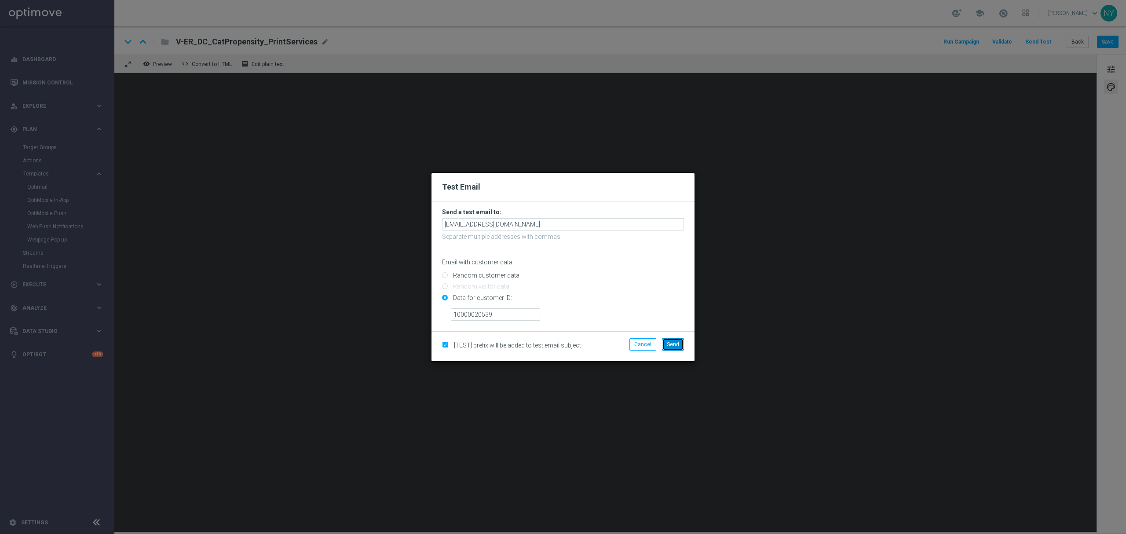
click at [669, 347] on span "Send" at bounding box center [673, 344] width 12 height 6
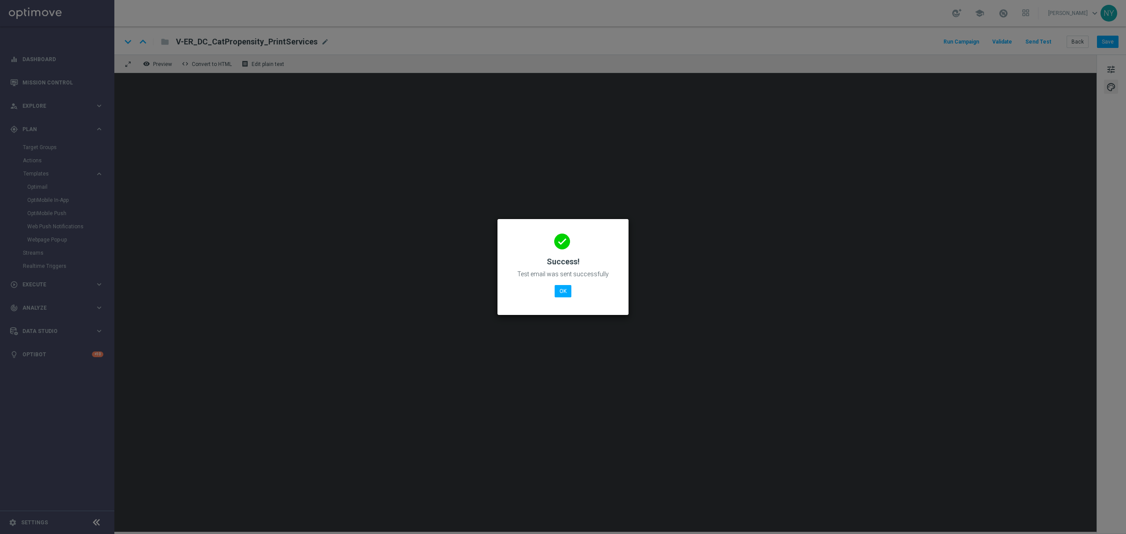
click at [565, 283] on div "done Success! Test email was sent successfully OK" at bounding box center [563, 265] width 110 height 77
click at [1079, 41] on modal-container "done Success! Test email was sent successfully OK" at bounding box center [563, 267] width 1126 height 534
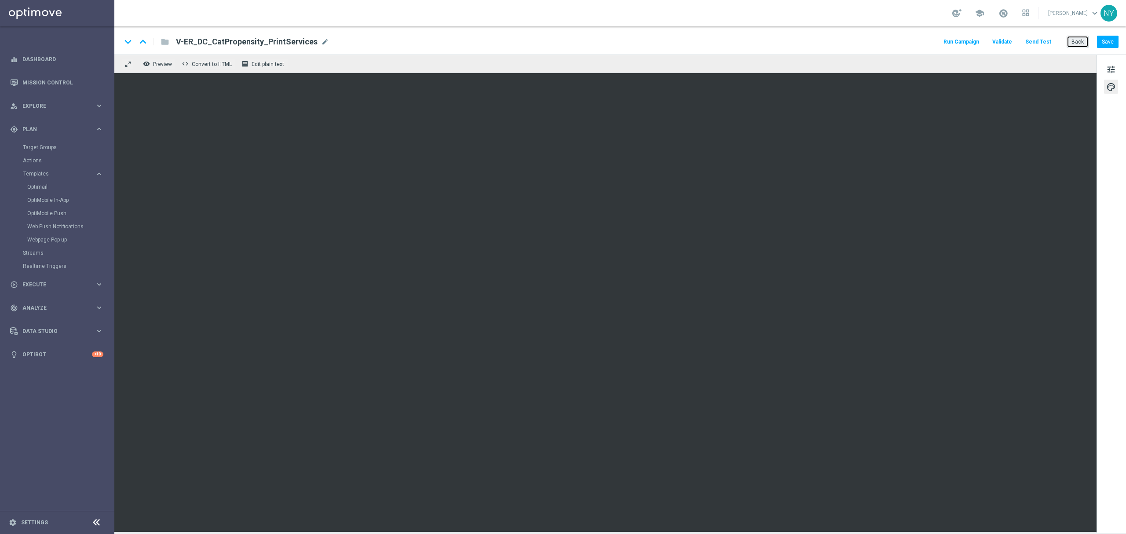
click at [1082, 38] on button "Back" at bounding box center [1078, 42] width 22 height 12
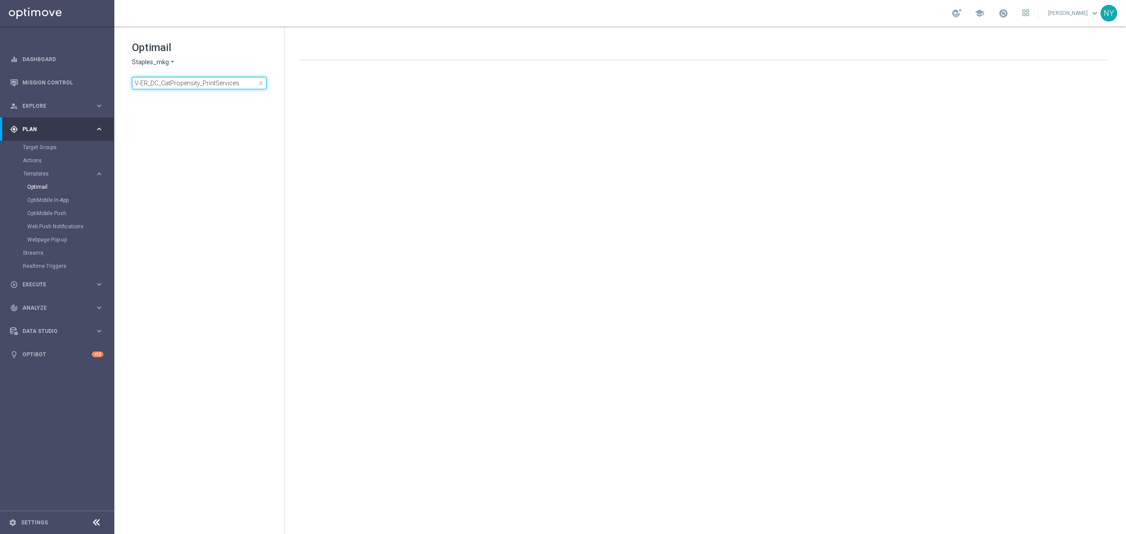
click at [236, 83] on input "V-ER_DC_CatPropensity_PrintServices" at bounding box center [199, 83] width 135 height 12
drag, startPoint x: 241, startPoint y: 83, endPoint x: 22, endPoint y: 73, distance: 220.1
click at [26, 73] on main "equalizer Dashboard Mission Control" at bounding box center [563, 267] width 1126 height 534
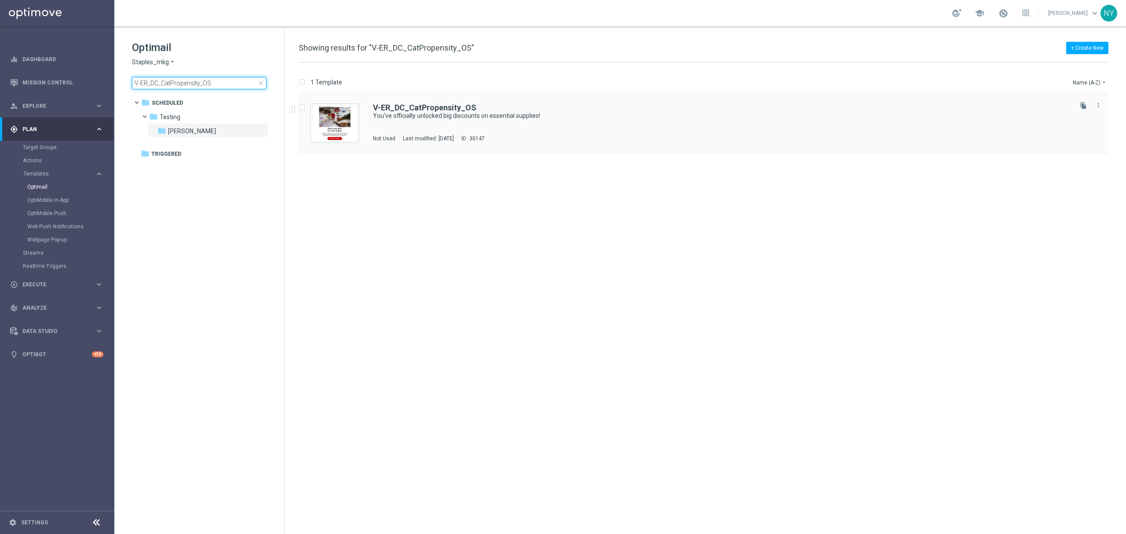
type input "V-ER_DC_CatPropensity_OS"
click at [449, 105] on b "V-ER_DC_CatPropensity_OS" at bounding box center [424, 107] width 103 height 9
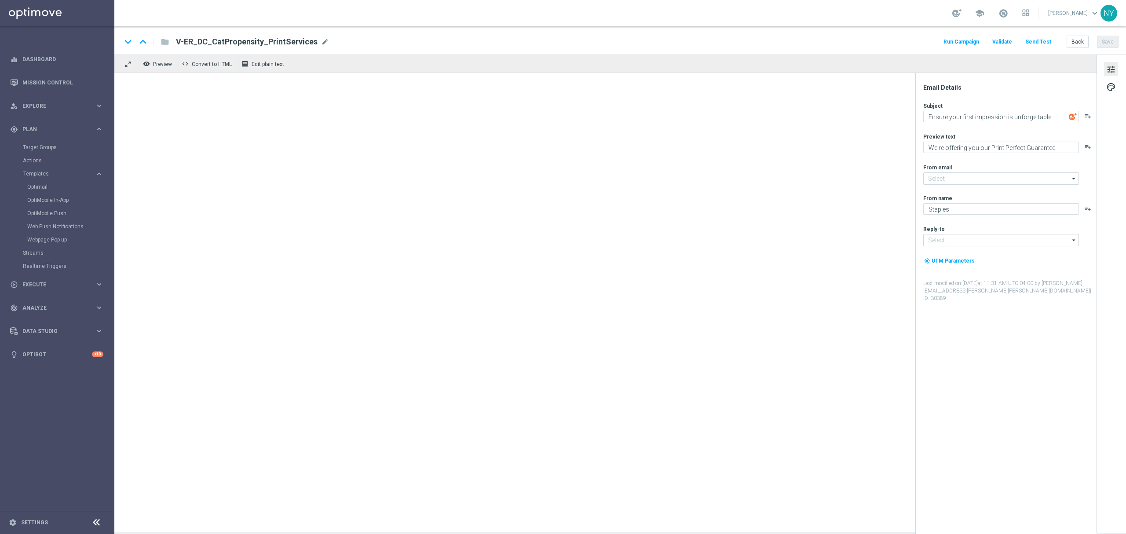
type input "[EMAIL_ADDRESS][DOMAIN_NAME]"
type textarea "You've officially unlocked big discounts on essential supplies!"
type textarea "Office supplies made simple — find everything you need."
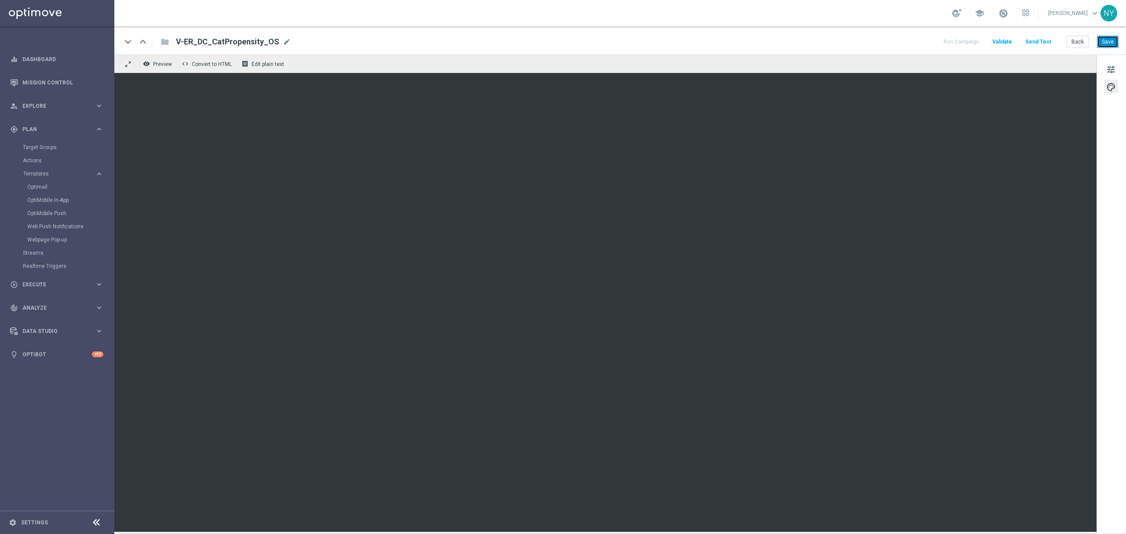
click at [1109, 42] on button "Save" at bounding box center [1108, 42] width 22 height 12
click at [1040, 40] on button "Send Test" at bounding box center [1038, 42] width 29 height 12
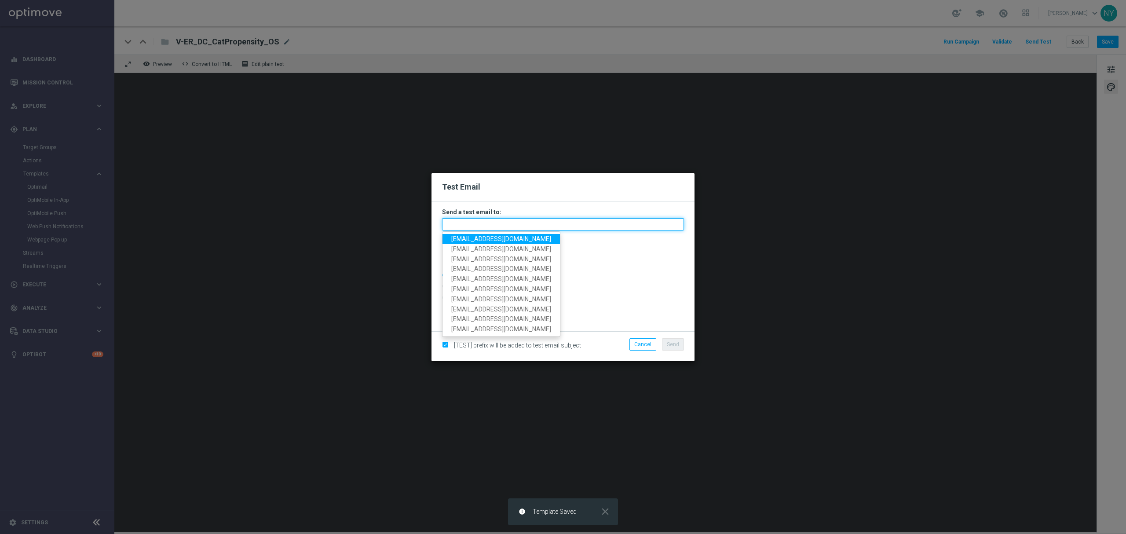
click at [479, 220] on input "text" at bounding box center [563, 224] width 242 height 12
click at [486, 240] on span "[EMAIL_ADDRESS][DOMAIN_NAME]" at bounding box center [501, 238] width 100 height 7
type input "[EMAIL_ADDRESS][DOMAIN_NAME]"
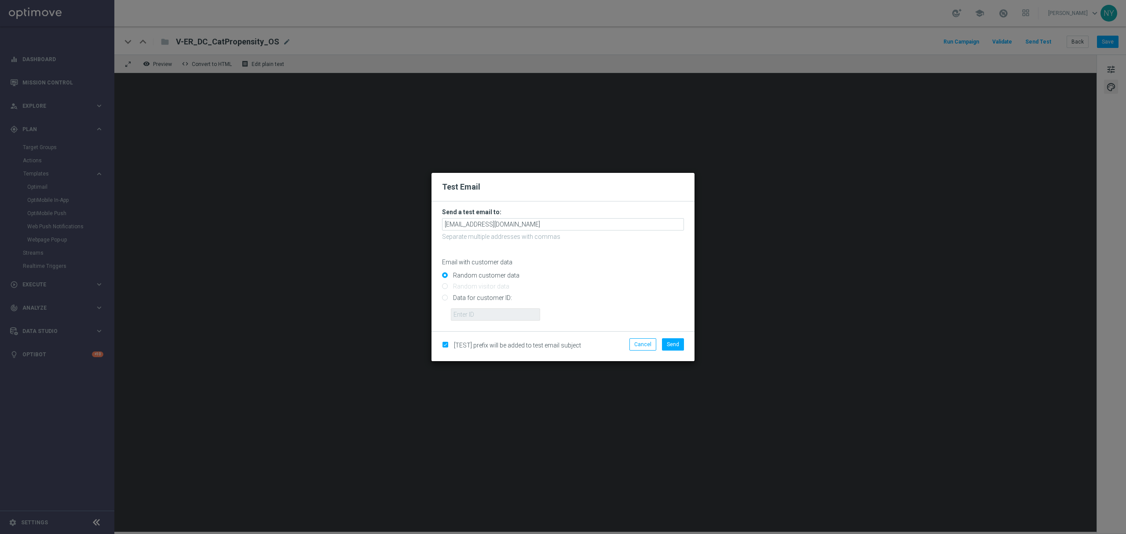
click at [446, 297] on input "Data for customer ID:" at bounding box center [563, 301] width 242 height 12
radio input "true"
click at [474, 312] on input "text" at bounding box center [495, 314] width 89 height 12
paste input "10000020539"
type input "10000020539"
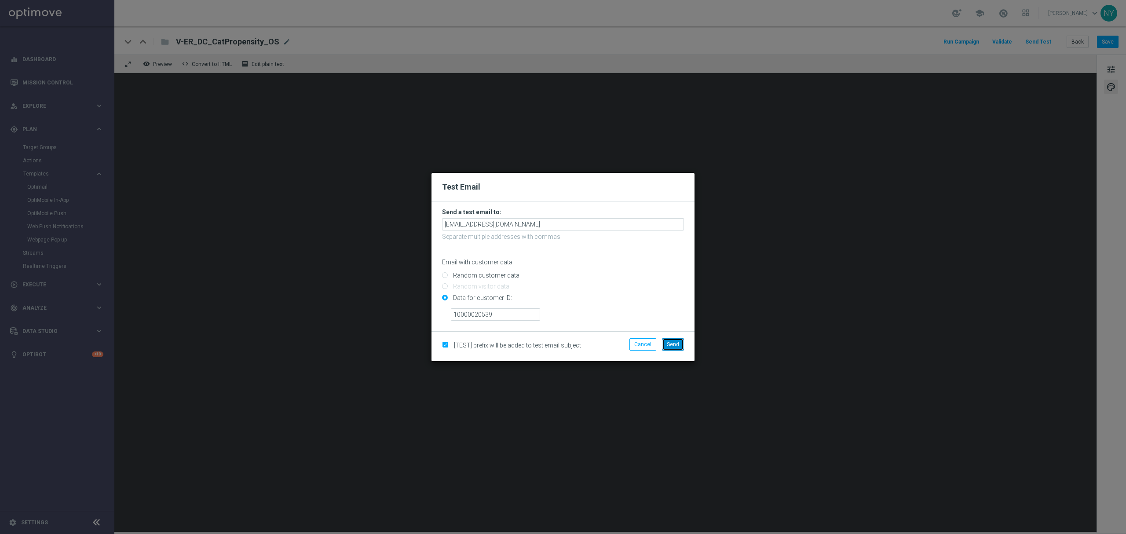
click at [676, 341] on span "Send" at bounding box center [673, 344] width 12 height 6
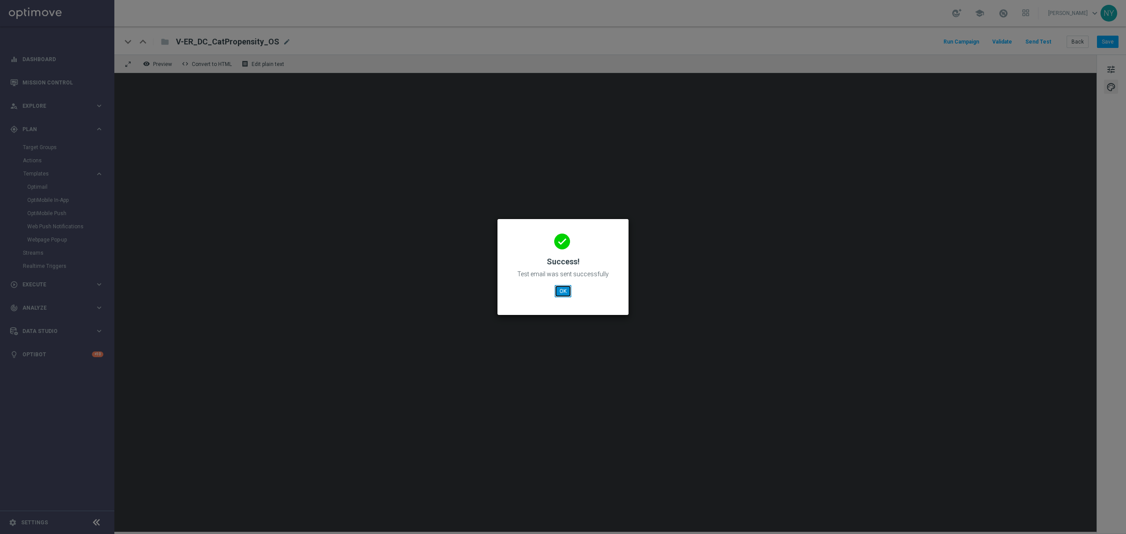
click at [565, 287] on button "OK" at bounding box center [563, 291] width 17 height 12
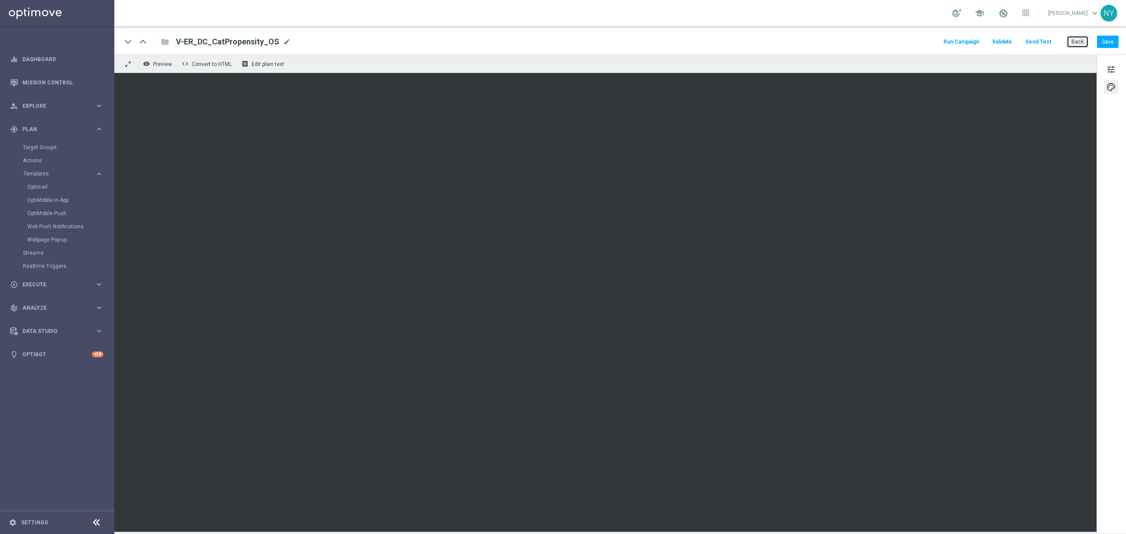
click at [1078, 43] on button "Back" at bounding box center [1078, 42] width 22 height 12
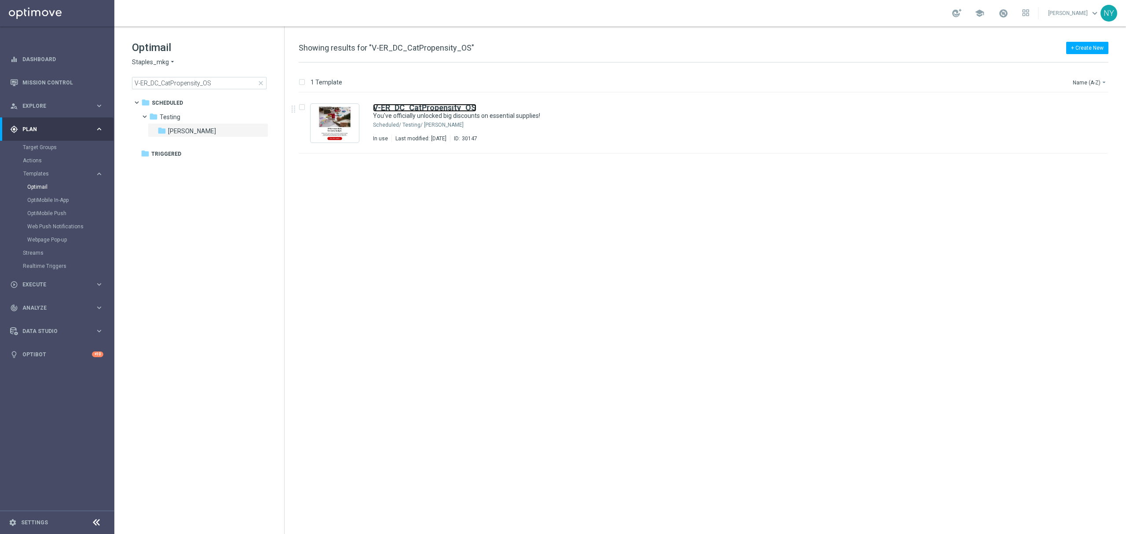
drag, startPoint x: 428, startPoint y: 106, endPoint x: 211, endPoint y: 276, distance: 276.3
click at [428, 106] on b "V-ER_DC_CatPropensity_OS" at bounding box center [424, 107] width 103 height 9
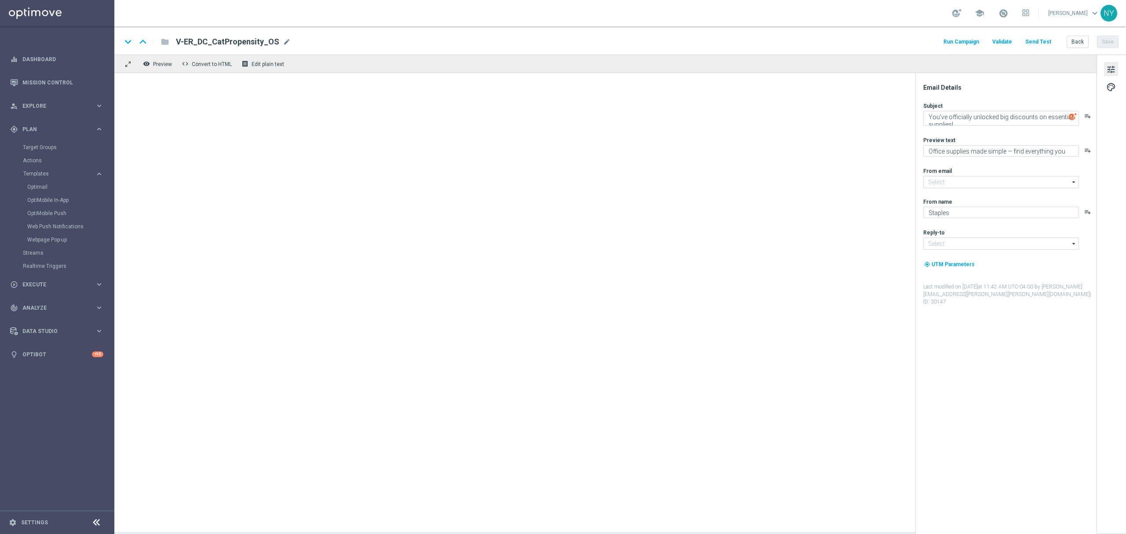
type input "[EMAIL_ADDRESS][DOMAIN_NAME]"
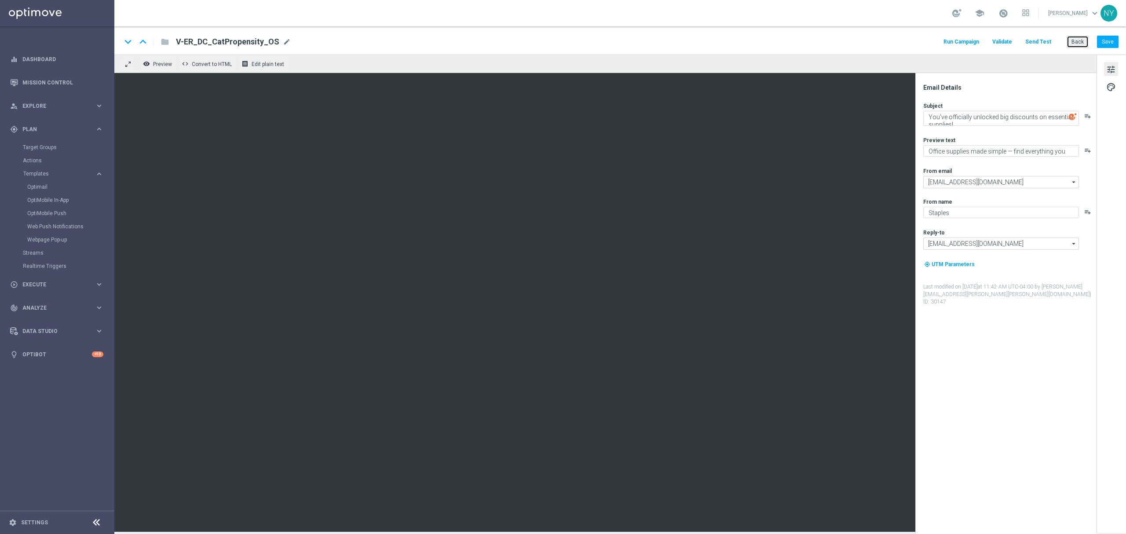
click at [1078, 40] on button "Back" at bounding box center [1078, 42] width 22 height 12
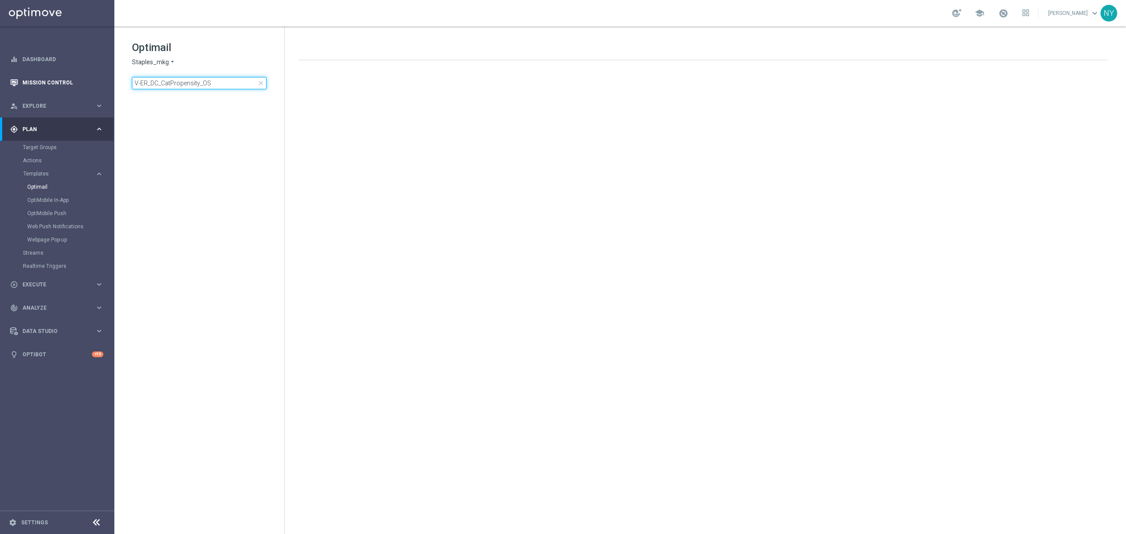
drag, startPoint x: 219, startPoint y: 87, endPoint x: 57, endPoint y: 83, distance: 161.9
click at [62, 83] on main "equalizer Dashboard Mission Control" at bounding box center [563, 267] width 1126 height 534
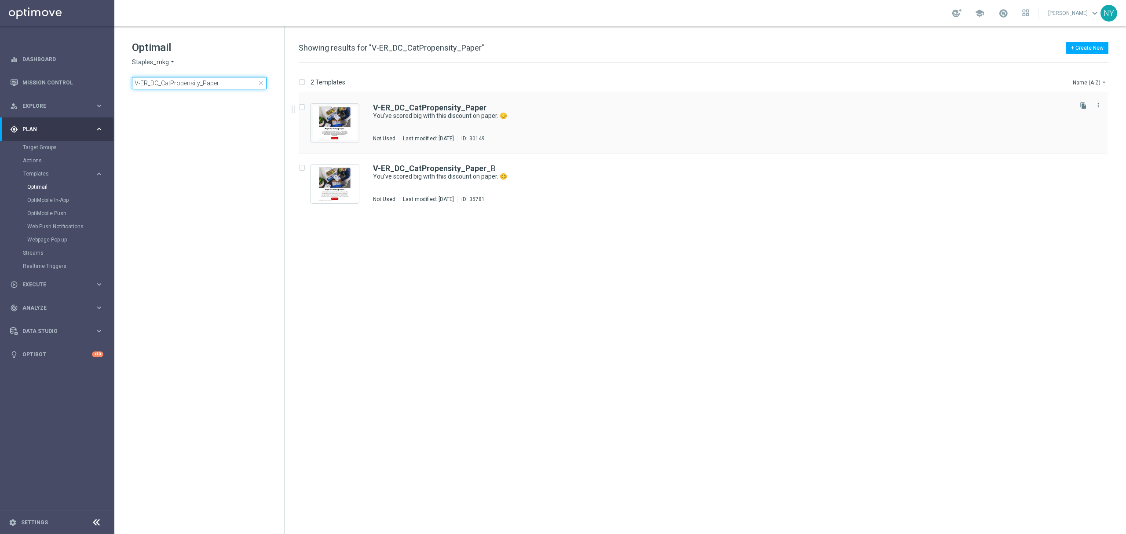
type input "V-ER_DC_CatPropensity_Paper"
click at [428, 108] on b "V-ER_DC_CatPropensity_Paper" at bounding box center [429, 107] width 113 height 9
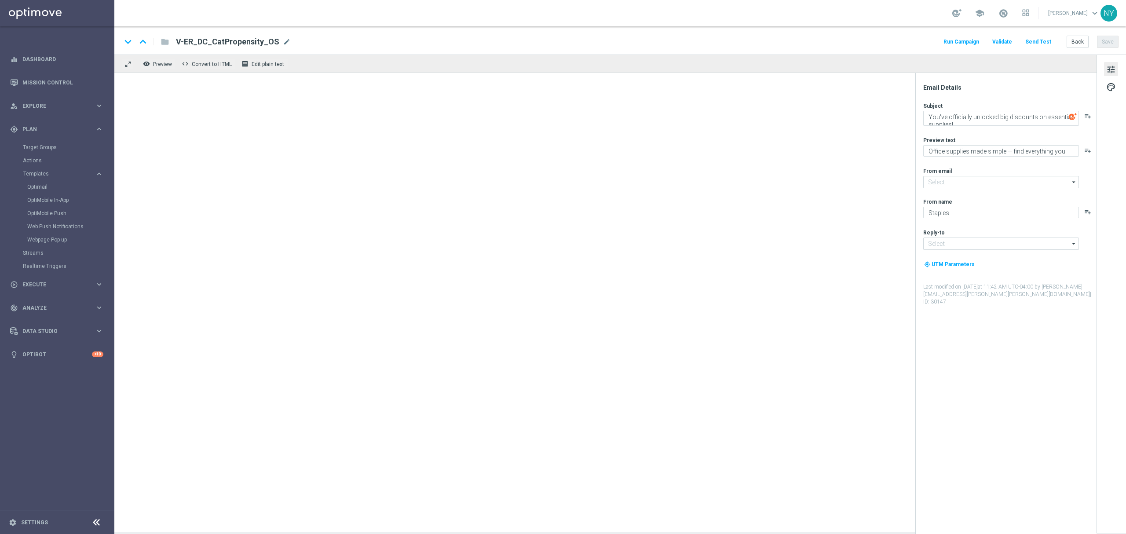
type input "[EMAIL_ADDRESS][DOMAIN_NAME]"
type textarea "You've scored big with this discount on paper. 😊"
type textarea "We're offering you the essentials you need."
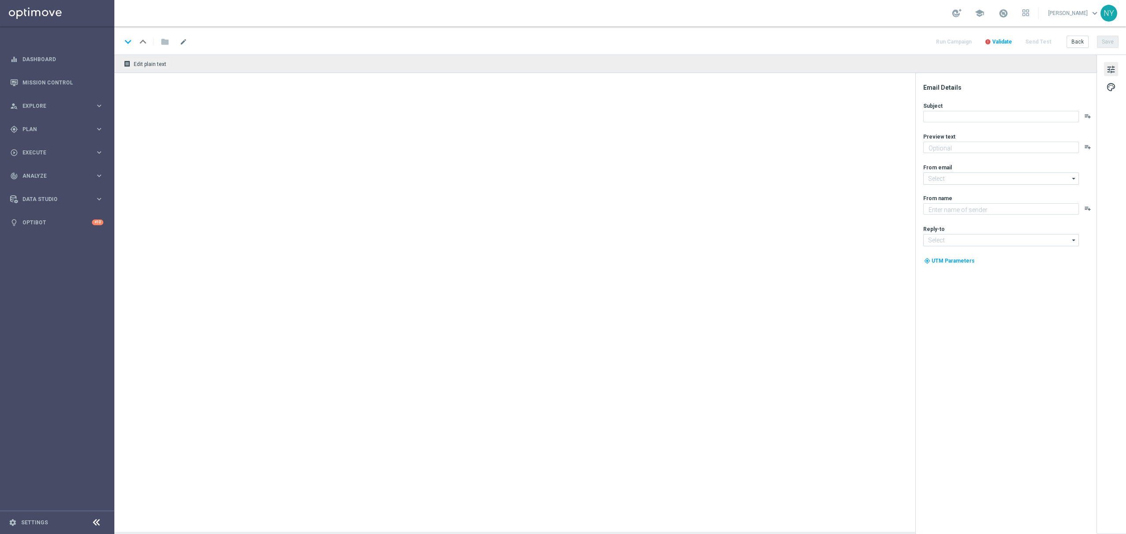
type textarea "We're offering you the essentials you need."
type input "[EMAIL_ADDRESS][DOMAIN_NAME]"
type textarea "Staples"
type input "[EMAIL_ADDRESS][DOMAIN_NAME]"
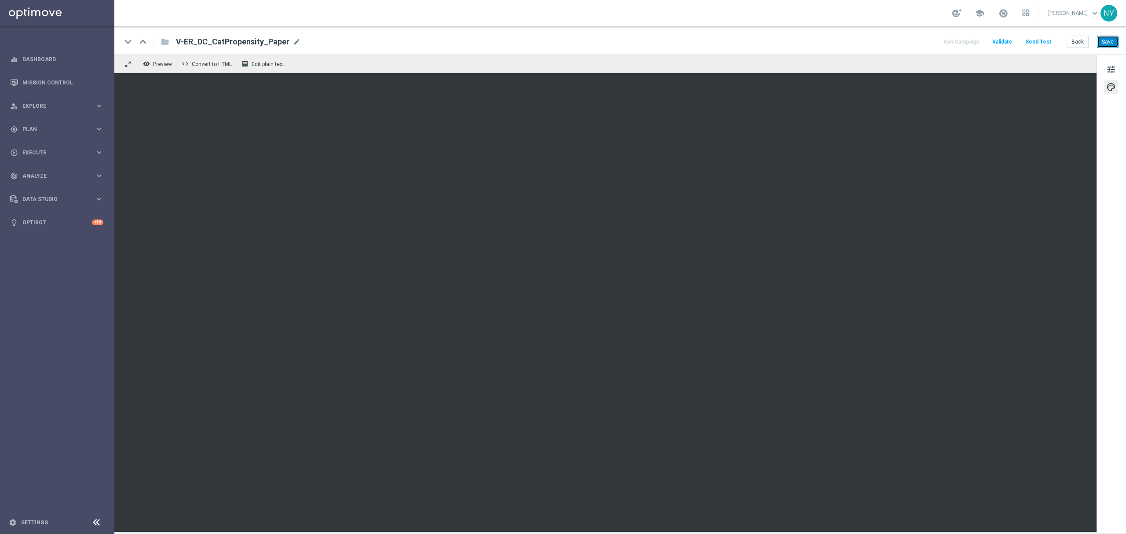
click at [1107, 41] on button "Save" at bounding box center [1108, 42] width 22 height 12
click at [1108, 41] on button "Save" at bounding box center [1108, 42] width 22 height 12
click at [1042, 39] on button "Send Test" at bounding box center [1038, 42] width 29 height 12
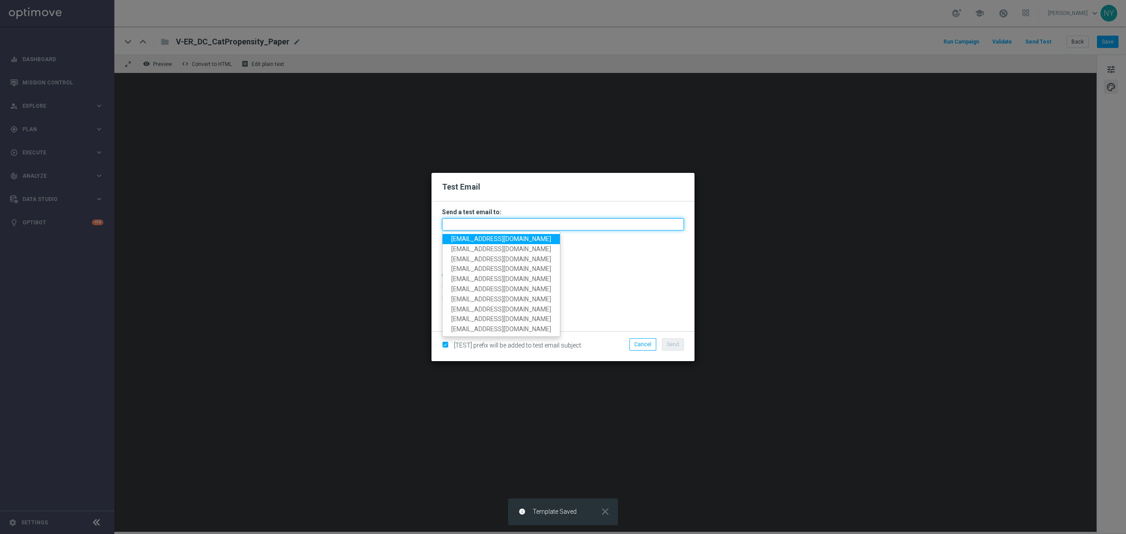
click at [464, 222] on input "text" at bounding box center [563, 224] width 242 height 12
click at [468, 240] on span "[EMAIL_ADDRESS][DOMAIN_NAME]" at bounding box center [501, 238] width 100 height 7
type input "[EMAIL_ADDRESS][DOMAIN_NAME]"
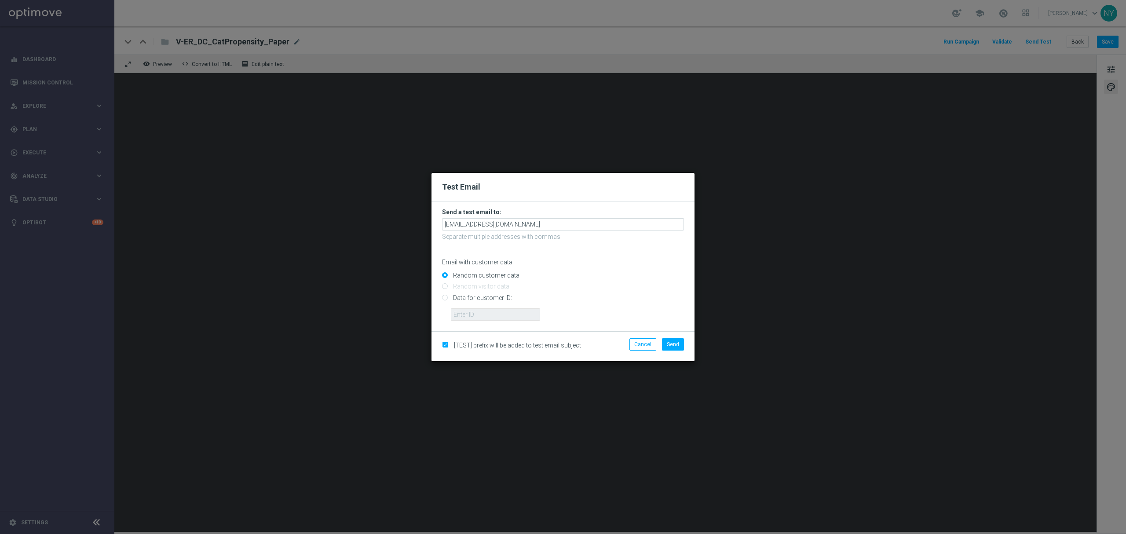
click at [445, 300] on input "Data for customer ID:" at bounding box center [563, 301] width 242 height 12
radio input "true"
click at [479, 315] on input "text" at bounding box center [495, 314] width 89 height 12
paste input "10000020539"
type input "10000020539"
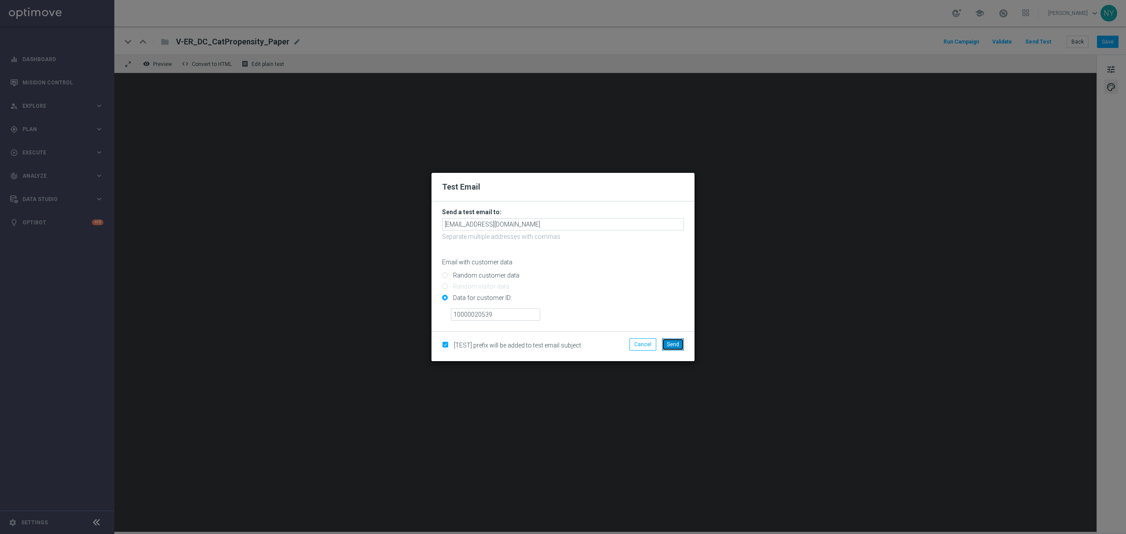
click at [669, 344] on span "Send" at bounding box center [673, 344] width 12 height 6
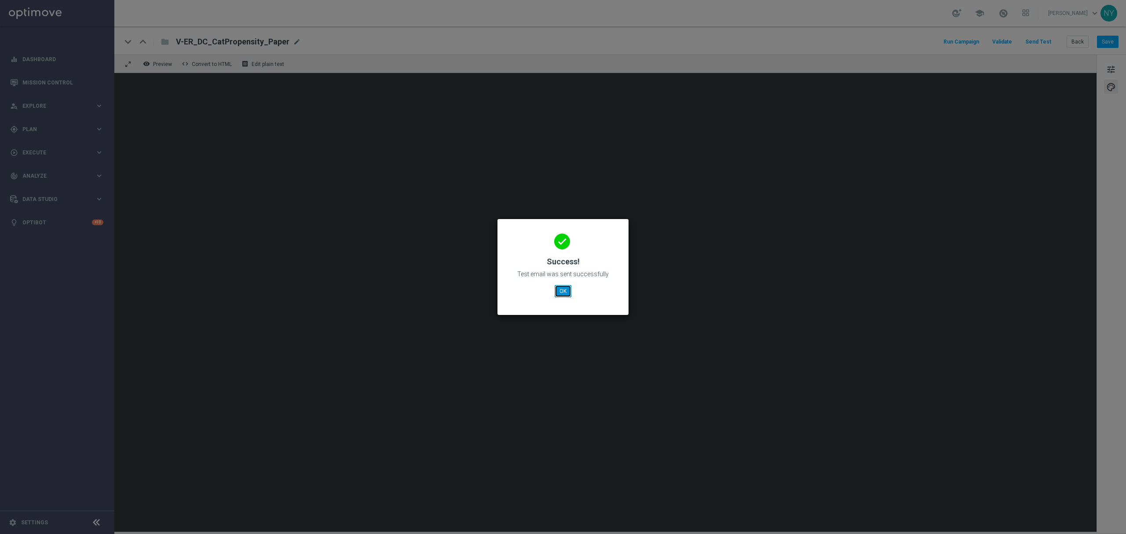
click at [564, 290] on button "OK" at bounding box center [563, 291] width 17 height 12
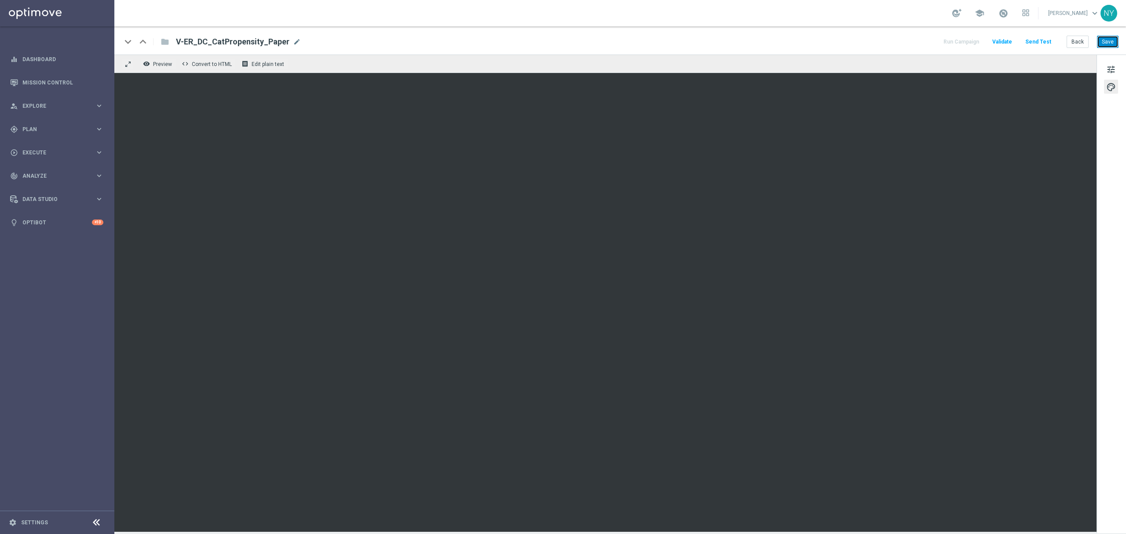
click at [1107, 43] on button "Save" at bounding box center [1108, 42] width 22 height 12
click at [1047, 42] on button "Send Test" at bounding box center [1038, 42] width 29 height 12
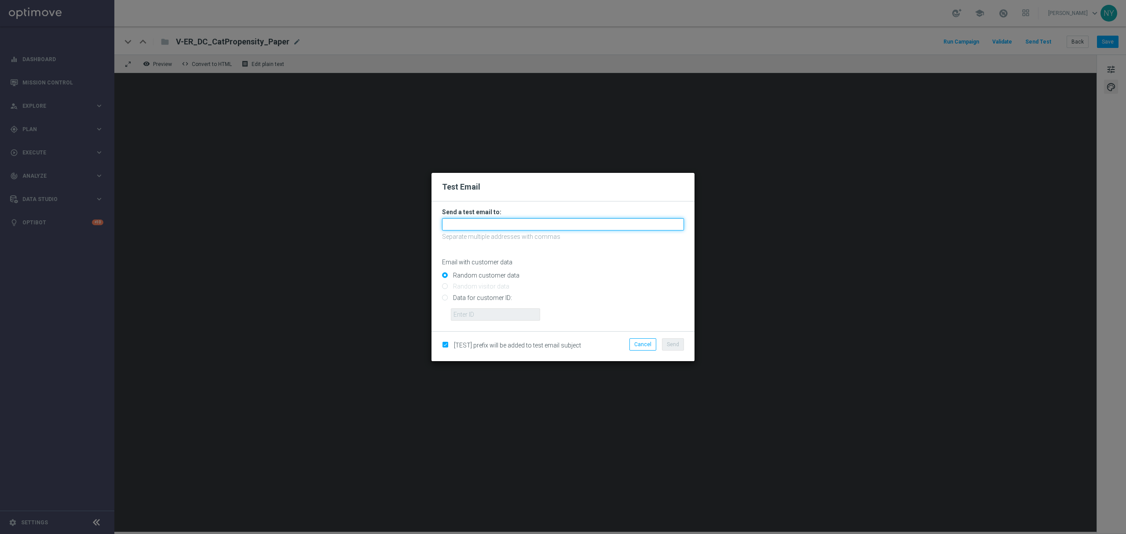
click at [468, 224] on input "text" at bounding box center [563, 224] width 242 height 12
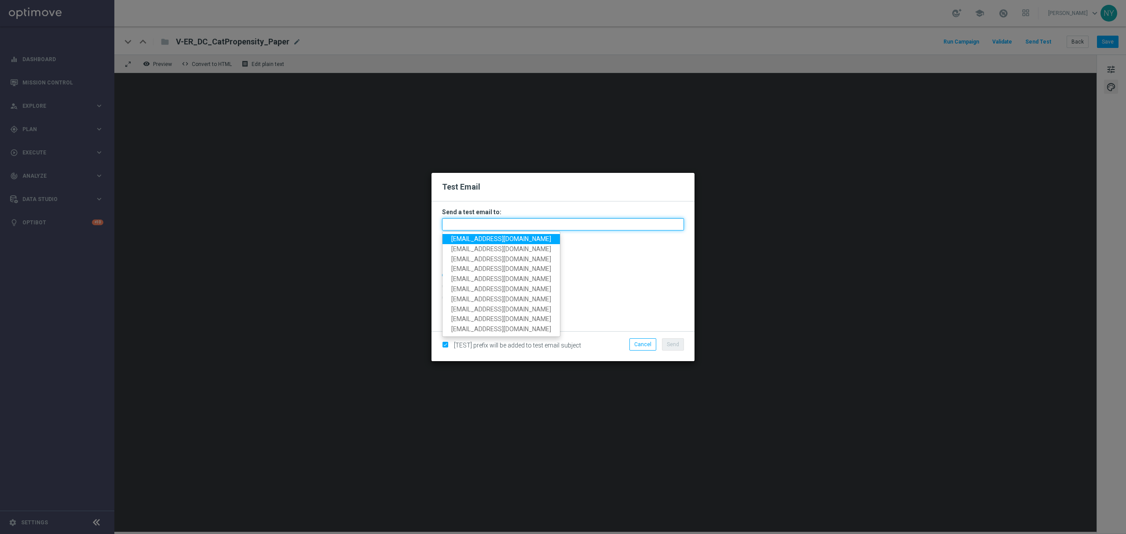
paste input "neilyetts3-b8qzu@litmusemail.com"
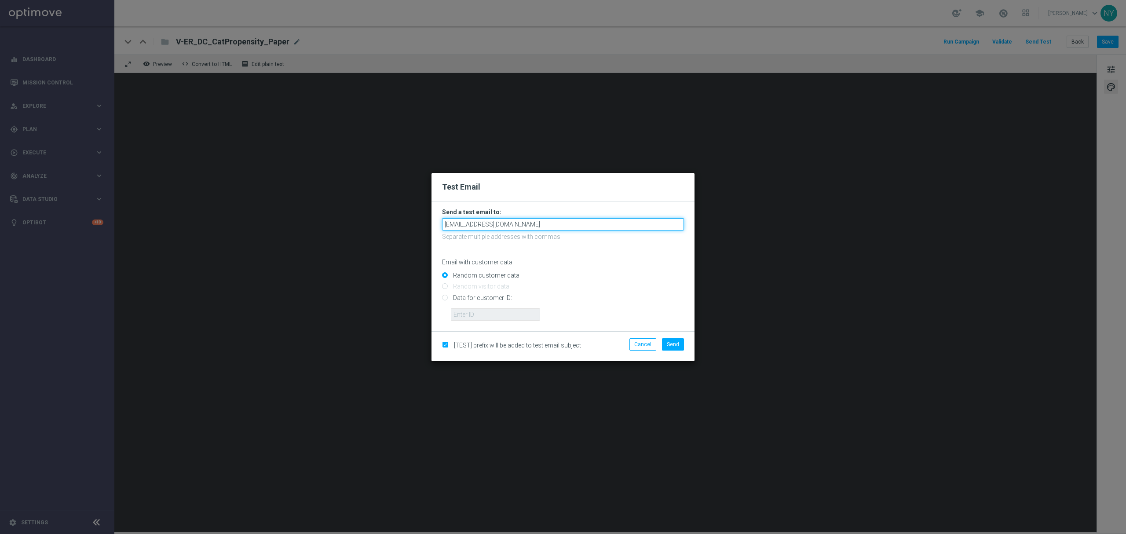
type input "neilyetts3-b8qzu@litmusemail.com"
click at [443, 298] on input "Data for customer ID:" at bounding box center [563, 301] width 242 height 12
radio input "true"
click at [478, 312] on input "text" at bounding box center [495, 314] width 89 height 12
paste input "10000020539"
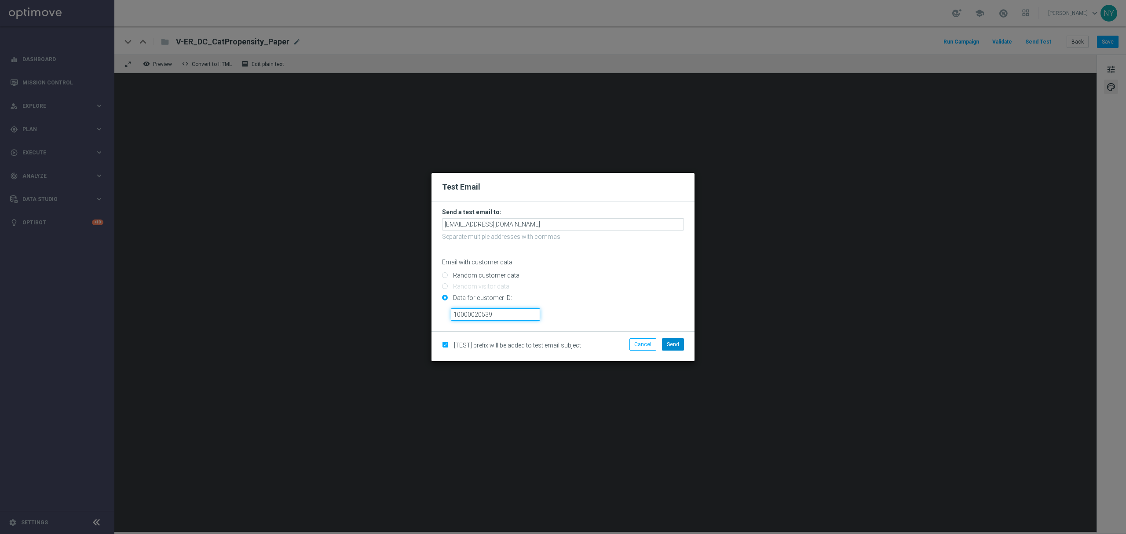
type input "10000020539"
click at [671, 342] on span "Send" at bounding box center [673, 344] width 12 height 6
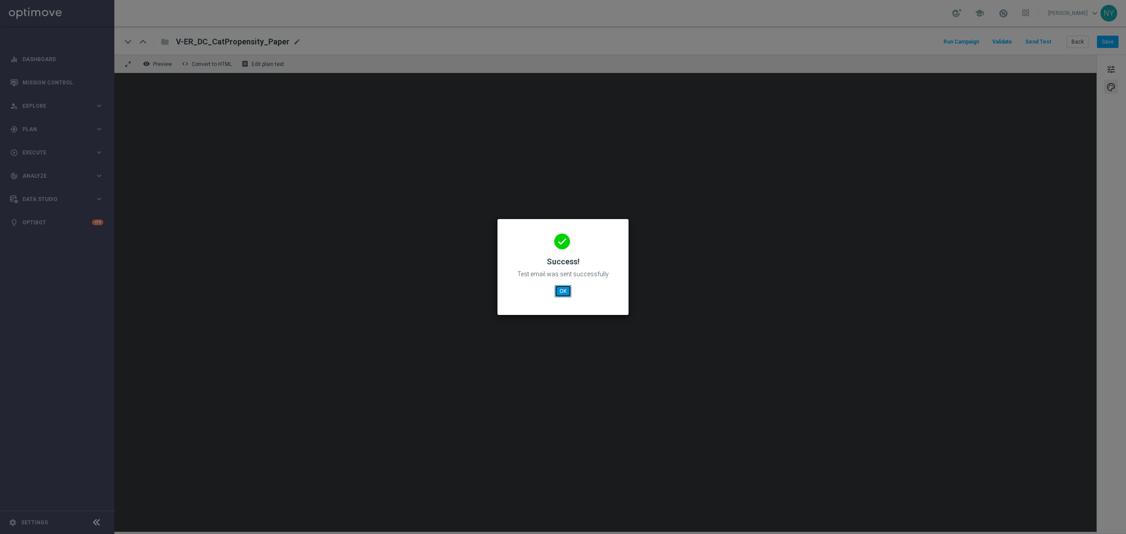
click at [557, 292] on button "OK" at bounding box center [563, 291] width 17 height 12
